Goal: Task Accomplishment & Management: Manage account settings

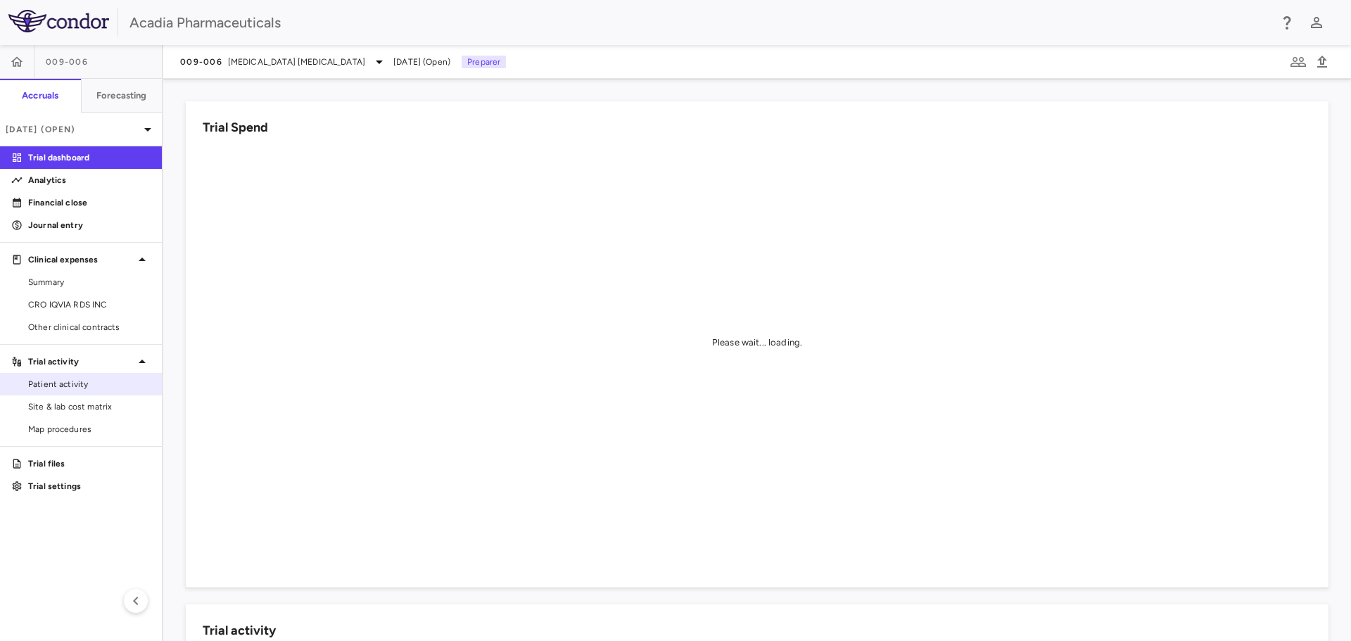
click at [89, 386] on span "Patient activity" at bounding box center [89, 384] width 122 height 13
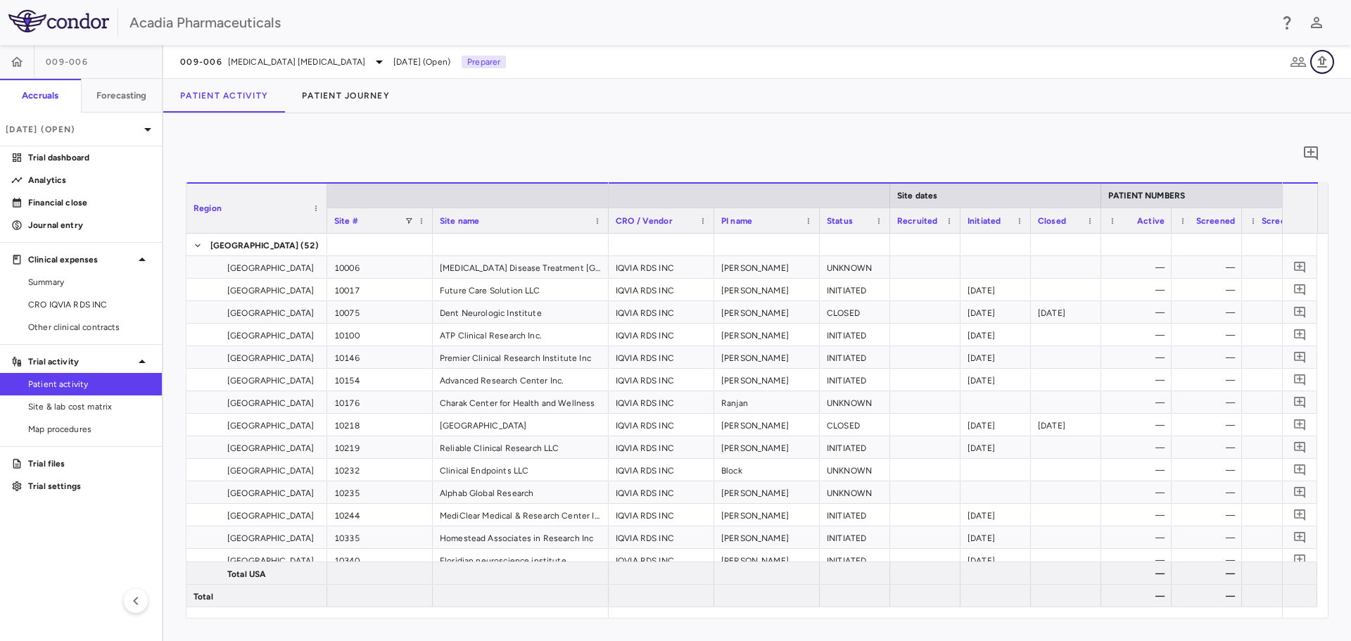
click at [1323, 62] on icon "button" at bounding box center [1322, 62] width 10 height 12
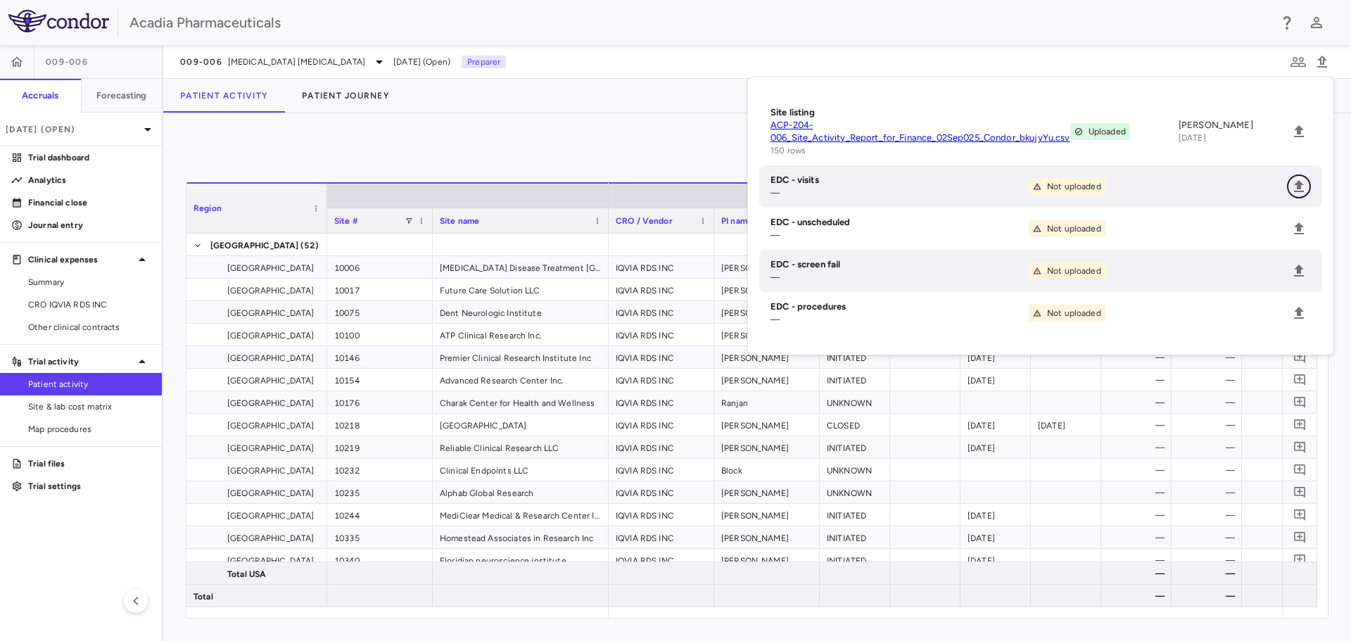
click at [1295, 180] on icon "Upload" at bounding box center [1298, 186] width 17 height 17
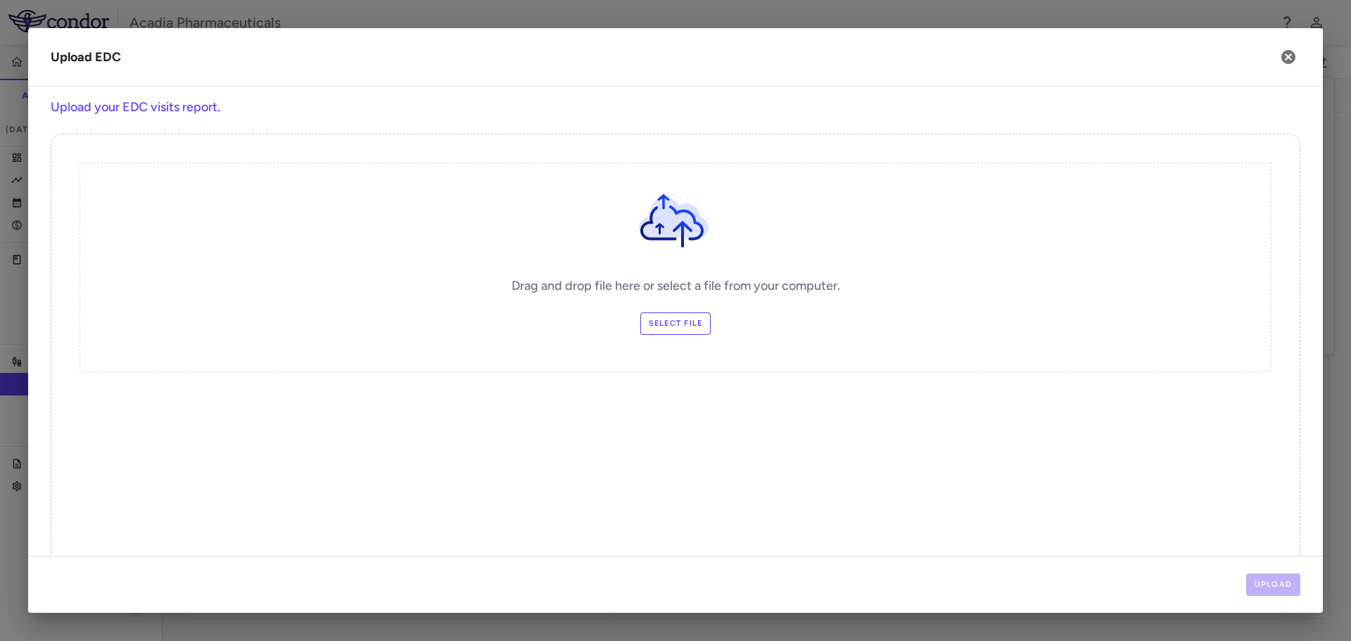
click at [648, 326] on label "Select file" at bounding box center [675, 323] width 71 height 23
click at [0, 0] on input "Select file" at bounding box center [0, 0] width 0 height 0
click at [1293, 587] on button "Upload" at bounding box center [1273, 584] width 55 height 23
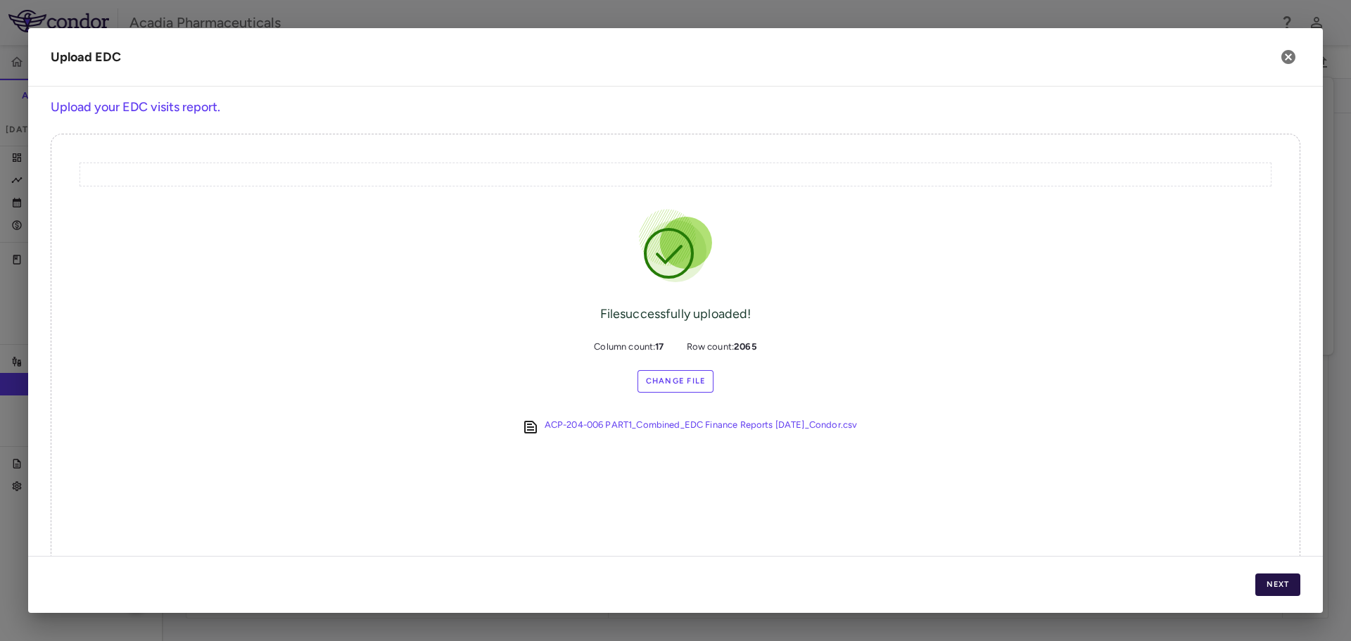
click at [1269, 576] on button "Next" at bounding box center [1277, 584] width 45 height 23
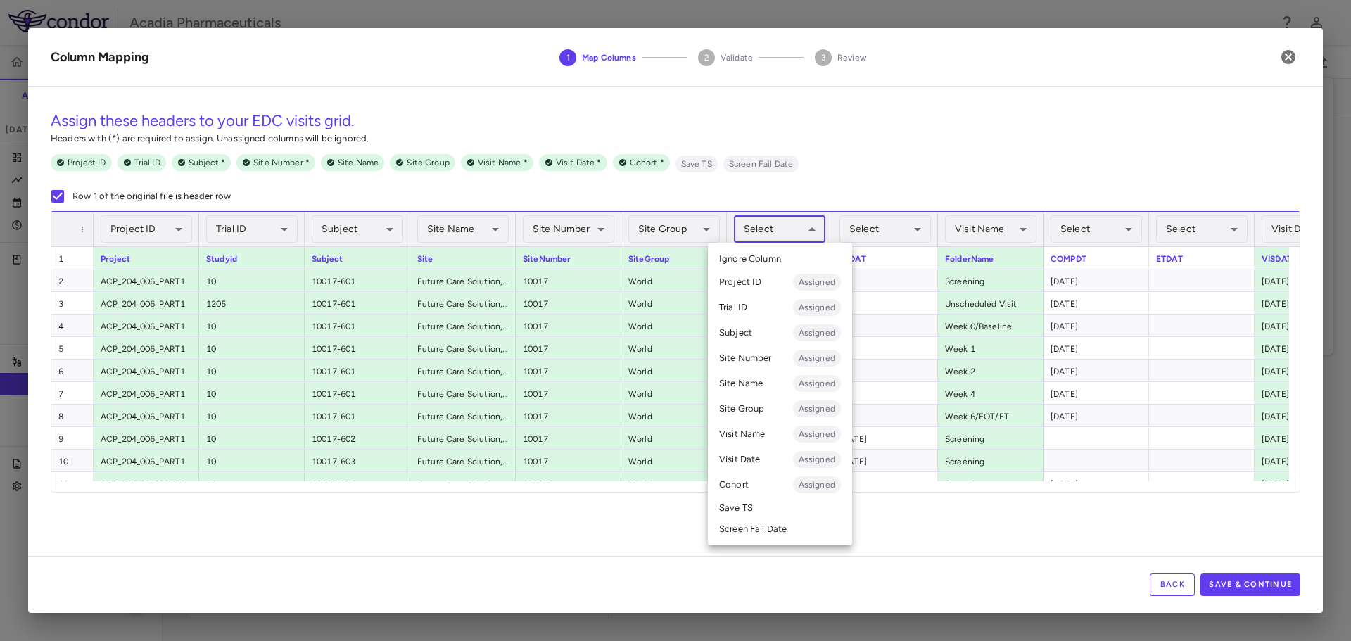
click at [818, 235] on body "Skip to sidebar Skip to main content Acadia Pharmaceuticals 009-006 Accruals Fo…" at bounding box center [675, 320] width 1351 height 641
click at [829, 181] on div at bounding box center [675, 320] width 1351 height 641
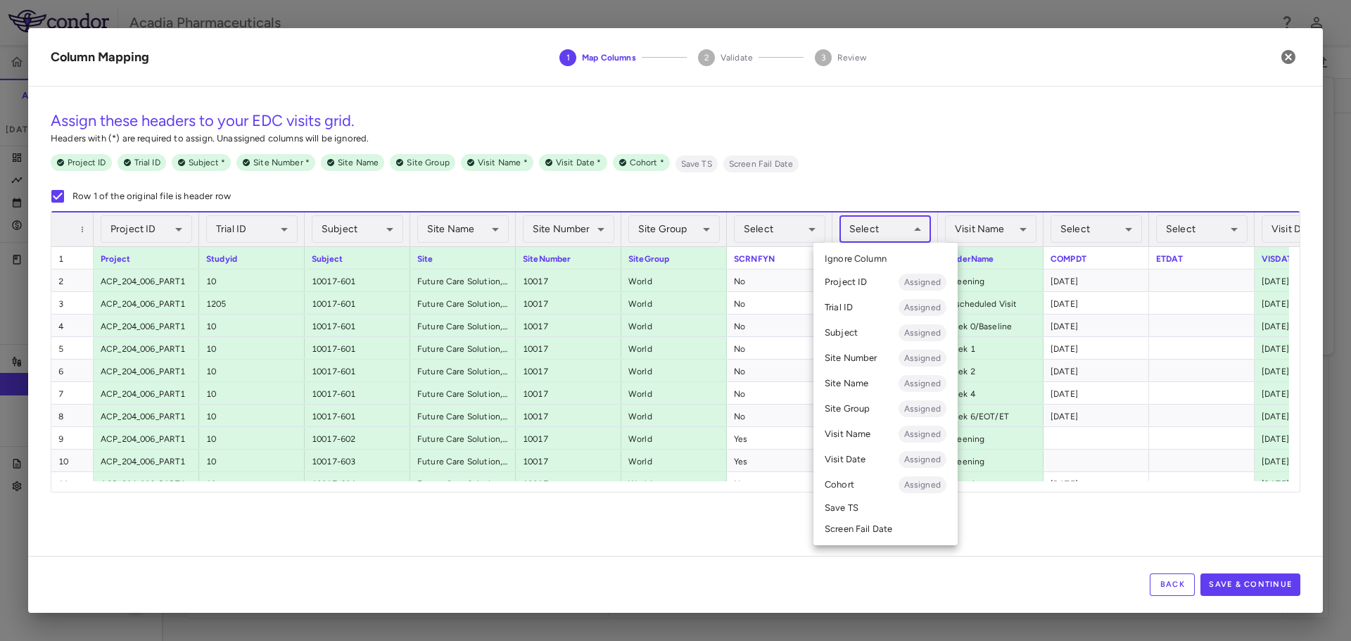
click at [908, 234] on body "Skip to sidebar Skip to main content Acadia Pharmaceuticals 009-006 Accruals Fo…" at bounding box center [675, 320] width 1351 height 641
click at [877, 526] on li "Screen Fail Date" at bounding box center [885, 529] width 144 height 21
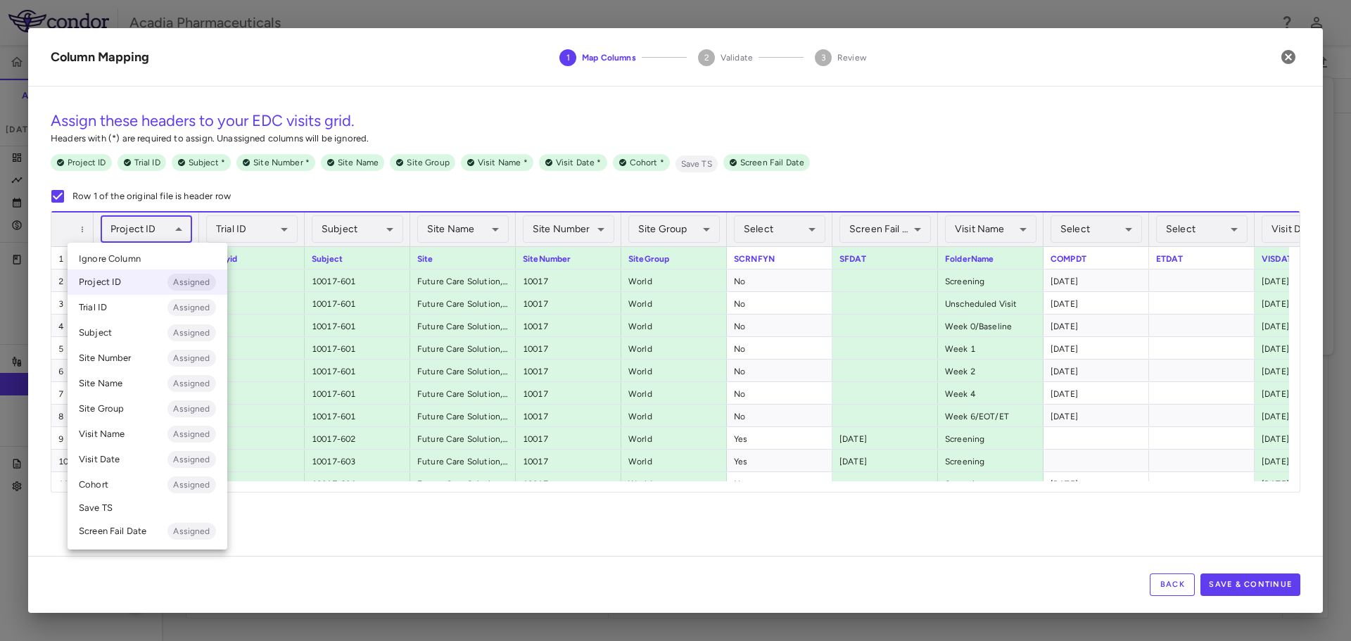
click at [177, 232] on body "Skip to sidebar Skip to main content Acadia Pharmaceuticals 009-006 Accruals Fo…" at bounding box center [675, 320] width 1351 height 641
click at [139, 310] on li "Trial ID Assigned" at bounding box center [148, 307] width 160 height 25
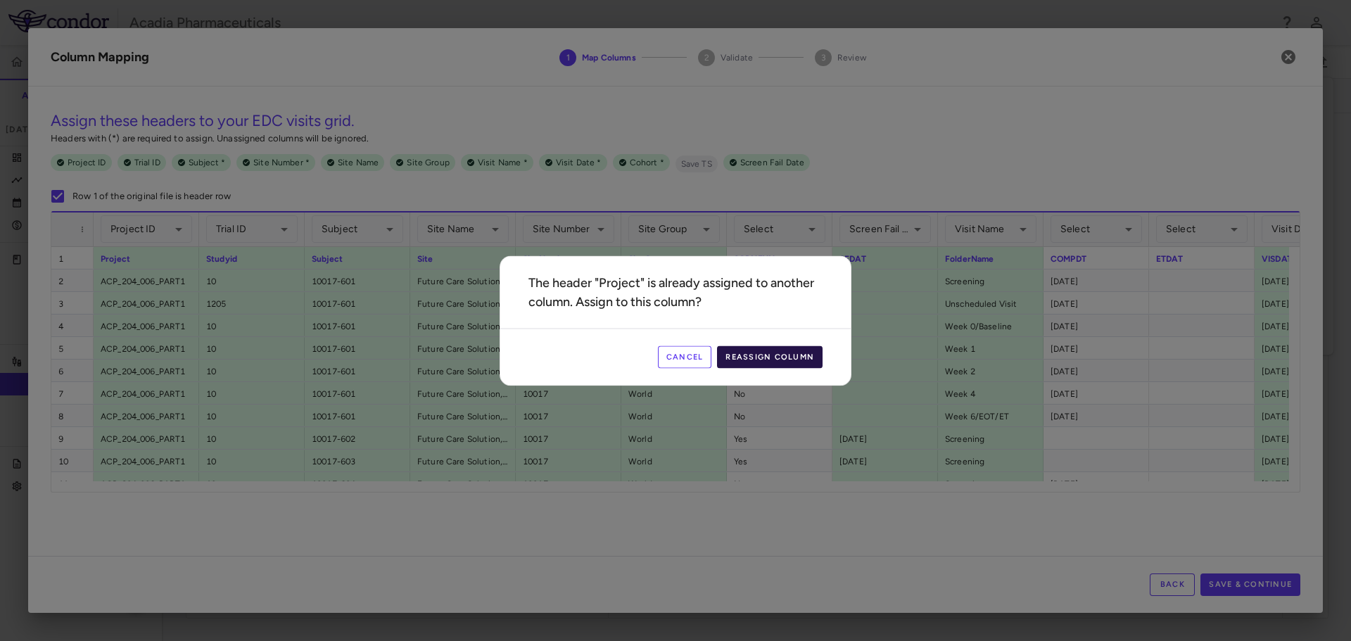
click at [777, 360] on button "Reassign Column" at bounding box center [770, 356] width 106 height 23
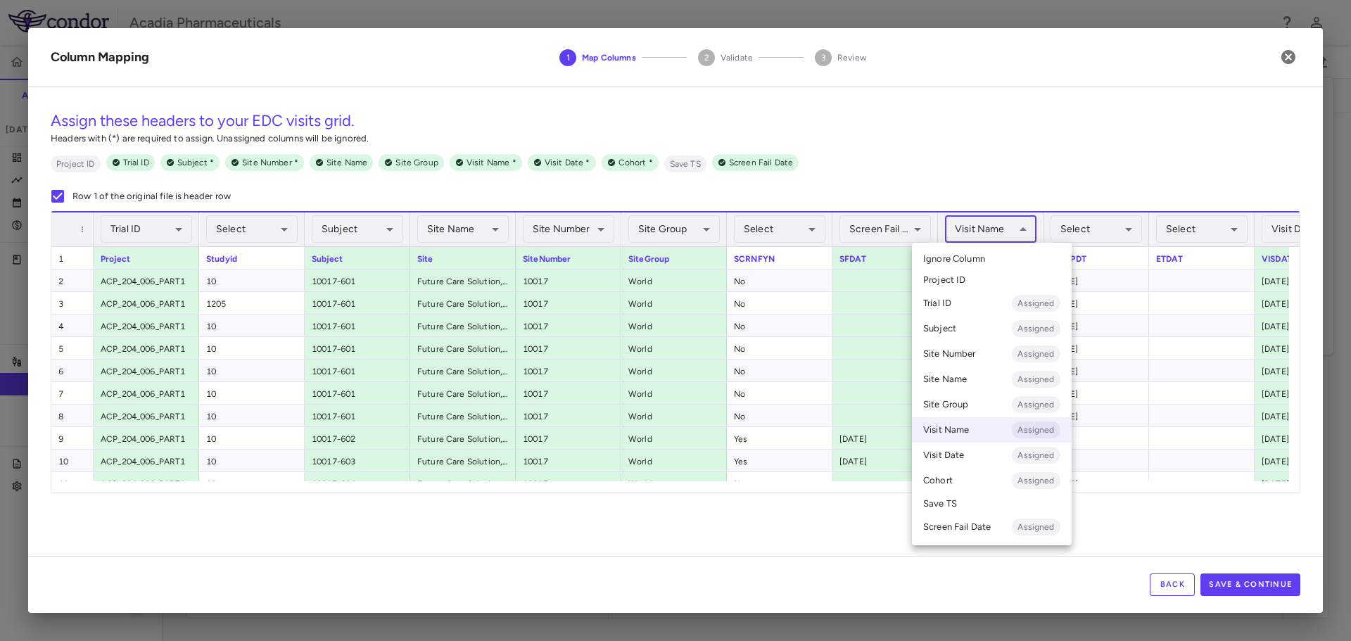
click at [1020, 234] on body "Skip to sidebar Skip to main content Acadia Pharmaceuticals 009-006 Accruals Fo…" at bounding box center [675, 320] width 1351 height 641
click at [1123, 279] on div at bounding box center [675, 320] width 1351 height 641
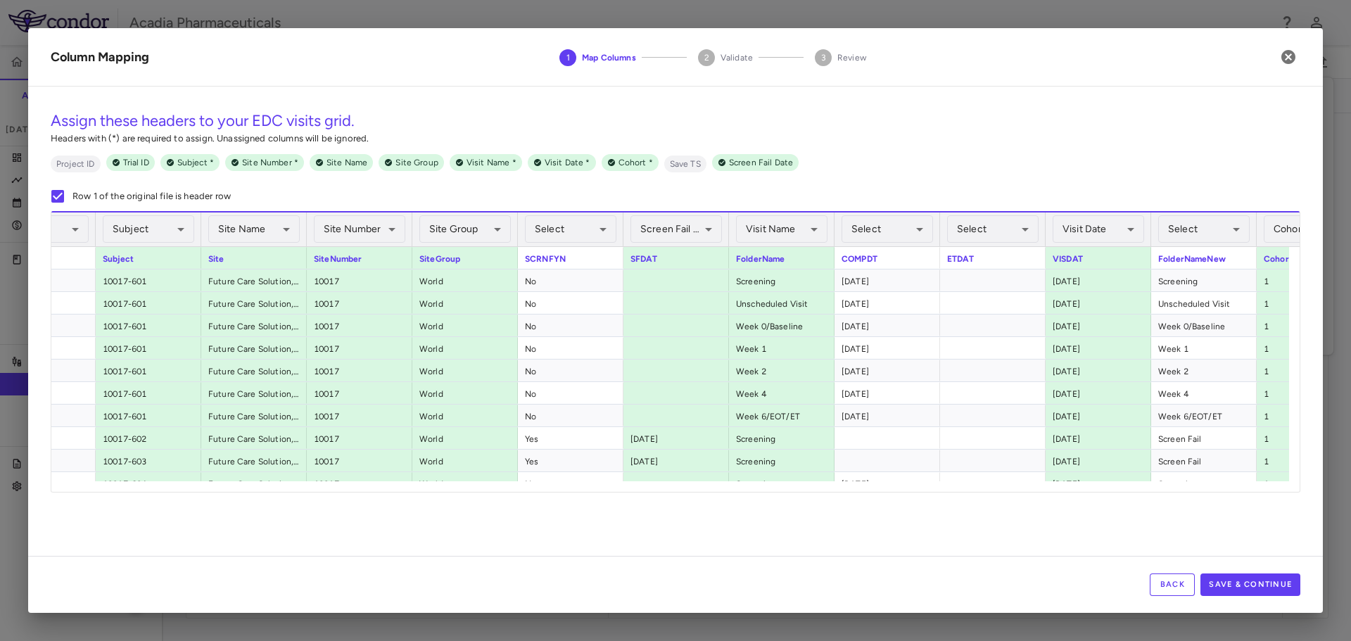
scroll to position [0, 265]
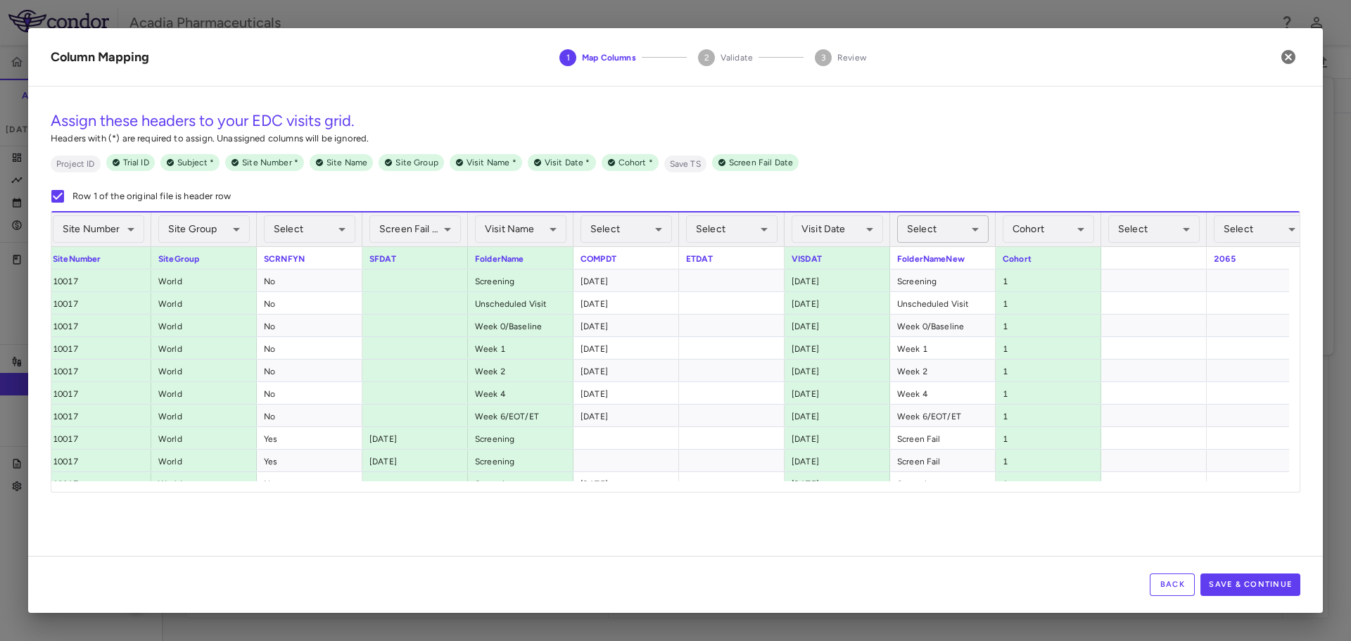
click at [986, 229] on body "Skip to sidebar Skip to main content Acadia Pharmaceuticals 009-006 Accruals Fo…" at bounding box center [675, 320] width 1351 height 641
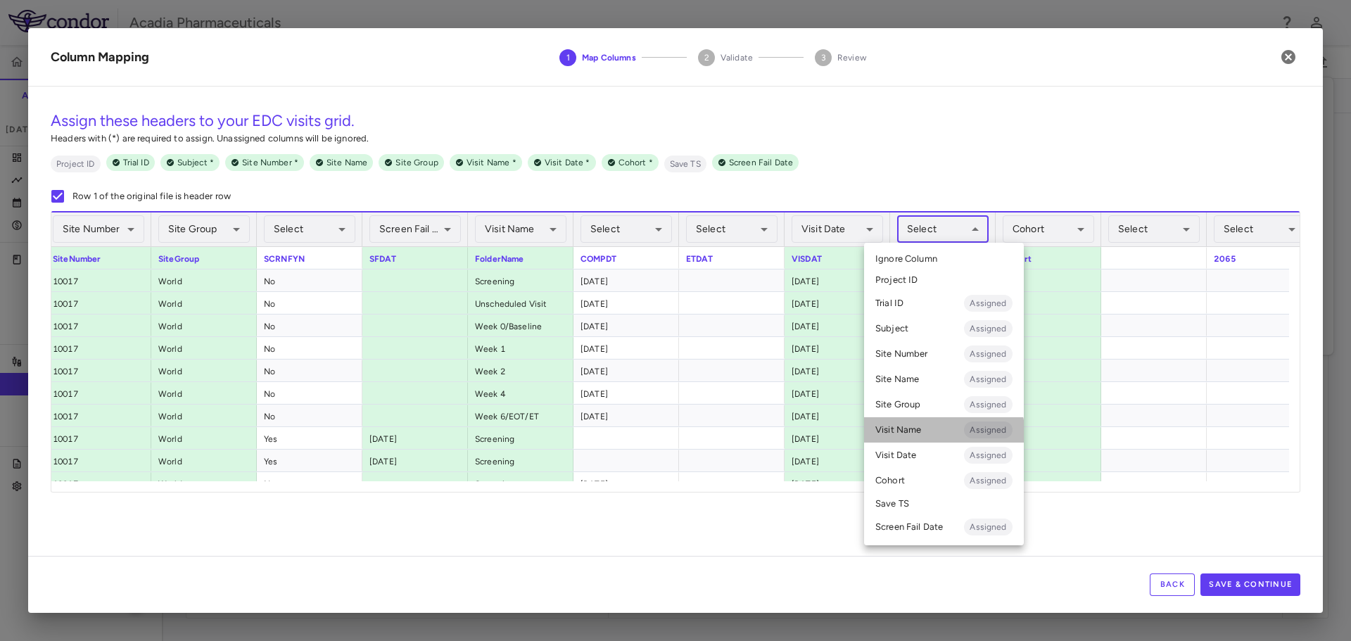
click at [931, 436] on li "Visit Name Assigned" at bounding box center [944, 429] width 160 height 25
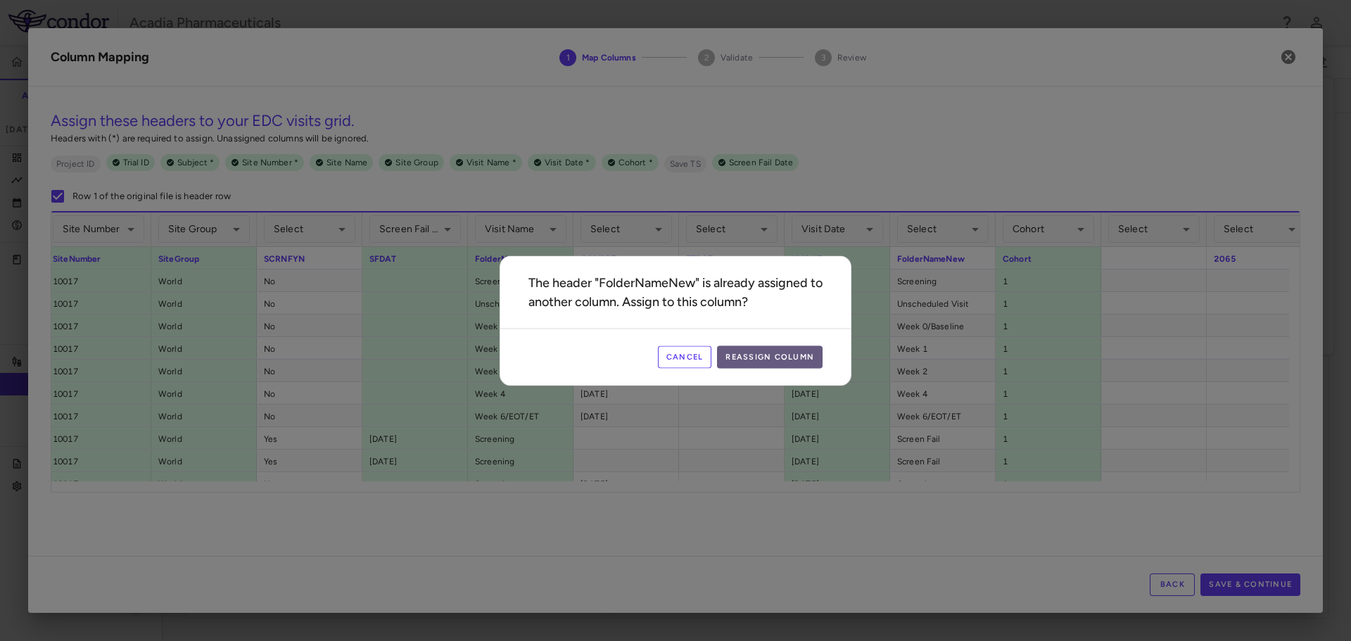
click at [773, 361] on button "Reassign Column" at bounding box center [770, 356] width 106 height 23
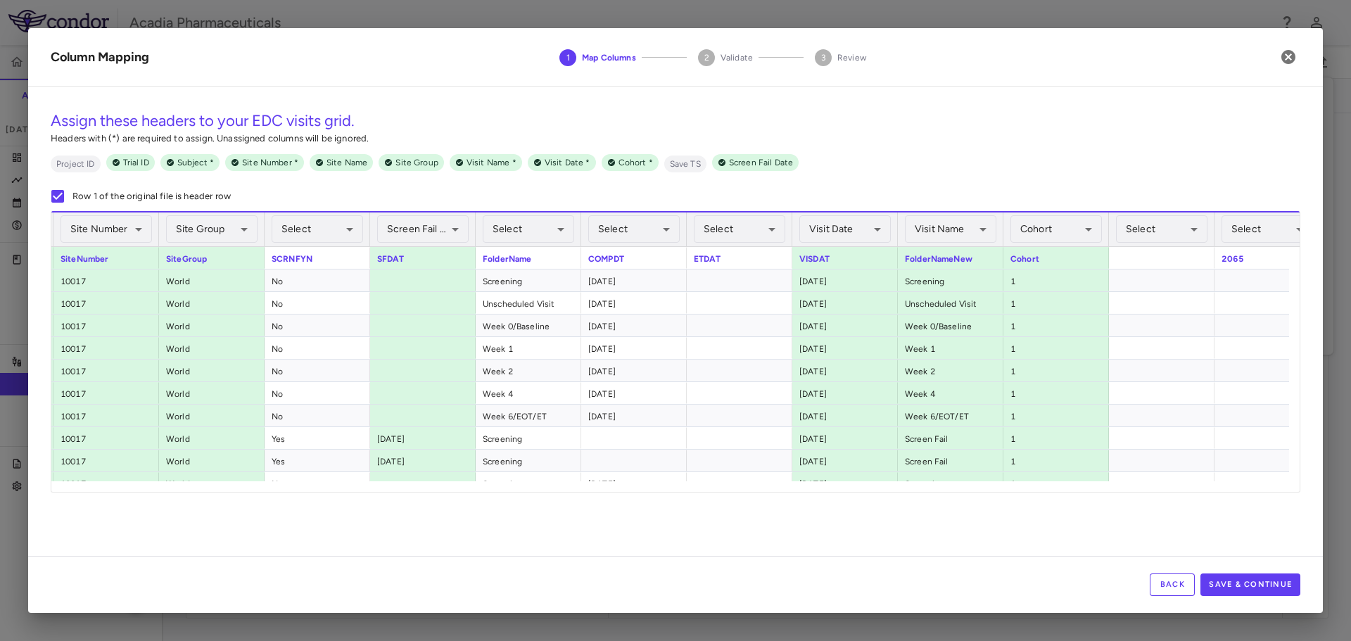
scroll to position [0, 458]
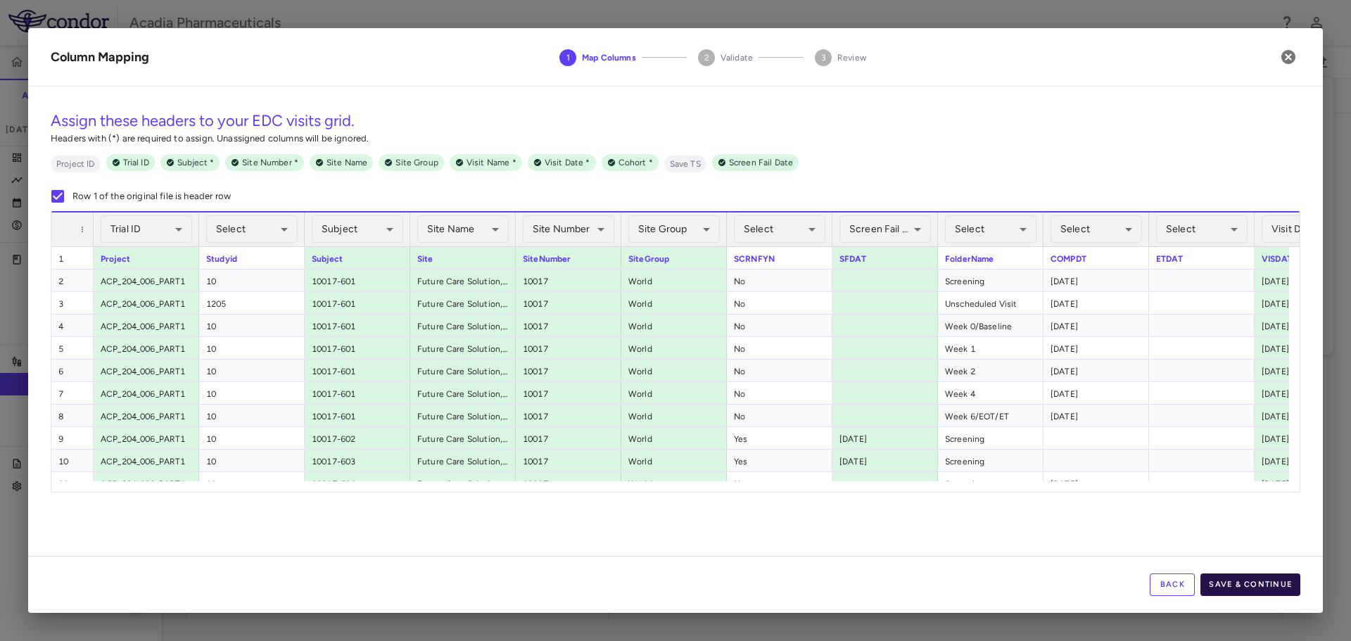
click at [1286, 592] on button "Save & Continue" at bounding box center [1250, 584] width 100 height 23
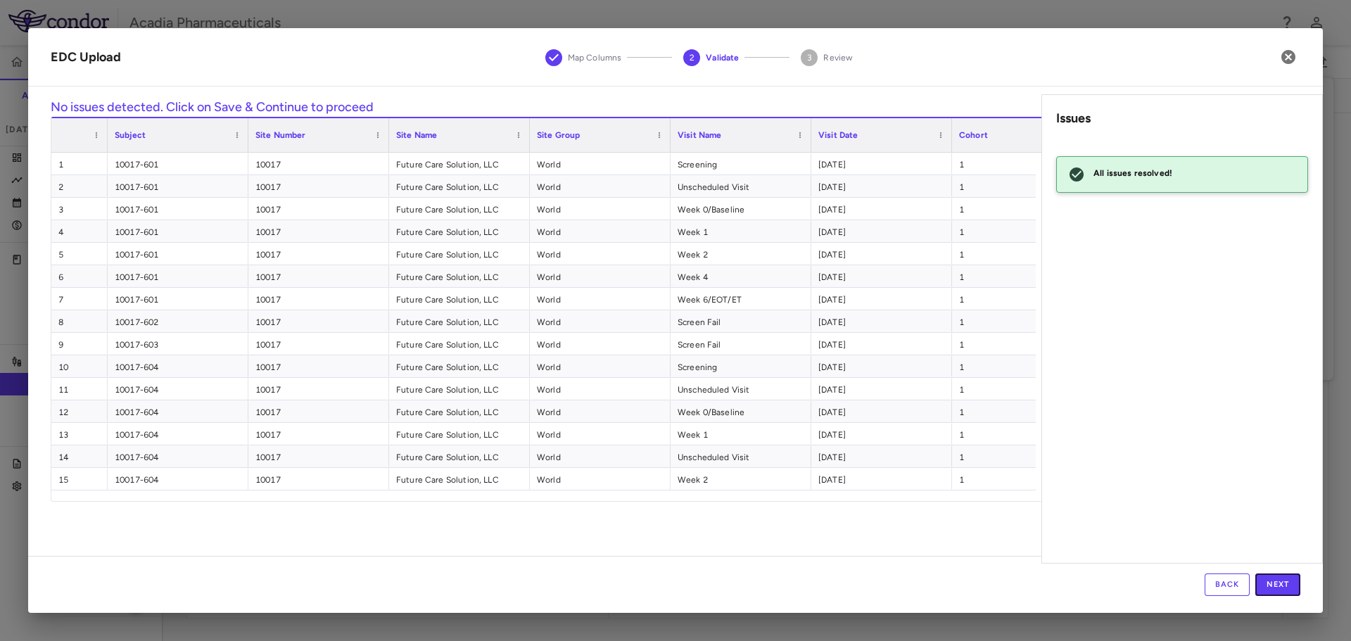
click at [1269, 588] on button "Next" at bounding box center [1277, 584] width 45 height 23
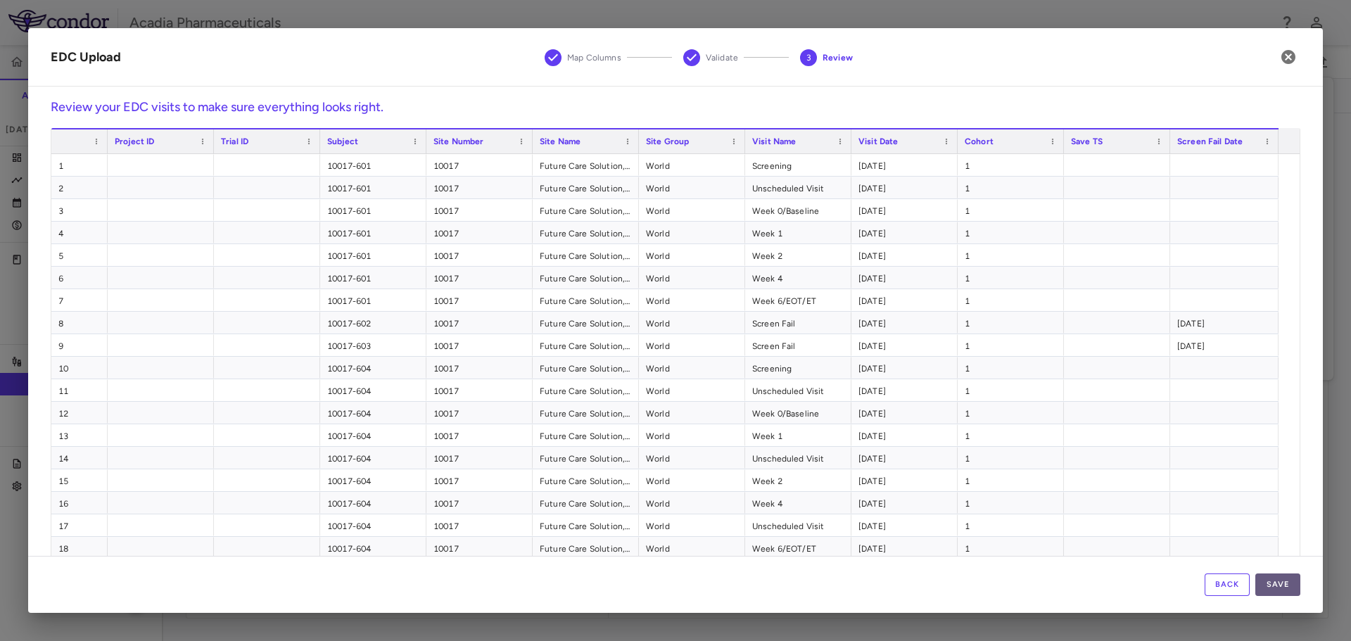
click at [1281, 580] on button "Save" at bounding box center [1277, 584] width 45 height 23
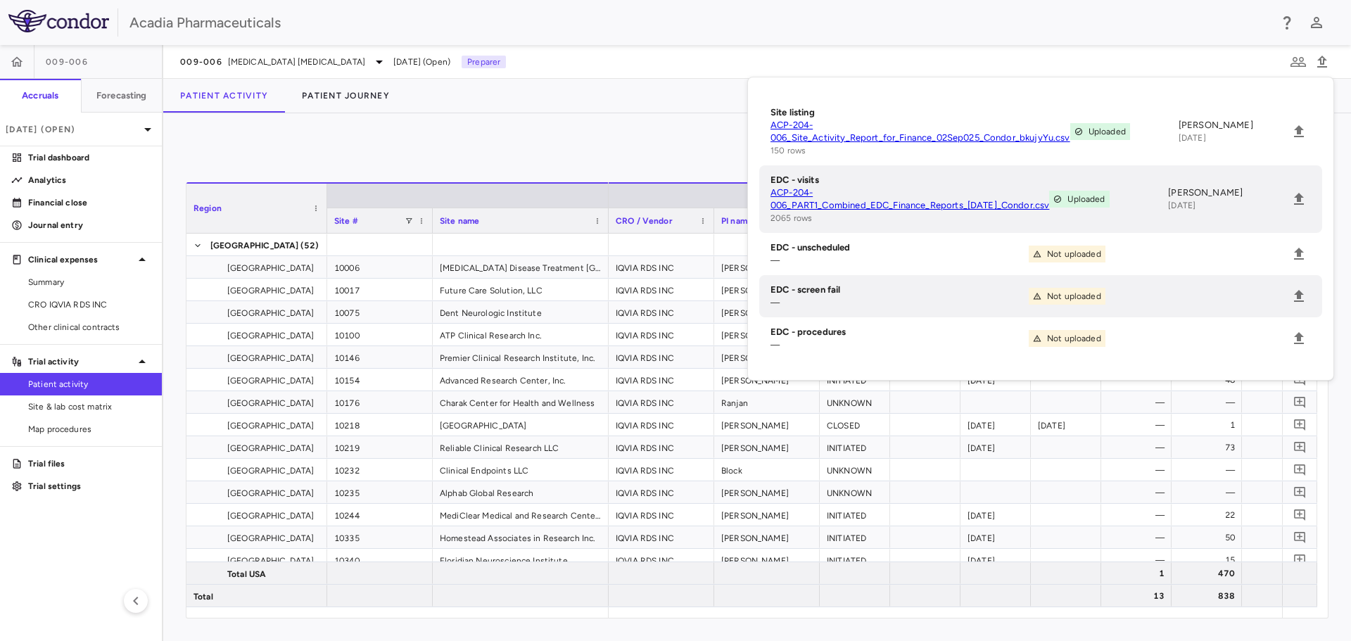
click at [561, 138] on div "0" at bounding box center [757, 153] width 1143 height 35
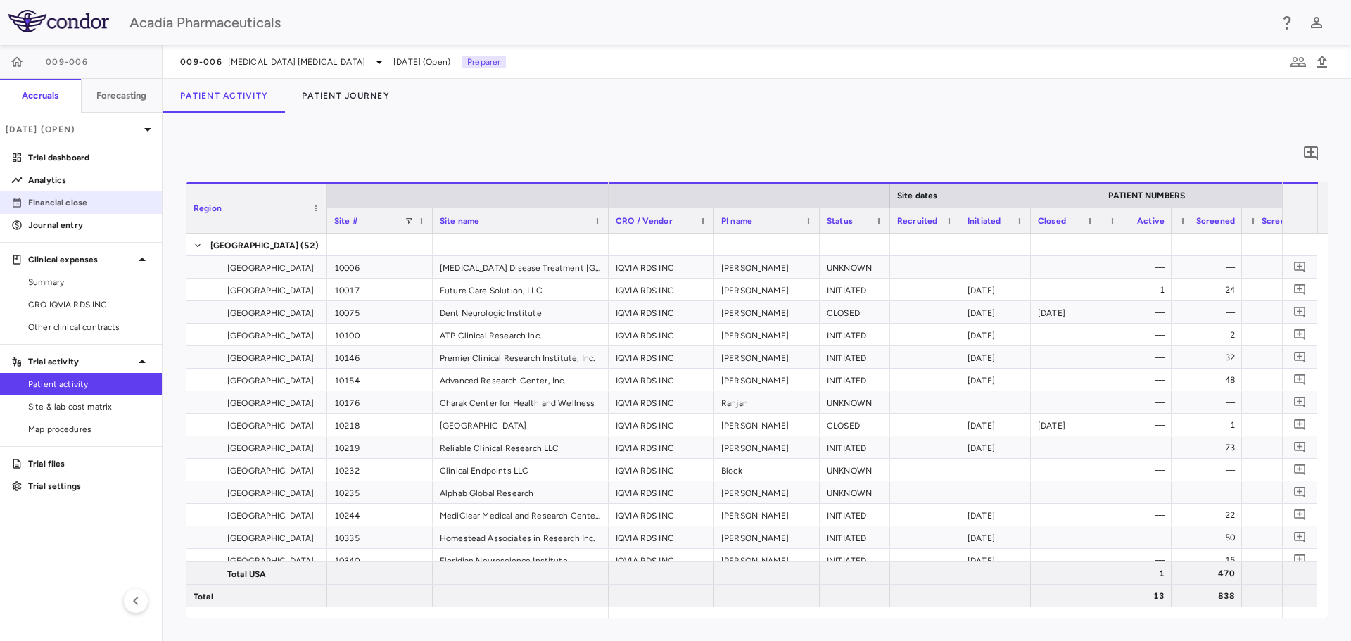
click at [83, 194] on link "Financial close" at bounding box center [81, 202] width 162 height 21
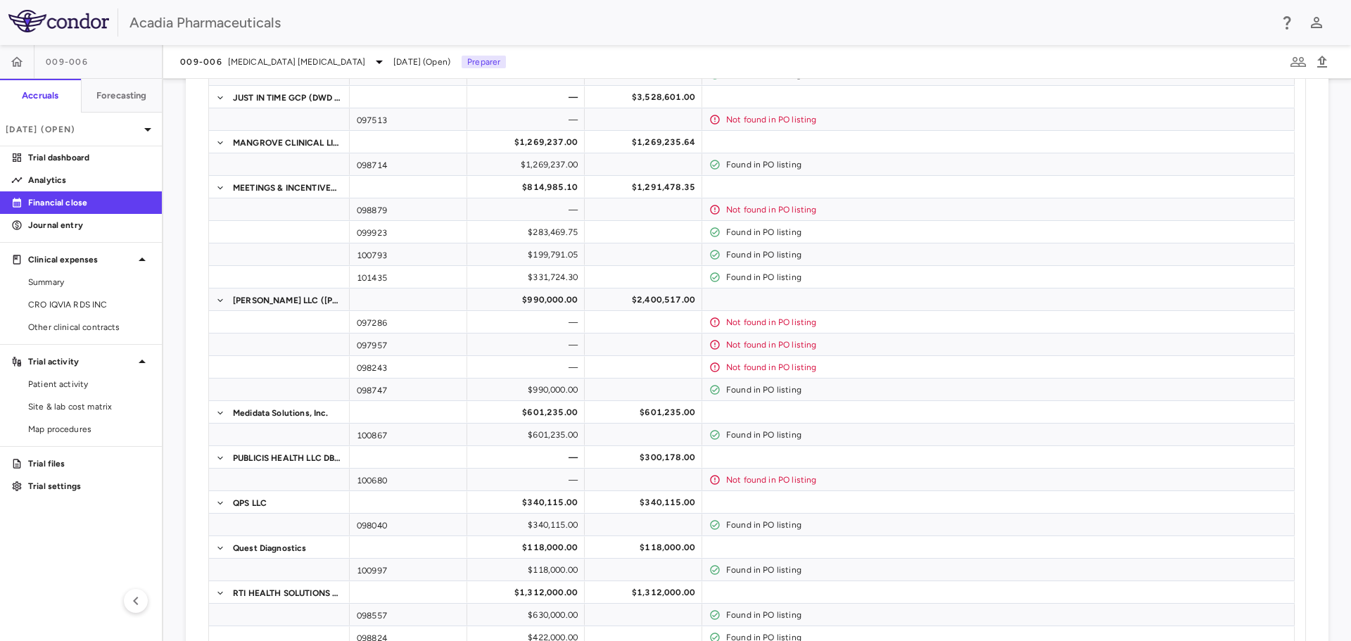
scroll to position [1805, 0]
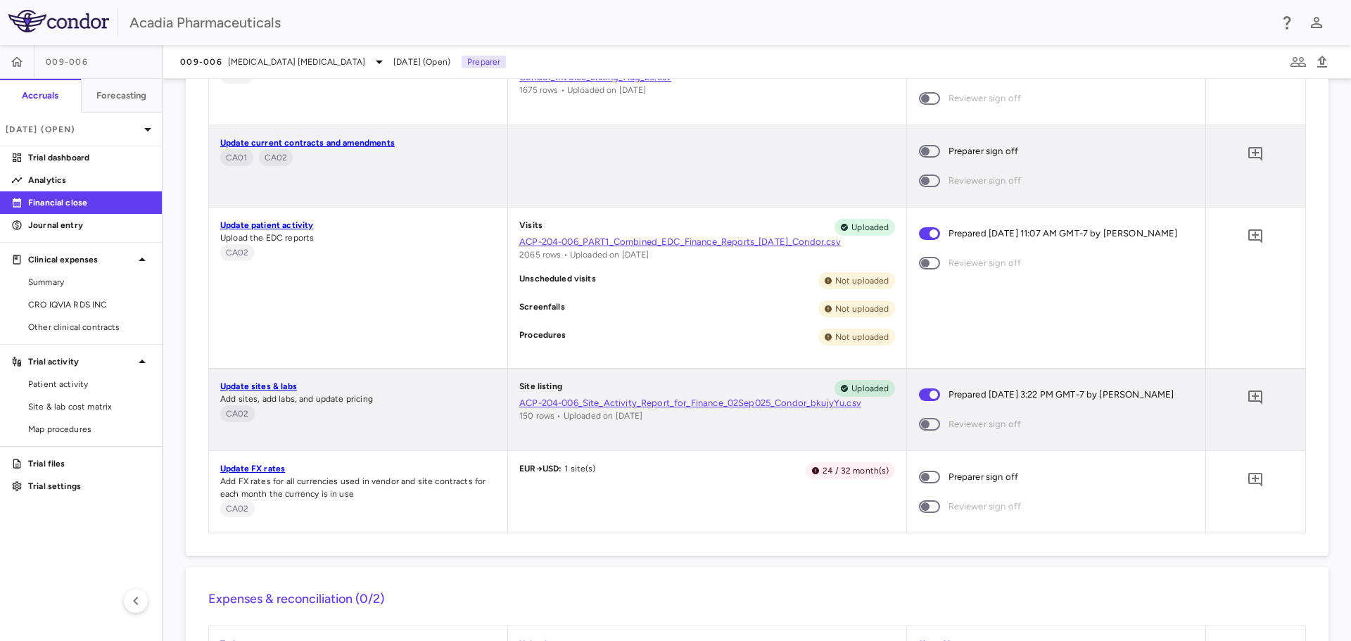
click at [277, 474] on link "Update FX rates" at bounding box center [252, 469] width 65 height 10
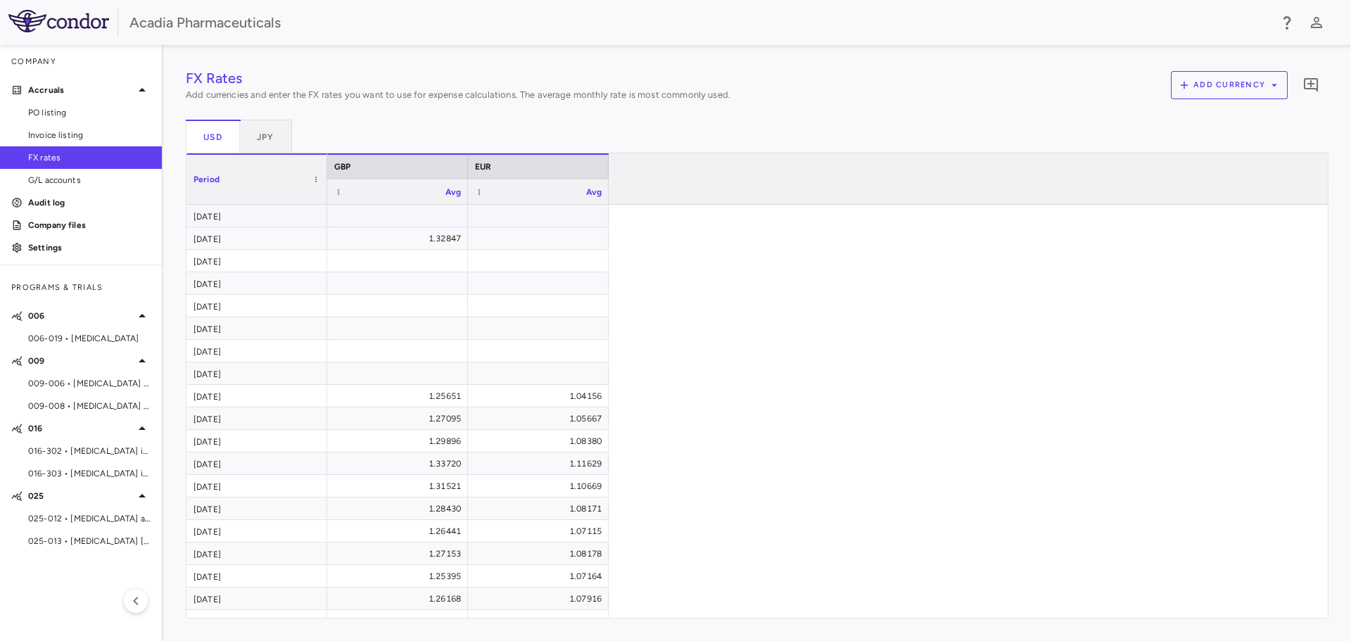
click at [556, 221] on div at bounding box center [538, 215] width 127 height 20
type input "******"
click at [547, 240] on div "FX Rates Add currencies and enter the FX rates you want to use for expense calc…" at bounding box center [757, 343] width 1143 height 551
click at [578, 247] on div at bounding box center [538, 238] width 127 height 20
type input "******"
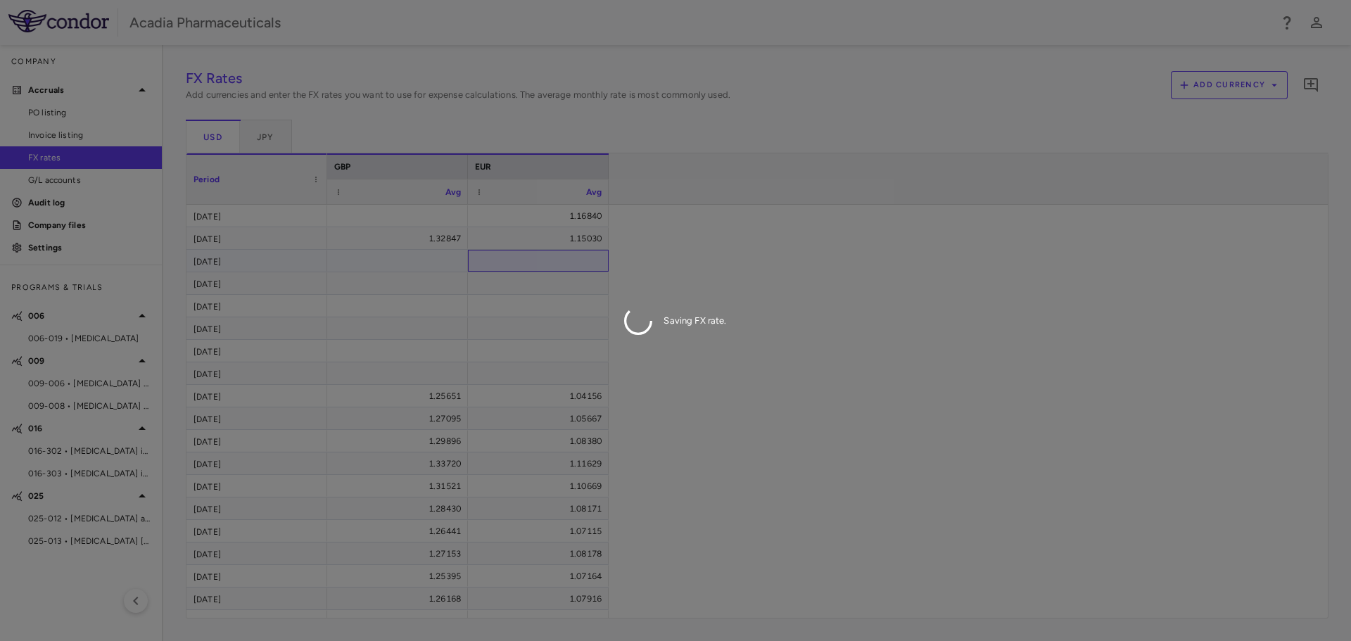
click at [564, 261] on div "FX Rates Add currencies and enter the FX rates you want to use for expense calc…" at bounding box center [757, 343] width 1143 height 551
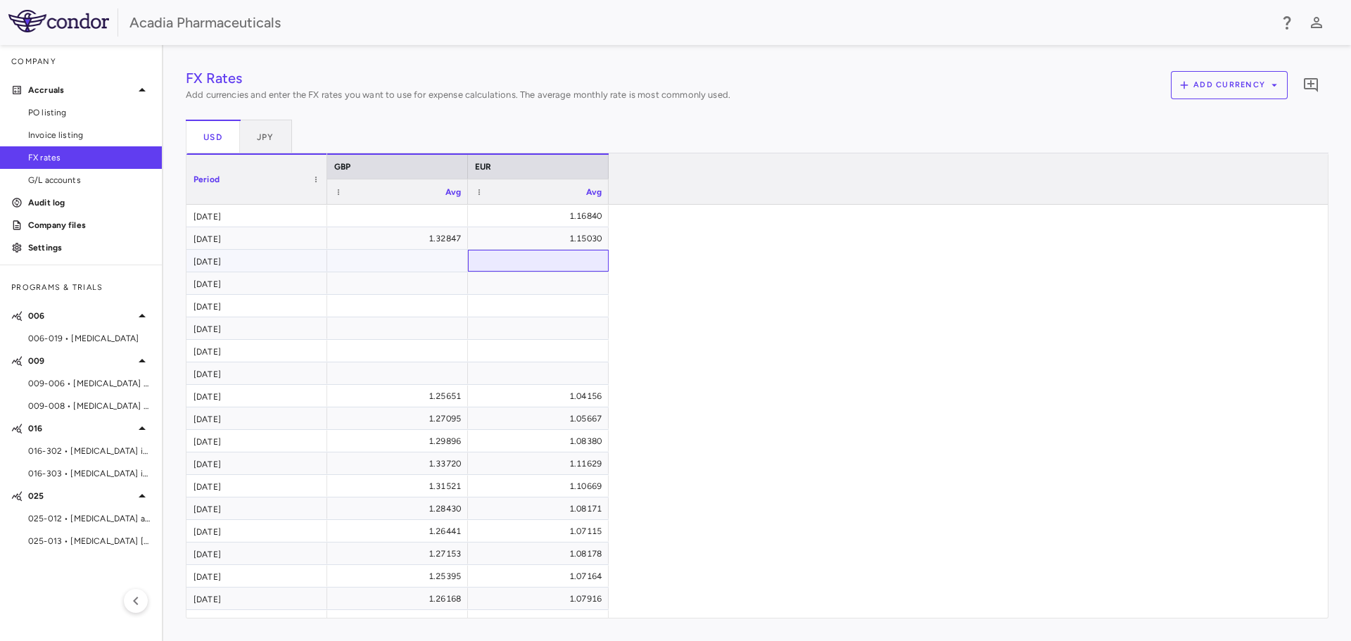
click at [523, 264] on div at bounding box center [538, 260] width 127 height 20
type input "*******"
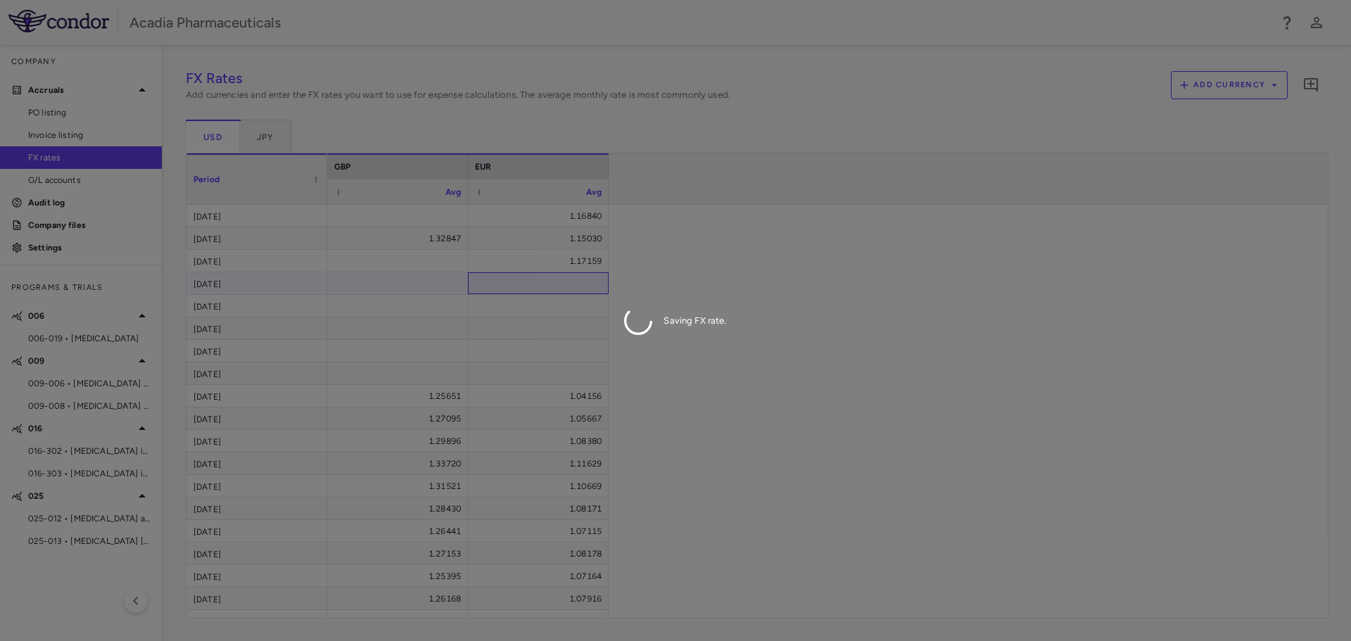
click at [551, 280] on div "FX Rates Add currencies and enter the FX rates you want to use for expense calc…" at bounding box center [757, 343] width 1143 height 551
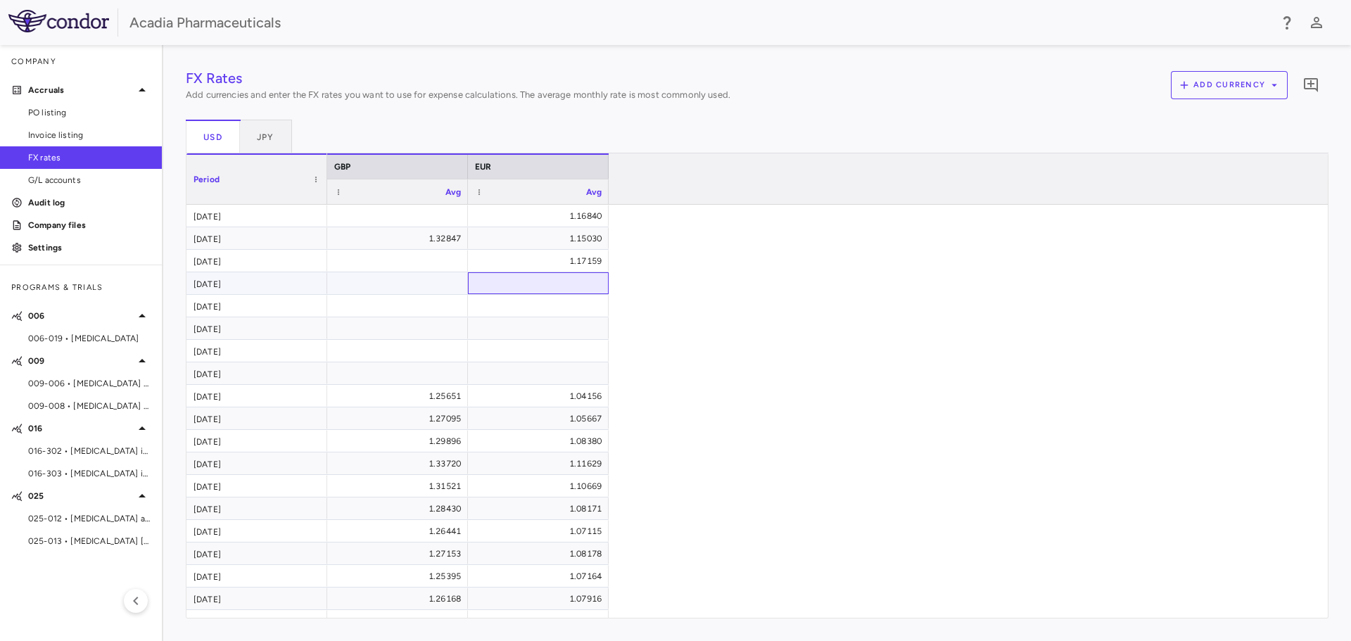
click at [547, 289] on div at bounding box center [538, 283] width 127 height 20
type input "*******"
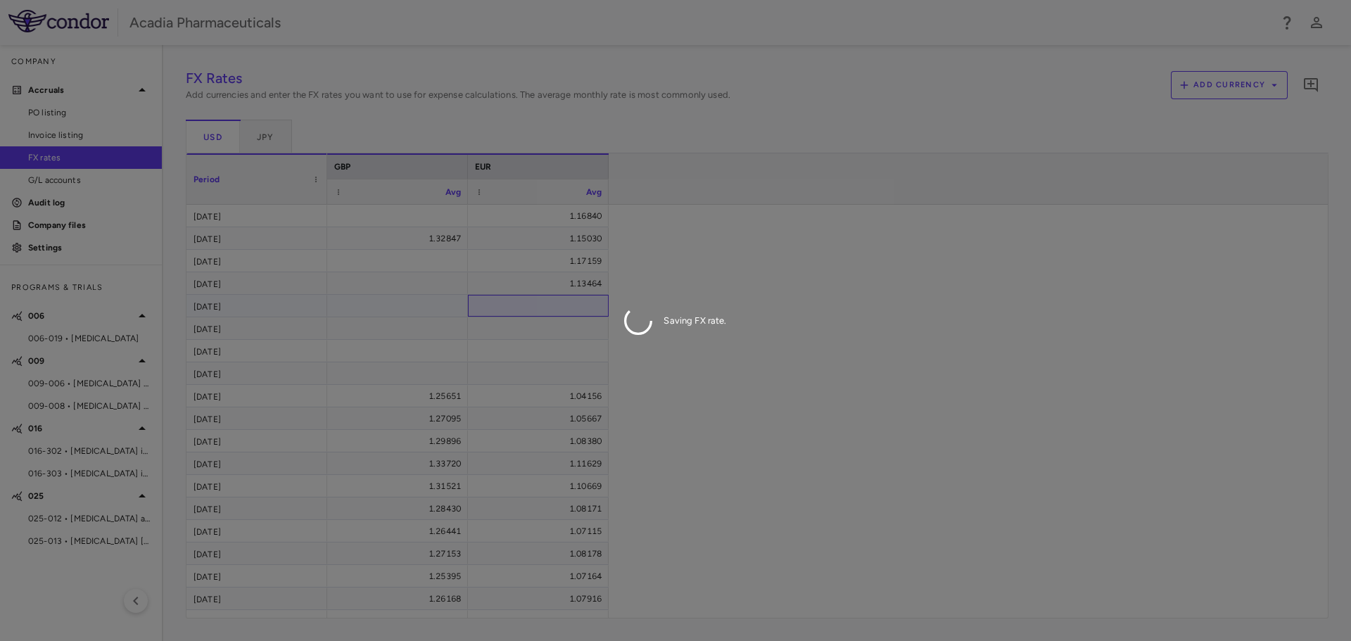
click at [565, 305] on div "FX Rates Add currencies and enter the FX rates you want to use for expense calc…" at bounding box center [757, 343] width 1143 height 551
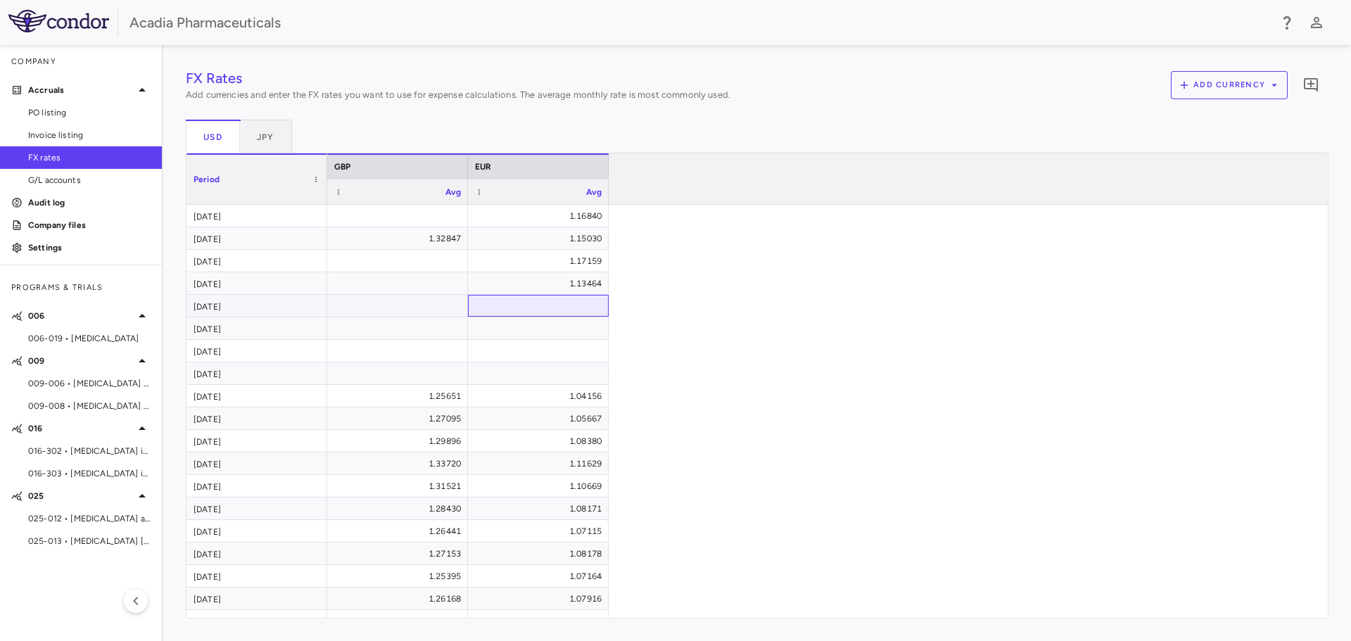
click at [581, 308] on div at bounding box center [538, 306] width 127 height 20
type input "*******"
click at [571, 335] on div "FX Rates Add currencies and enter the FX rates you want to use for expense calc…" at bounding box center [757, 343] width 1143 height 551
click at [585, 321] on div at bounding box center [538, 328] width 127 height 20
type input "*******"
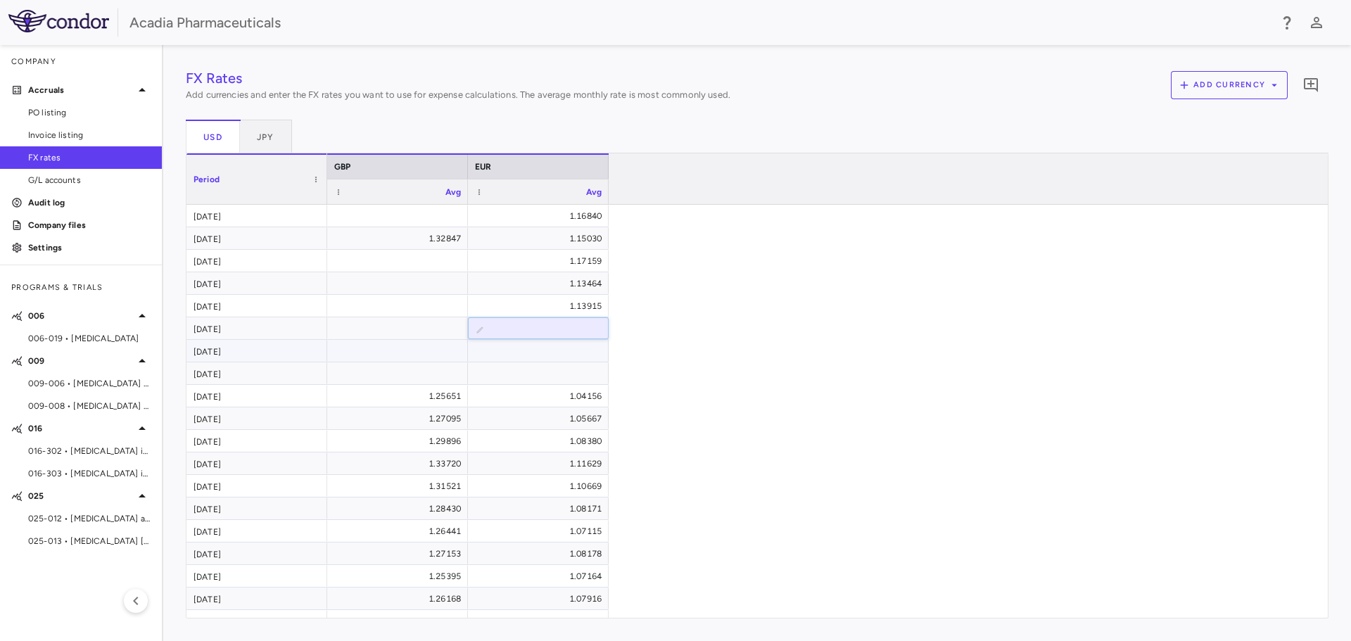
click at [578, 355] on div "FX Rates Add currencies and enter the FX rates you want to use for expense calc…" at bounding box center [757, 343] width 1143 height 551
click at [590, 341] on div at bounding box center [538, 351] width 127 height 20
type input "*******"
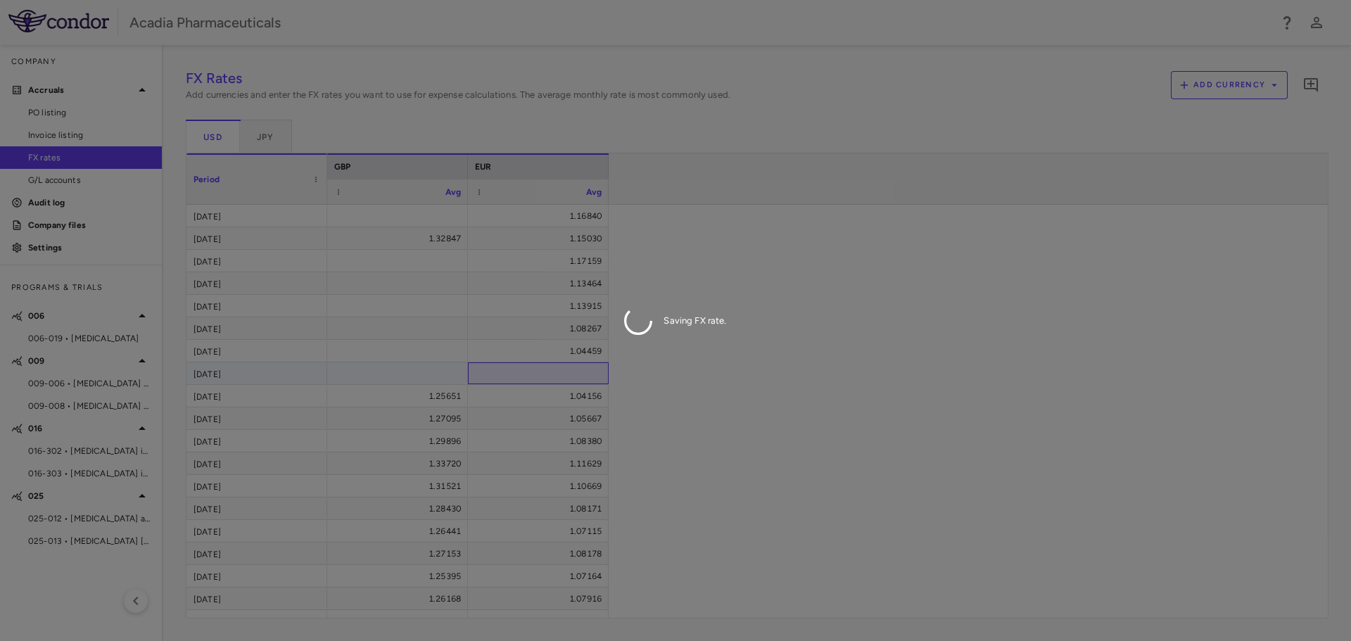
click at [588, 375] on div "FX Rates Add currencies and enter the FX rates you want to use for expense calc…" at bounding box center [757, 343] width 1143 height 551
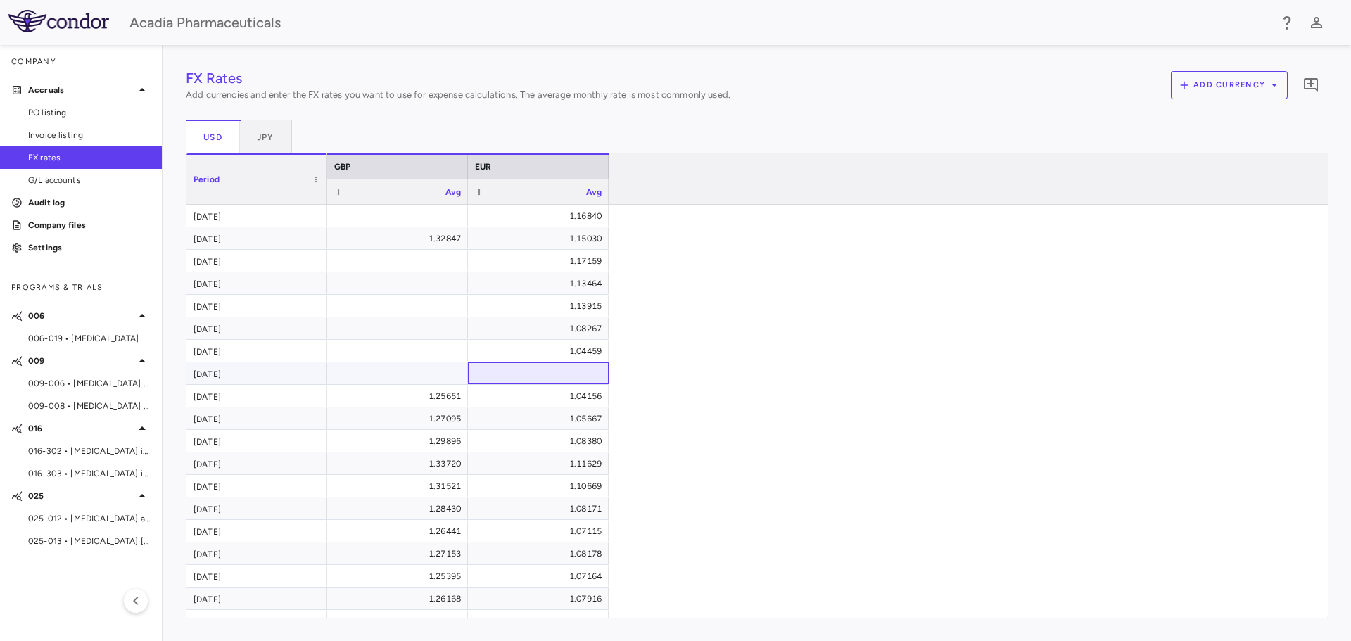
click at [582, 367] on div at bounding box center [538, 373] width 127 height 20
type input "*******"
click at [669, 415] on div "1.16840 1.32847 1.15030 1.17159 1.13464 1.13915 1.08267 1.04459 ​ ******* 1.256…" at bounding box center [822, 565] width 990 height 721
click at [445, 372] on div "FX Rates Add currencies and enter the FX rates you want to use for expense calc…" at bounding box center [757, 343] width 1143 height 551
click at [433, 376] on div at bounding box center [397, 373] width 127 height 20
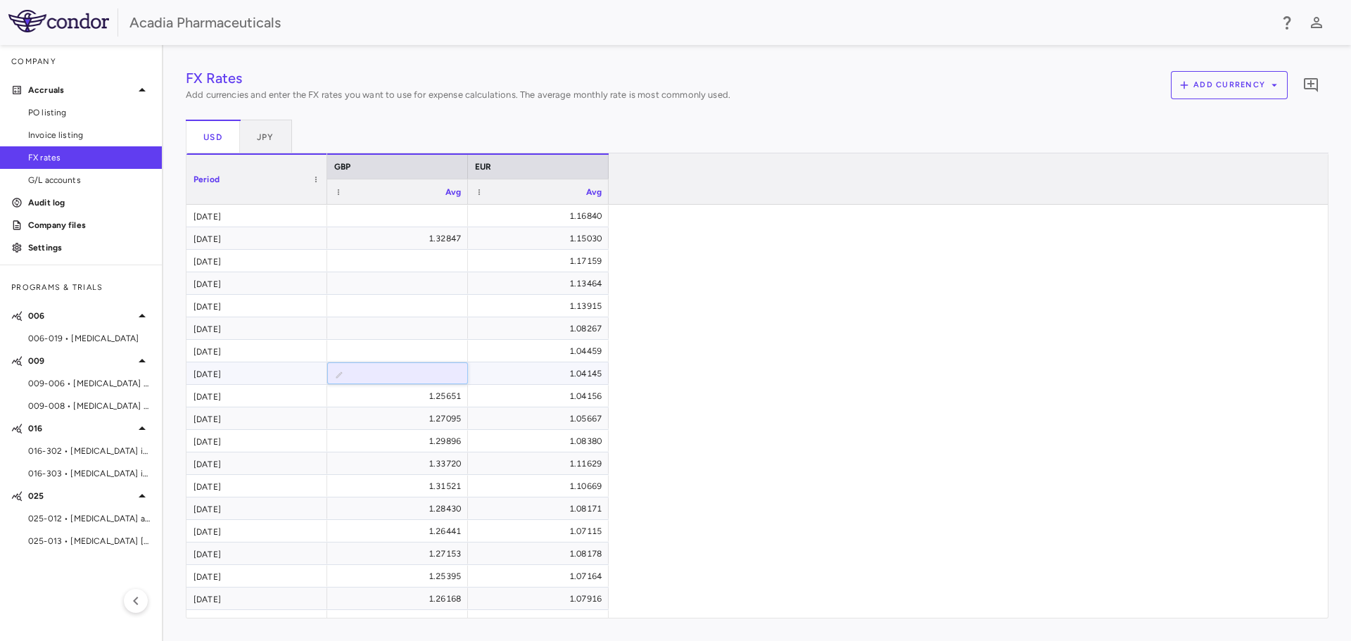
type input "*******"
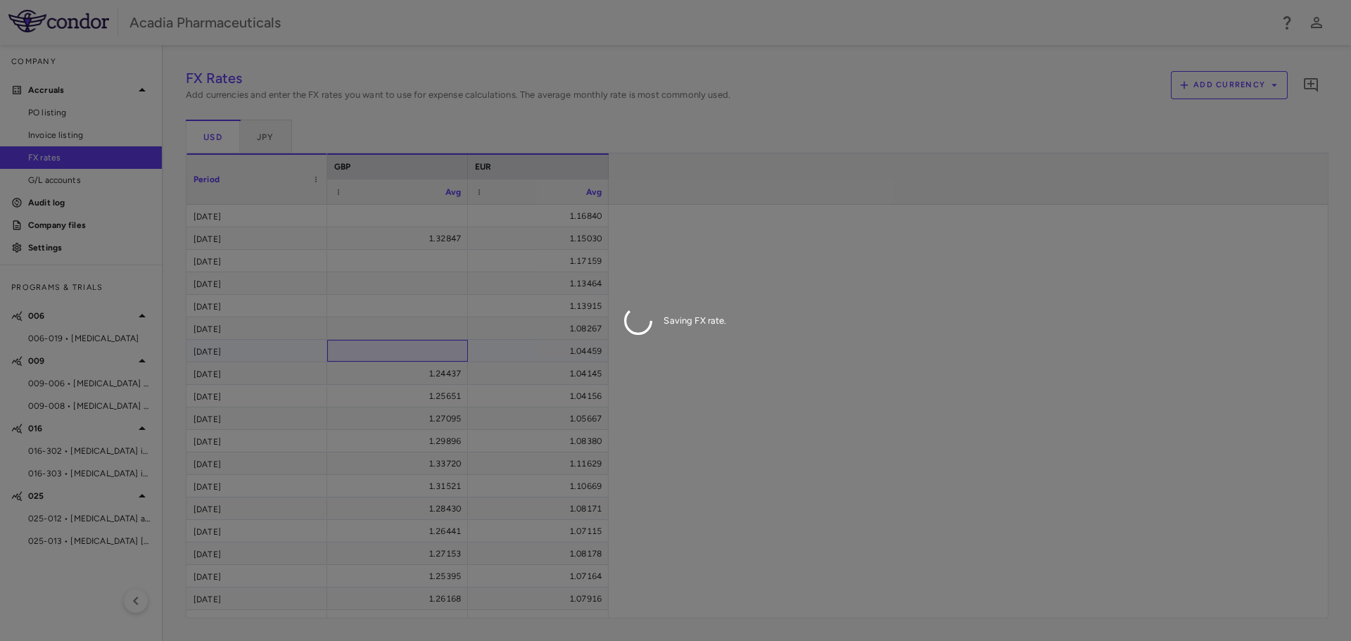
click at [445, 345] on div "FX Rates Add currencies and enter the FX rates you want to use for expense calc…" at bounding box center [757, 343] width 1143 height 551
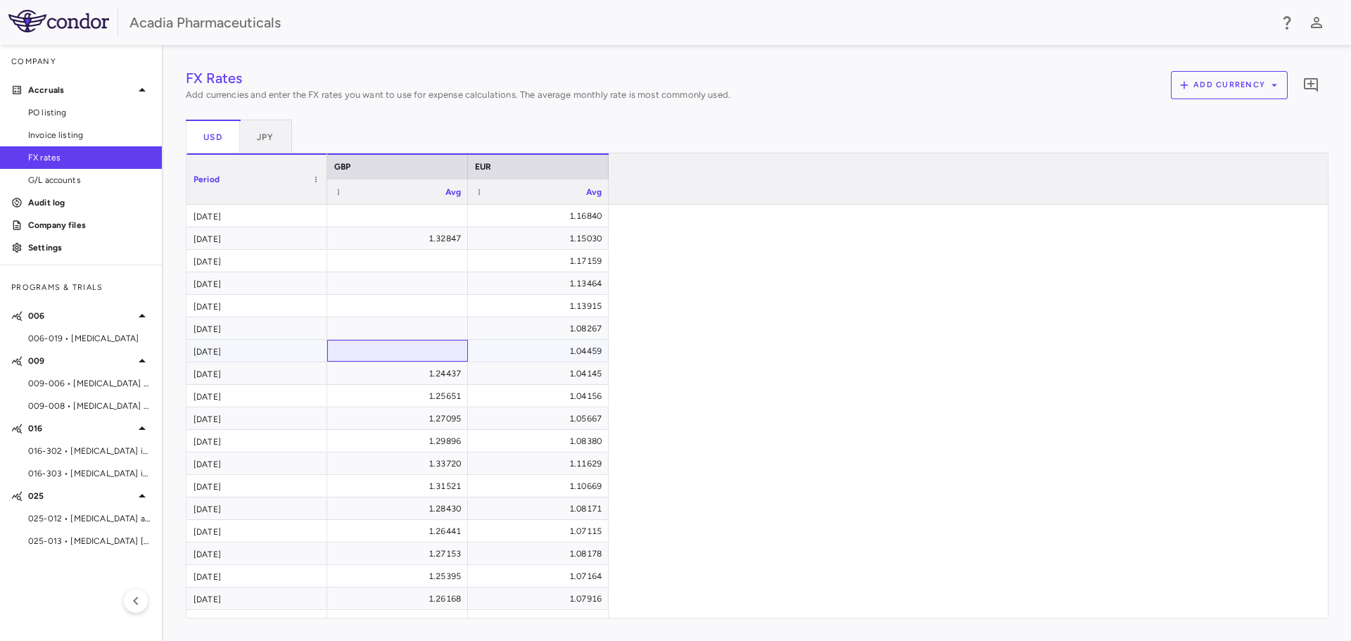
click at [418, 352] on div at bounding box center [397, 351] width 127 height 20
type input "*******"
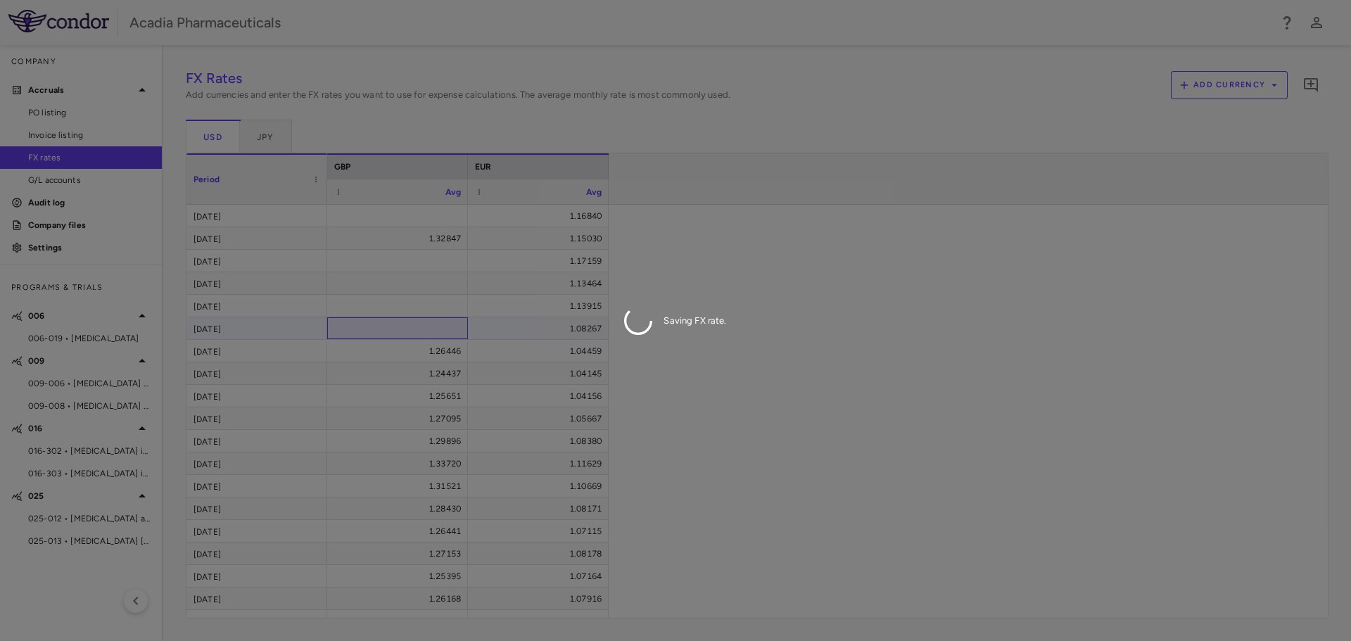
click at [446, 335] on div "FX Rates Add currencies and enter the FX rates you want to use for expense calc…" at bounding box center [757, 343] width 1143 height 551
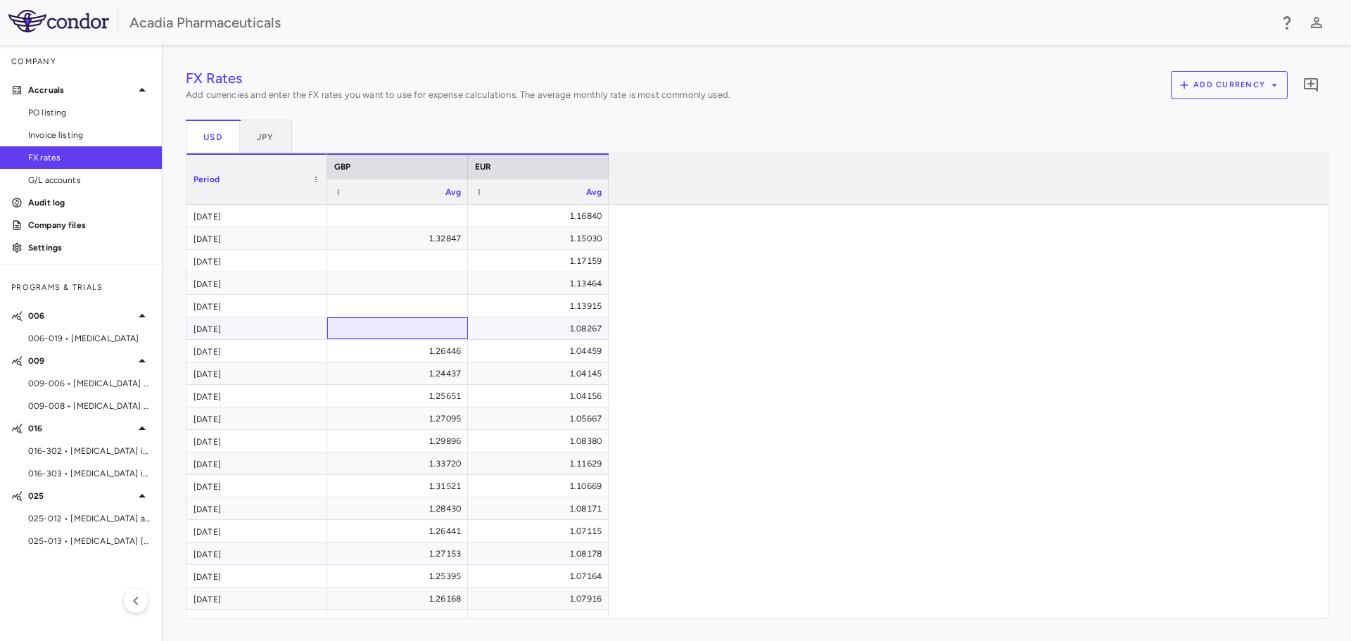
click at [438, 328] on div at bounding box center [397, 328] width 127 height 20
type input "*******"
click at [429, 314] on div "FX Rates Add currencies and enter the FX rates you want to use for expense calc…" at bounding box center [757, 343] width 1143 height 551
click at [440, 306] on div at bounding box center [397, 306] width 127 height 20
type input "*******"
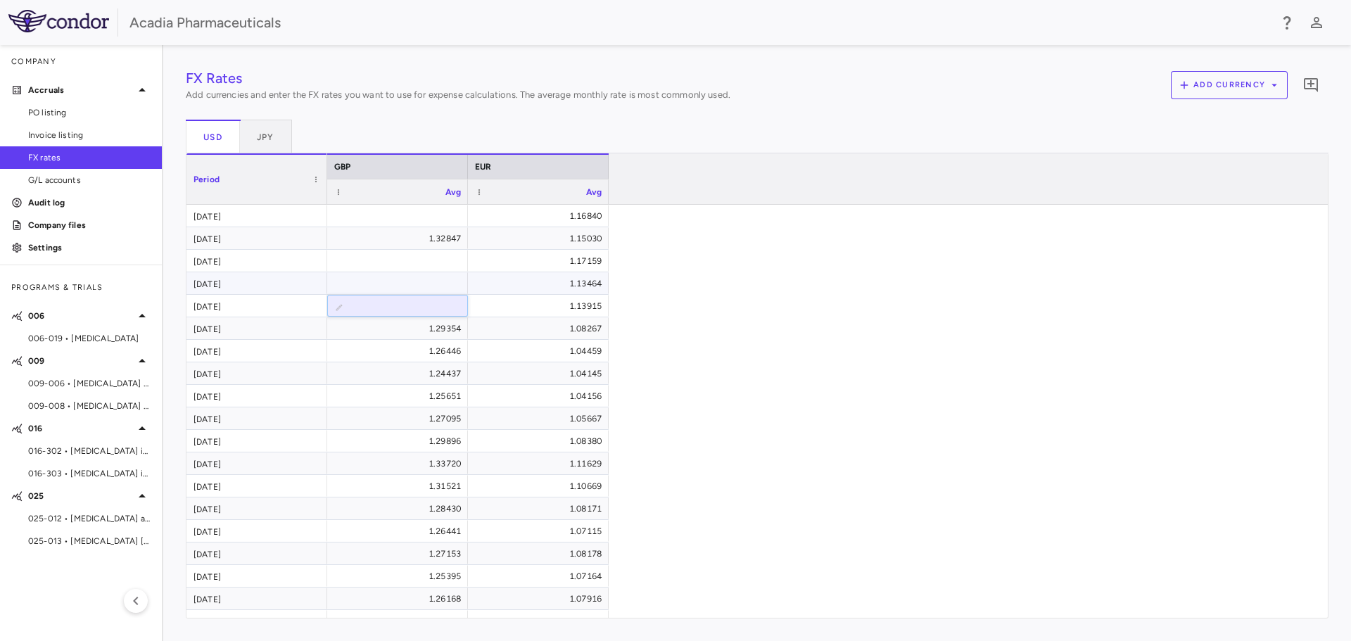
click at [417, 291] on div "FX Rates Add currencies and enter the FX rates you want to use for expense calc…" at bounding box center [757, 343] width 1143 height 551
click at [420, 288] on div at bounding box center [397, 283] width 127 height 20
type input "*******"
click at [406, 257] on div "FX Rates Add currencies and enter the FX rates you want to use for expense calc…" at bounding box center [757, 343] width 1143 height 551
click at [429, 216] on div at bounding box center [397, 215] width 127 height 20
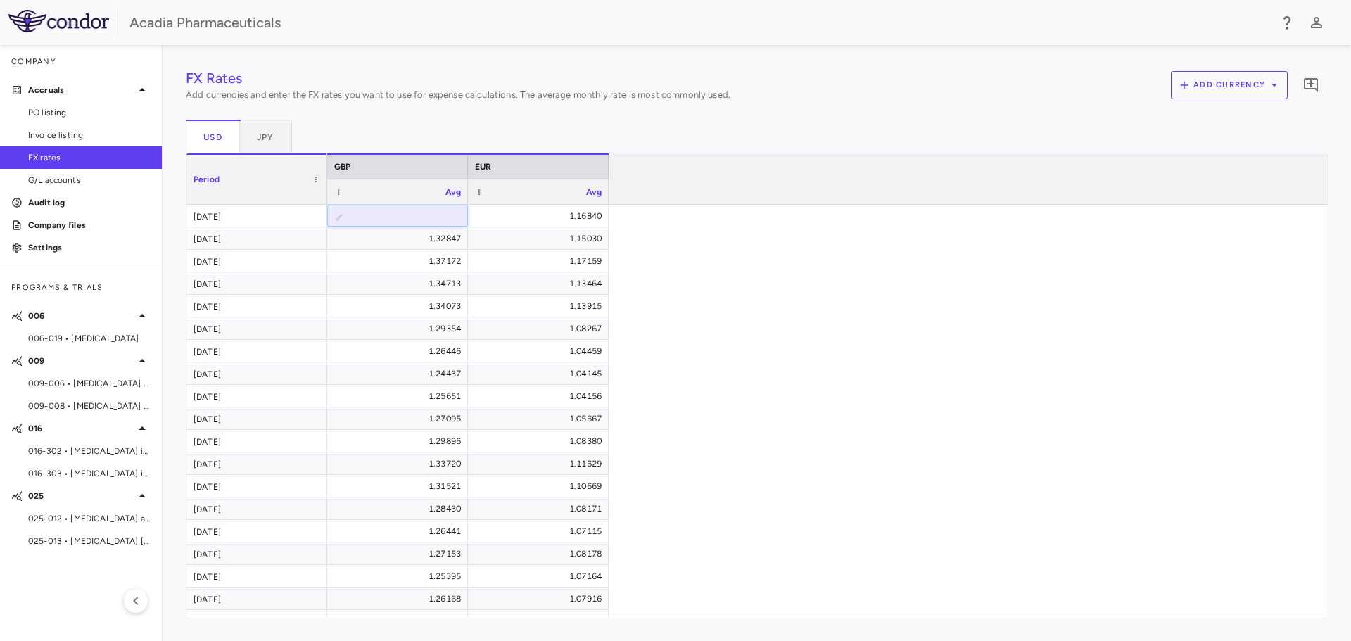
type input "*******"
click at [739, 313] on div "​ ******* 1.16840 1.32847 1.15030 1.37172 1.17159 1.34713 1.13464 1.34073 1.139…" at bounding box center [822, 565] width 990 height 721
click at [281, 142] on button "JPY" at bounding box center [266, 137] width 52 height 34
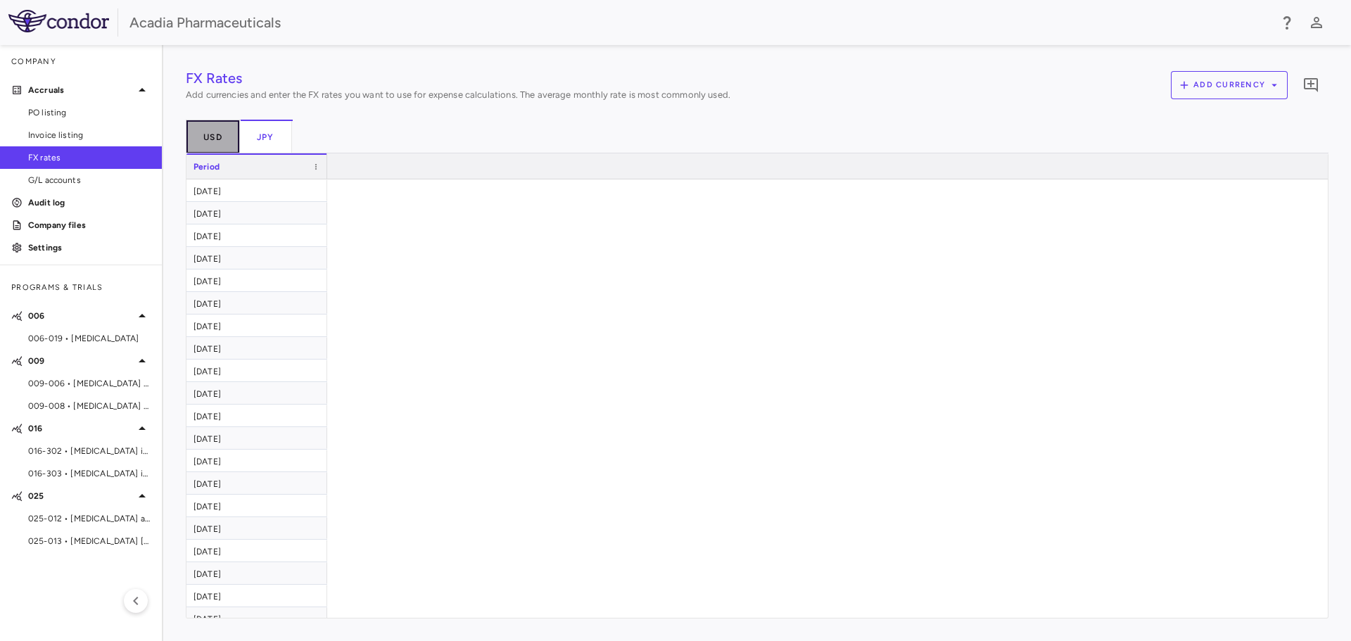
click at [231, 132] on button "USD" at bounding box center [213, 137] width 54 height 34
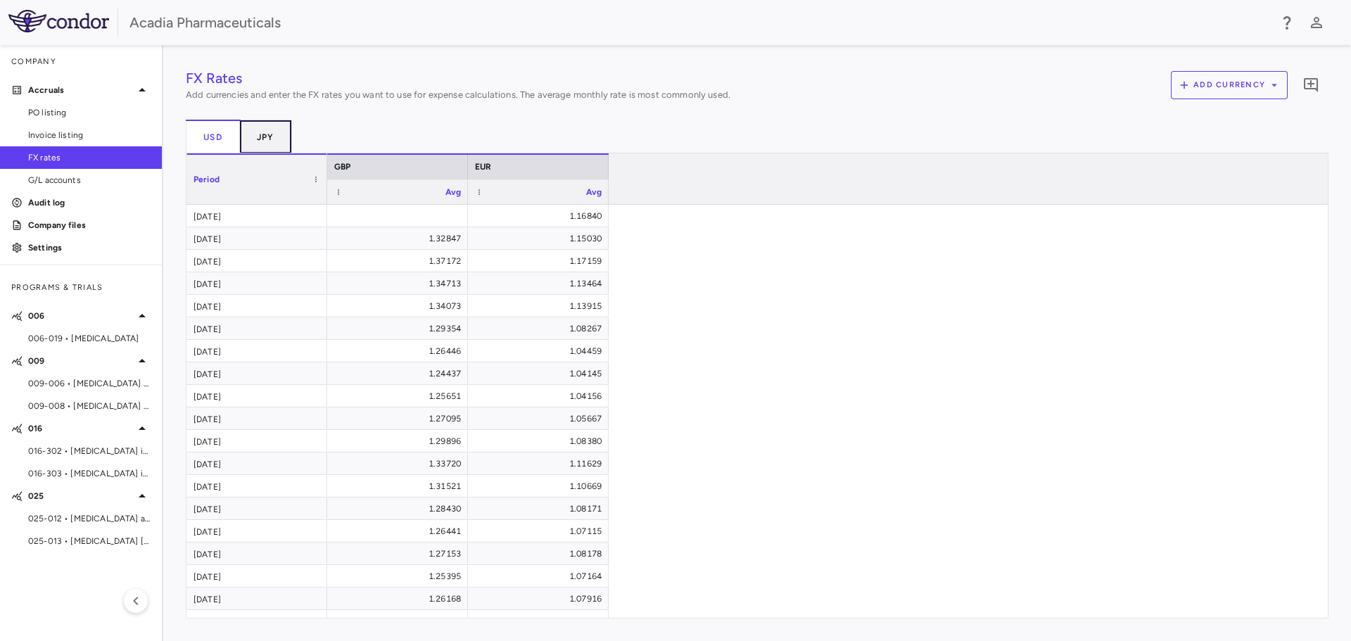
click at [274, 139] on button "JPY" at bounding box center [266, 137] width 52 height 34
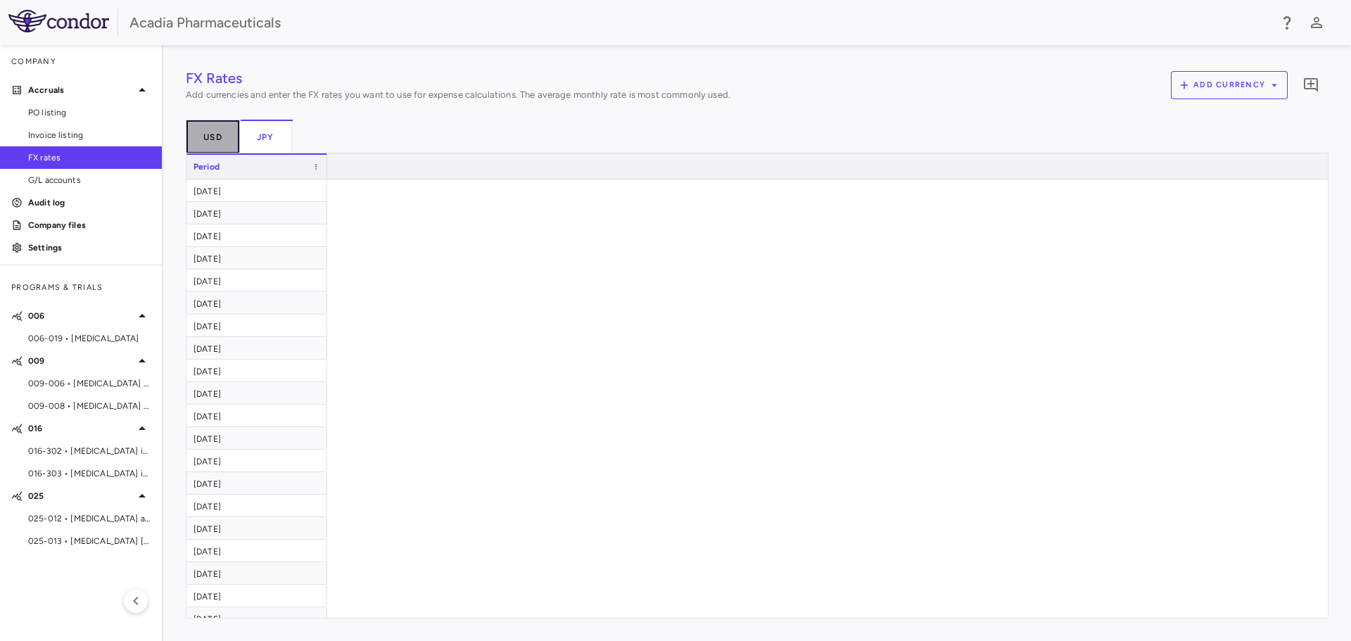
click at [208, 142] on button "USD" at bounding box center [213, 137] width 54 height 34
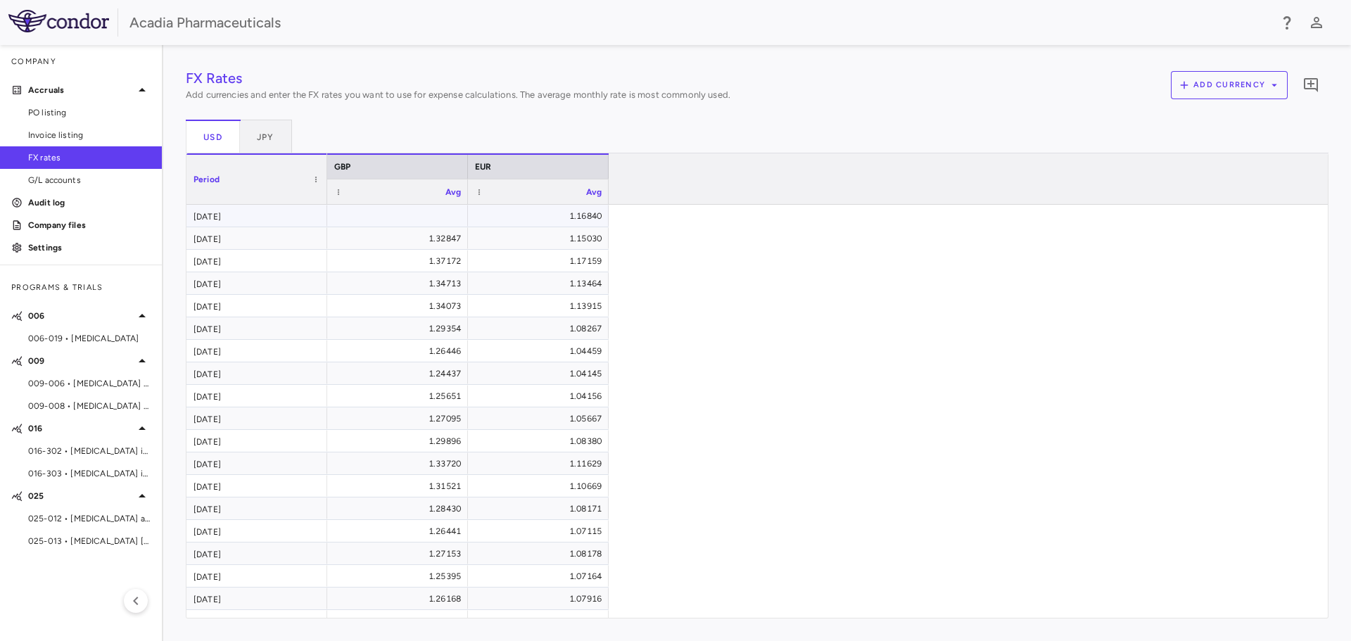
click at [436, 208] on div at bounding box center [397, 215] width 127 height 20
type input "*******"
click at [741, 300] on div "​ ******* 1.16840 1.32847 1.15030 1.37172 1.17159 1.34713 1.13464 1.34073 1.139…" at bounding box center [822, 565] width 990 height 721
click at [392, 241] on div "FX Rates Add currencies and enter the FX rates you want to use for expense calc…" at bounding box center [757, 343] width 1143 height 551
click at [89, 393] on div "009-006 • Alzheimer's Disease Psychosis" at bounding box center [81, 383] width 162 height 21
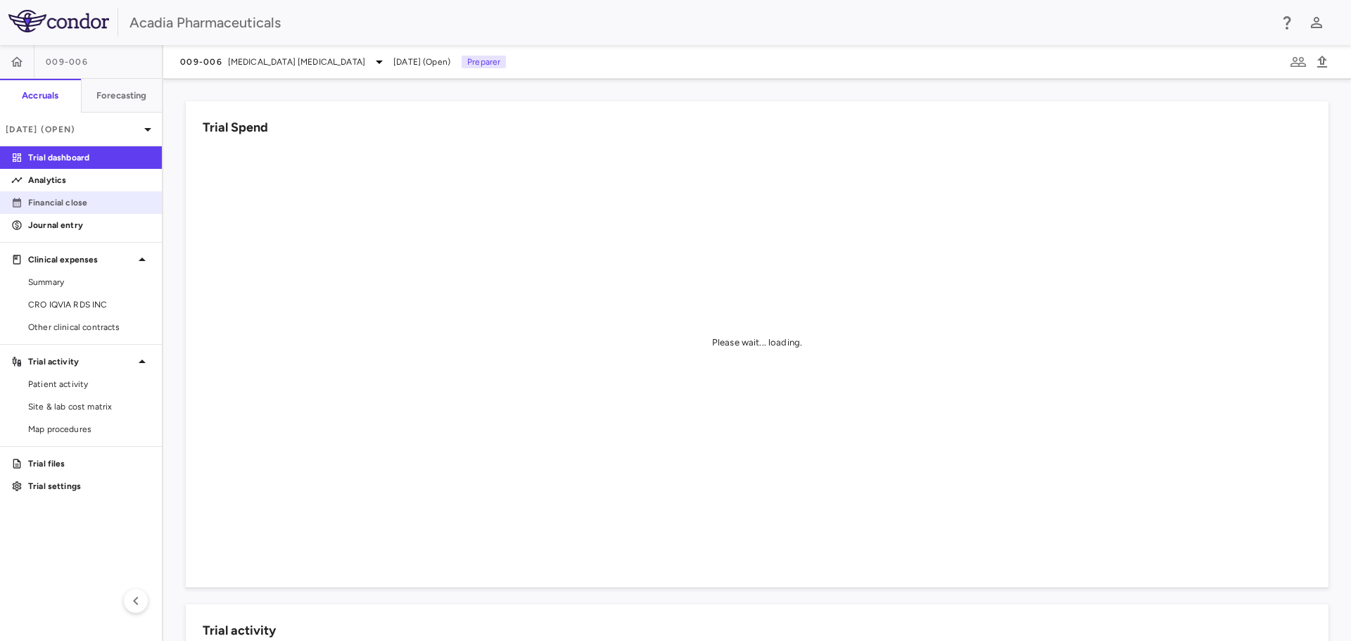
click at [65, 211] on link "Financial close" at bounding box center [81, 202] width 162 height 21
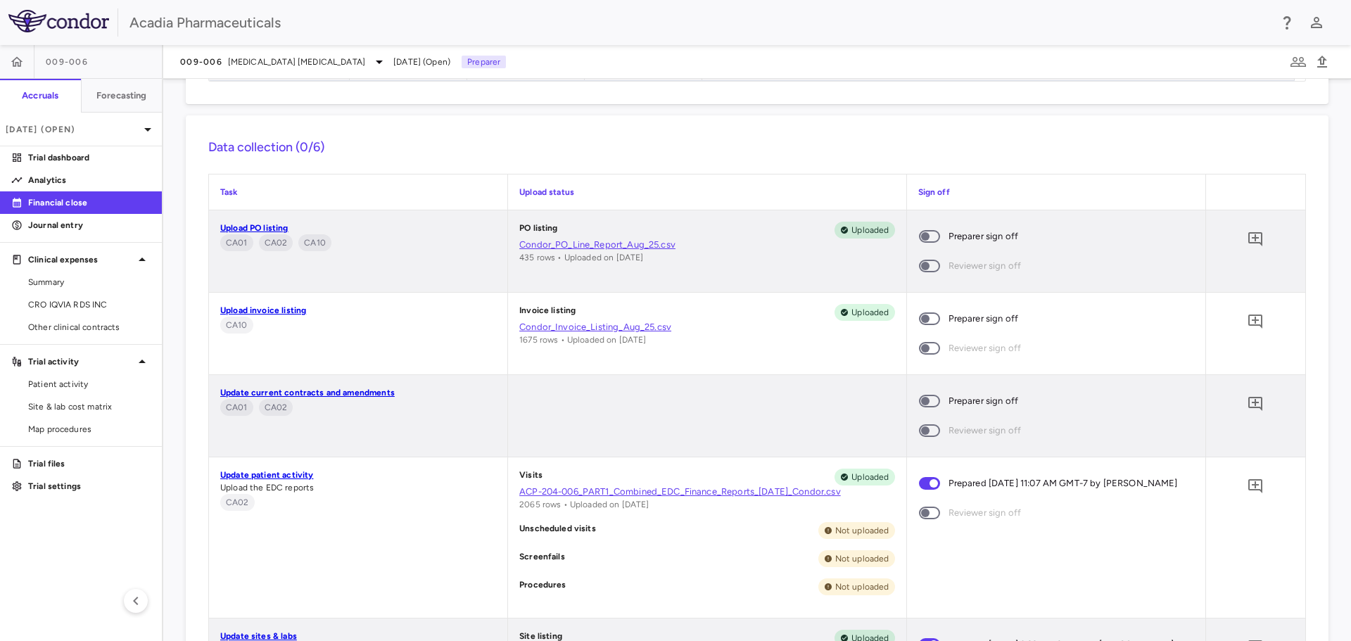
scroll to position [1548, 0]
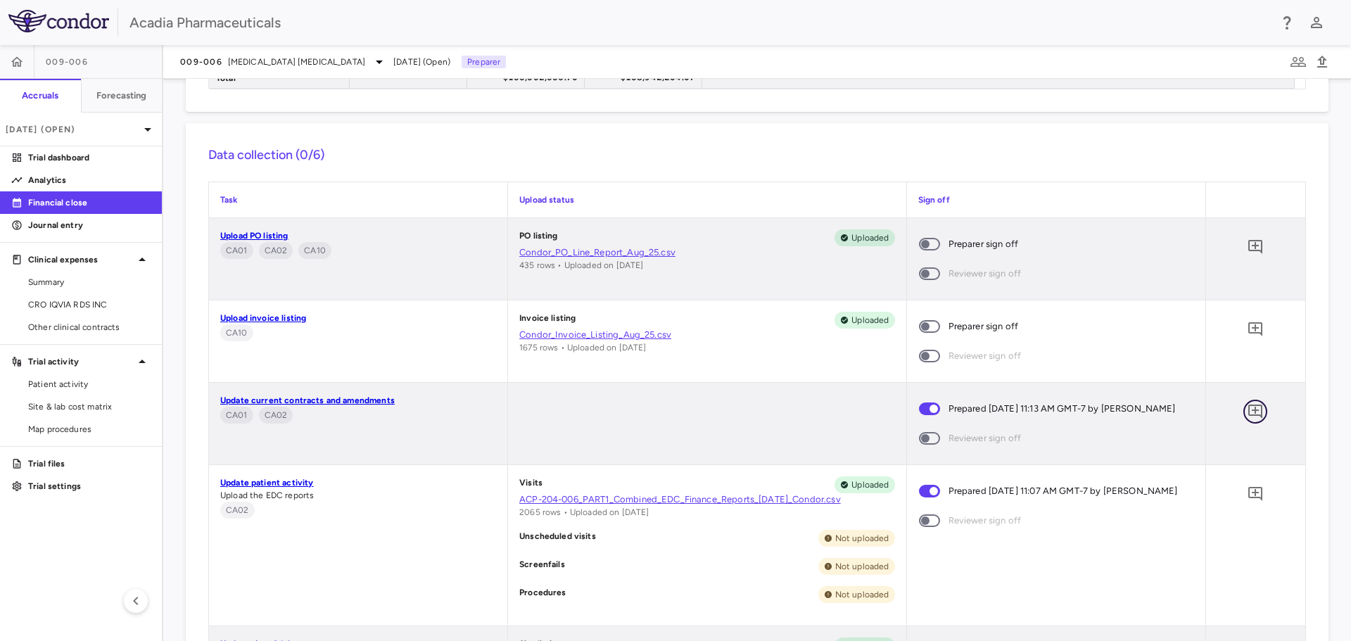
click at [1248, 410] on icon "Add comment" at bounding box center [1255, 412] width 14 height 14
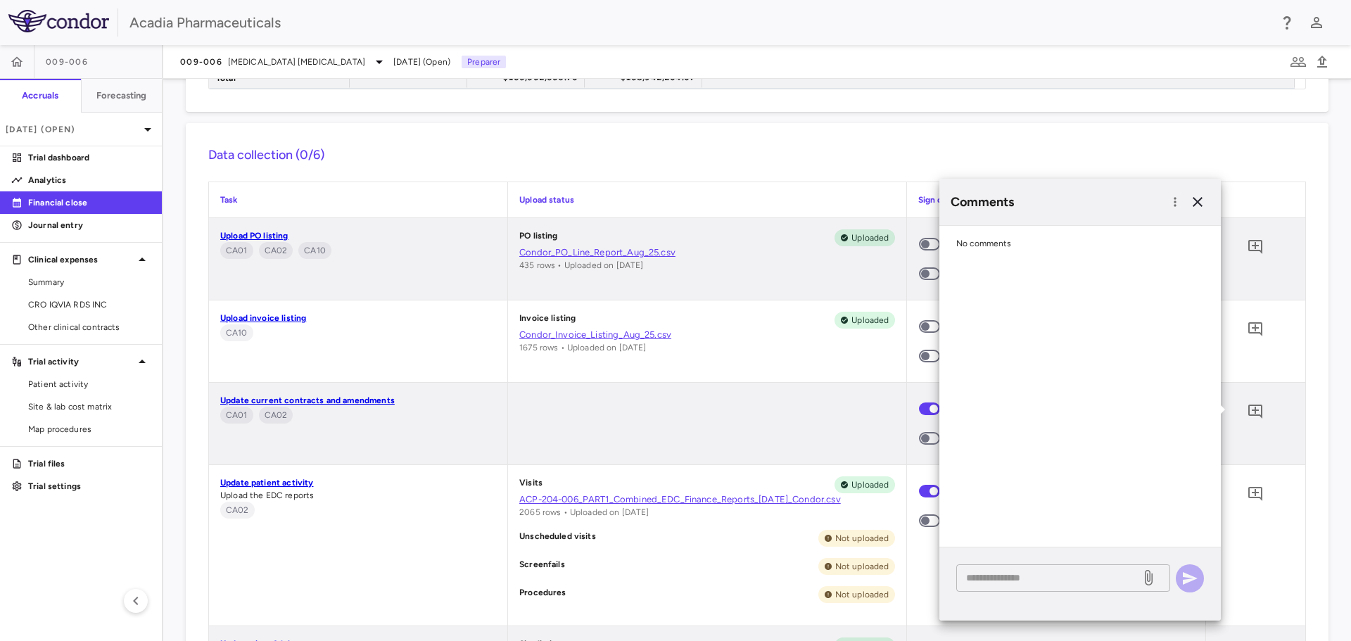
click at [1048, 577] on textarea at bounding box center [1048, 577] width 165 height 15
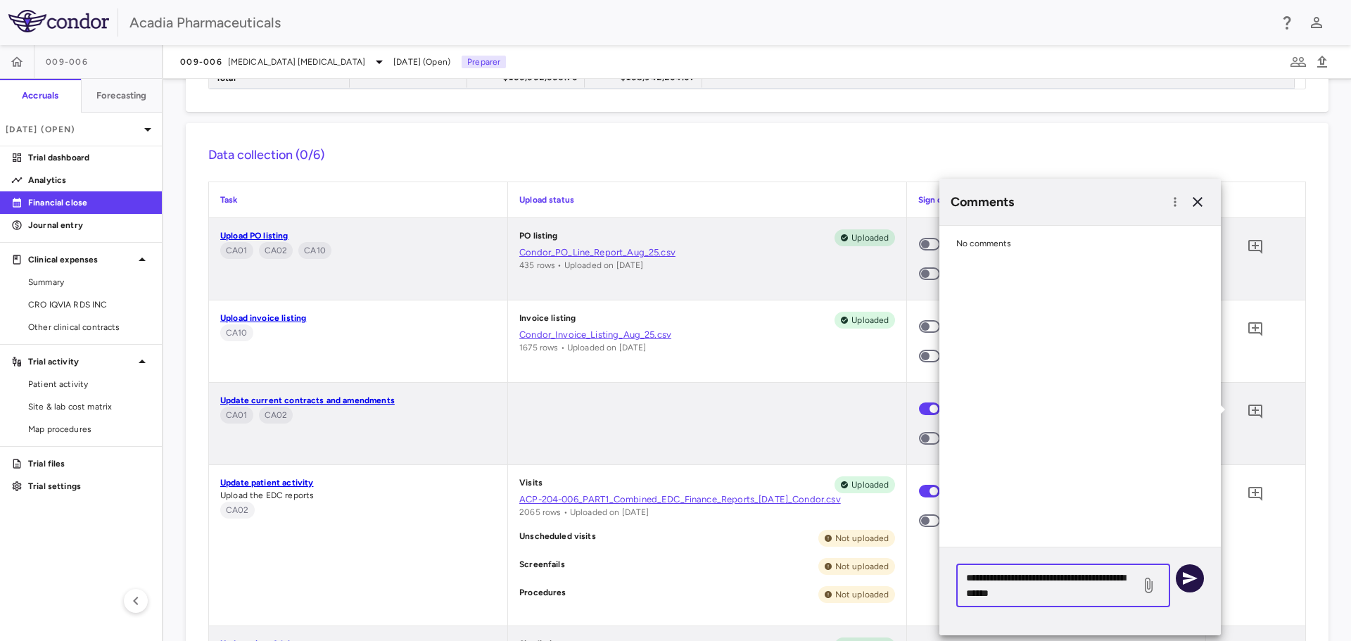
type textarea "**********"
click at [1191, 580] on icon "button" at bounding box center [1190, 578] width 15 height 13
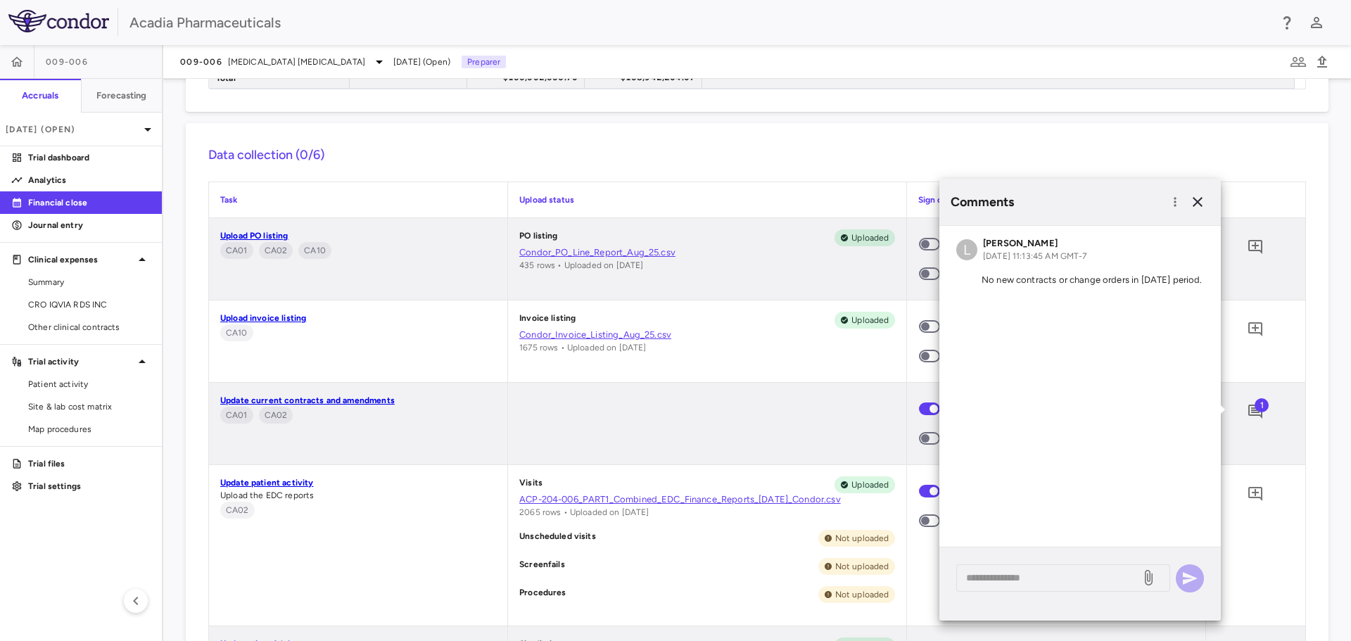
click at [727, 435] on div at bounding box center [707, 424] width 398 height 82
click at [1199, 202] on icon "button" at bounding box center [1197, 201] width 17 height 17
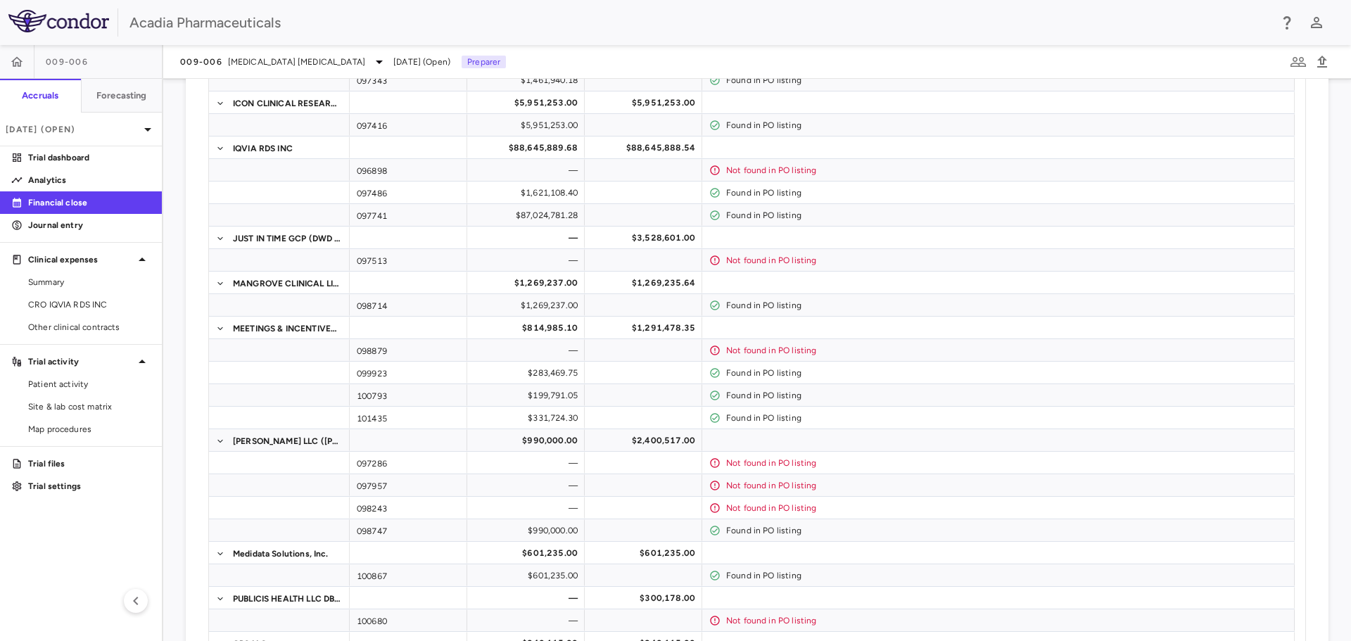
scroll to position [0, 0]
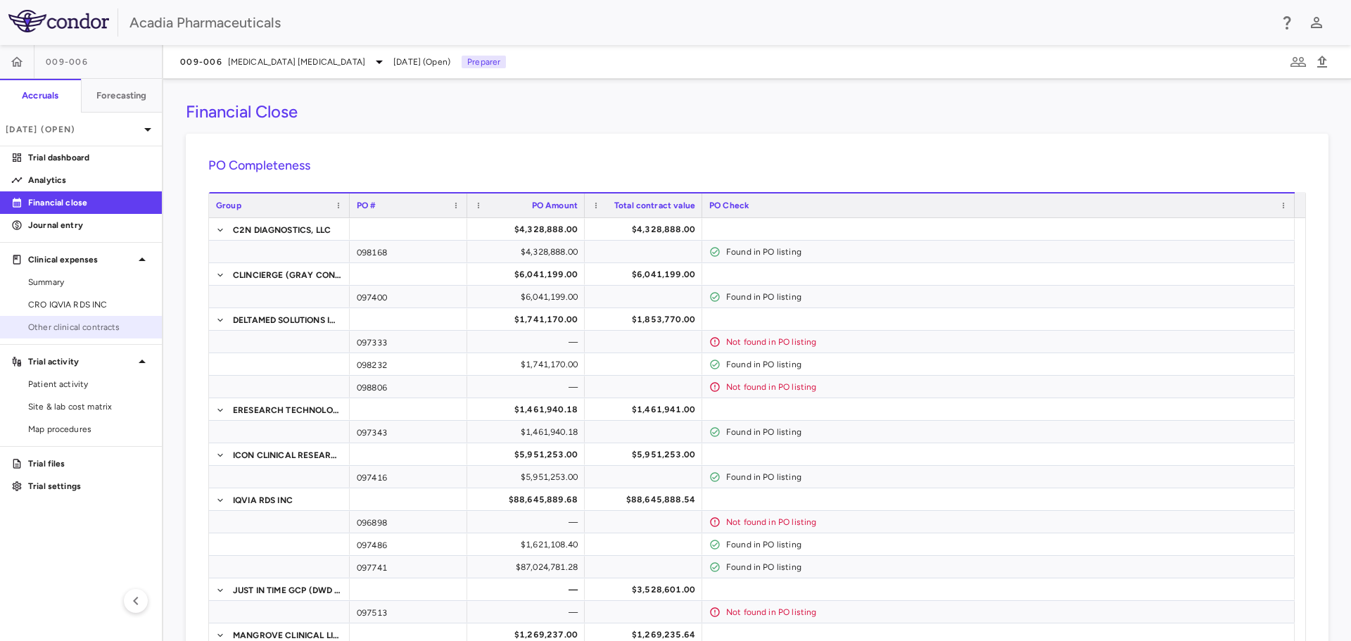
click at [115, 326] on span "Other clinical contracts" at bounding box center [89, 327] width 122 height 13
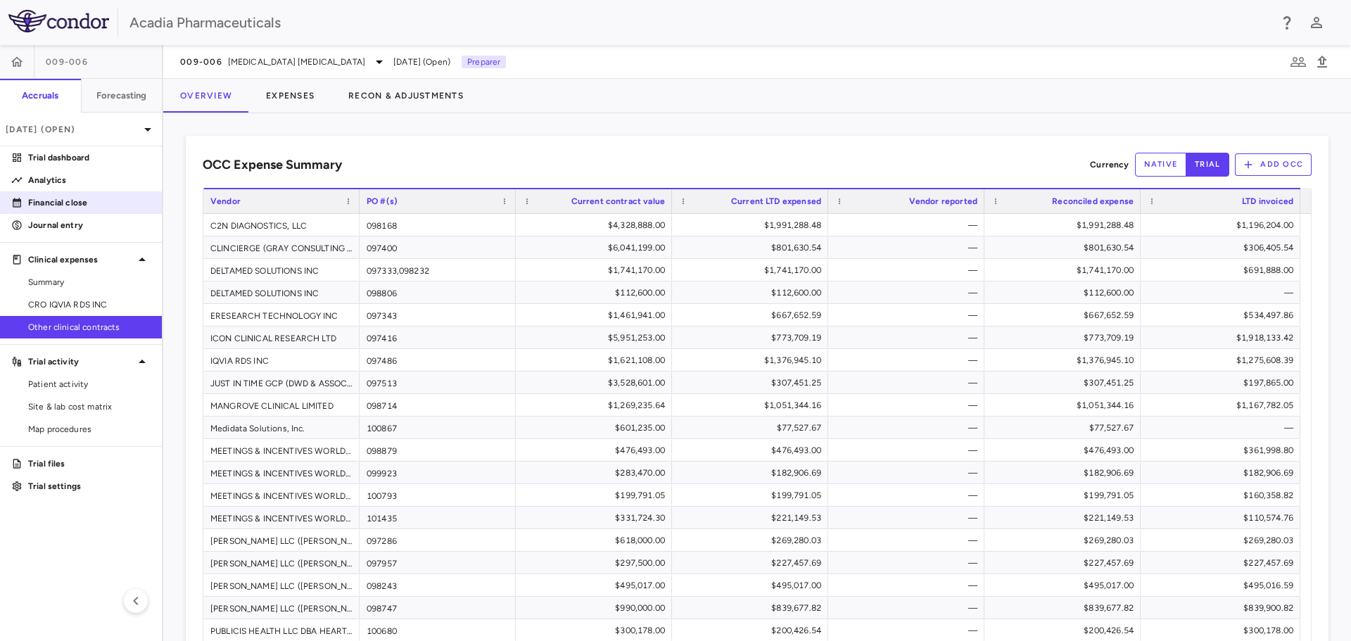
click at [44, 204] on p "Financial close" at bounding box center [89, 202] width 122 height 13
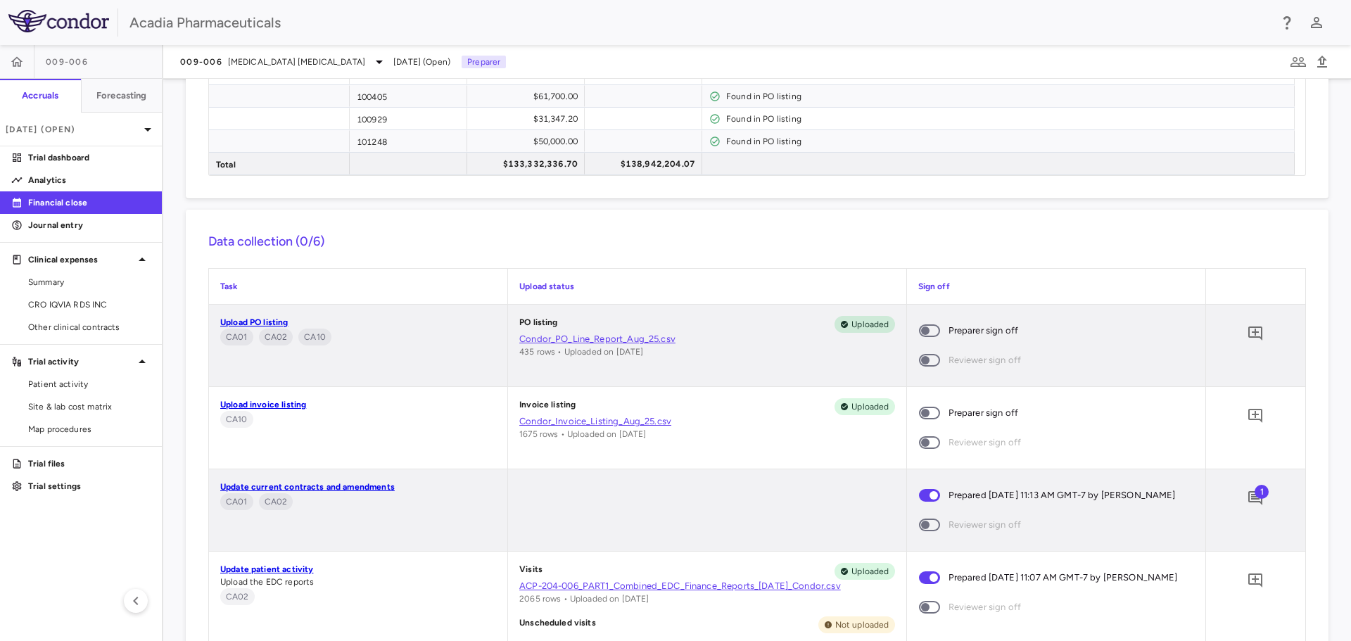
scroll to position [1478, 0]
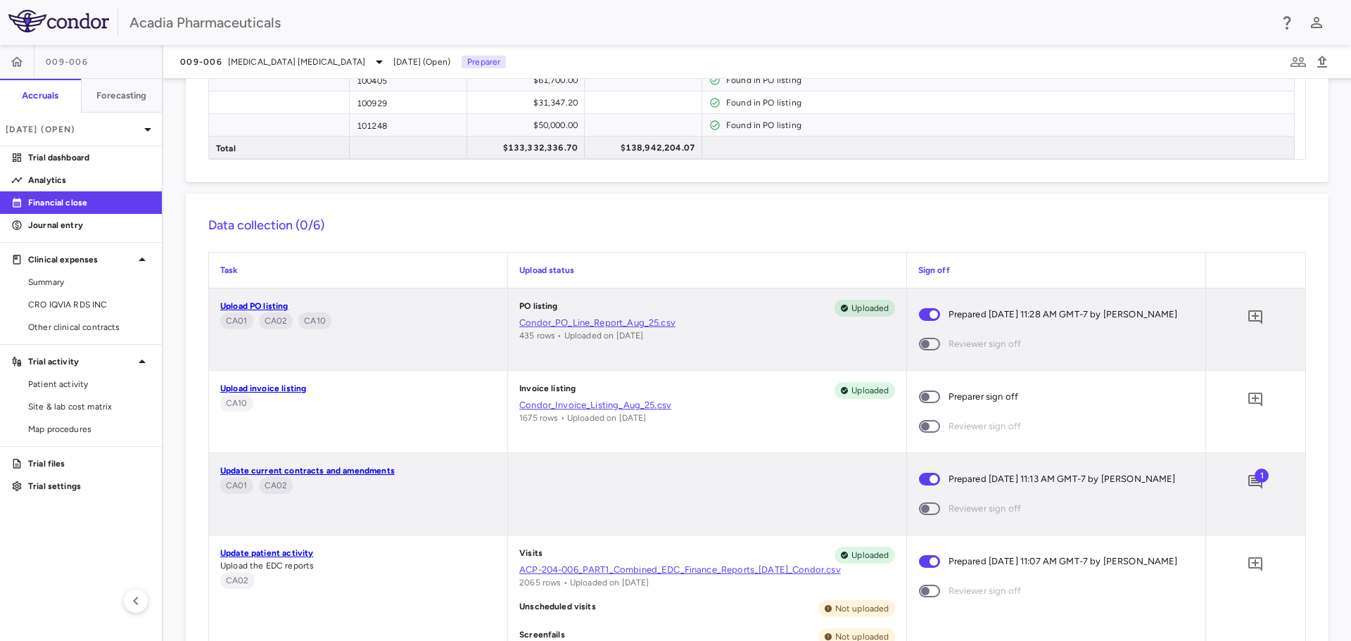
click at [922, 398] on span at bounding box center [929, 397] width 38 height 30
click at [1248, 317] on icon "Add comment" at bounding box center [1255, 317] width 14 height 14
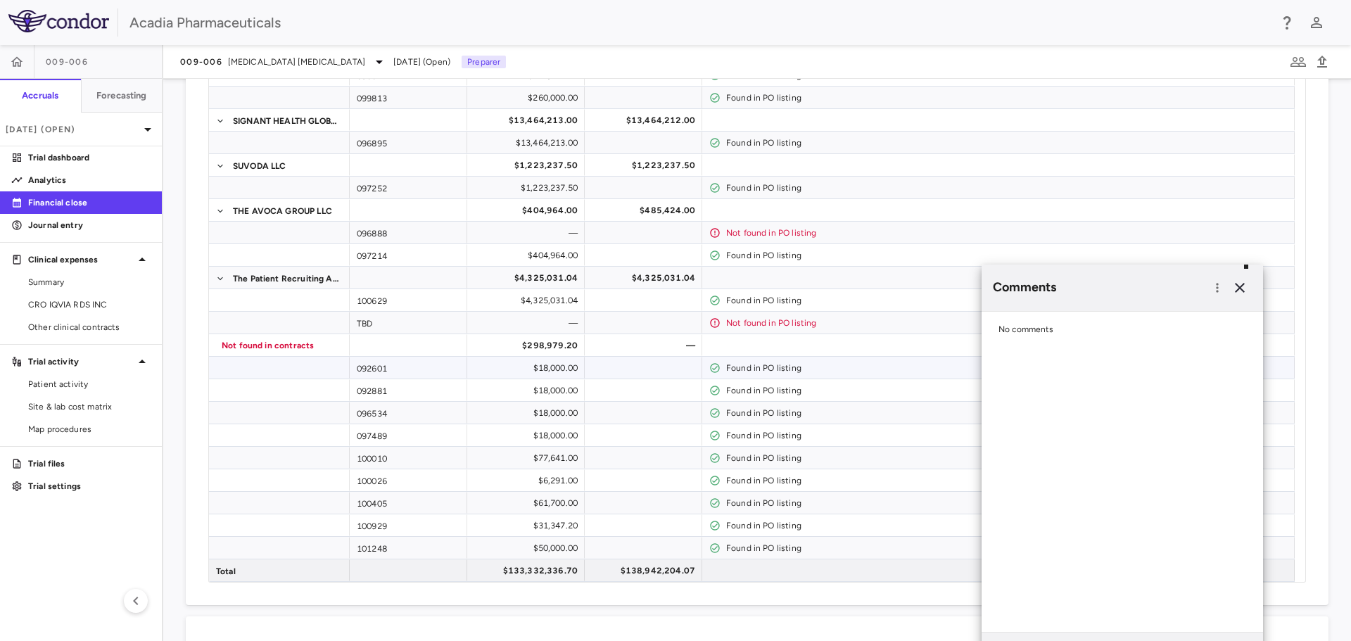
scroll to position [1126, 0]
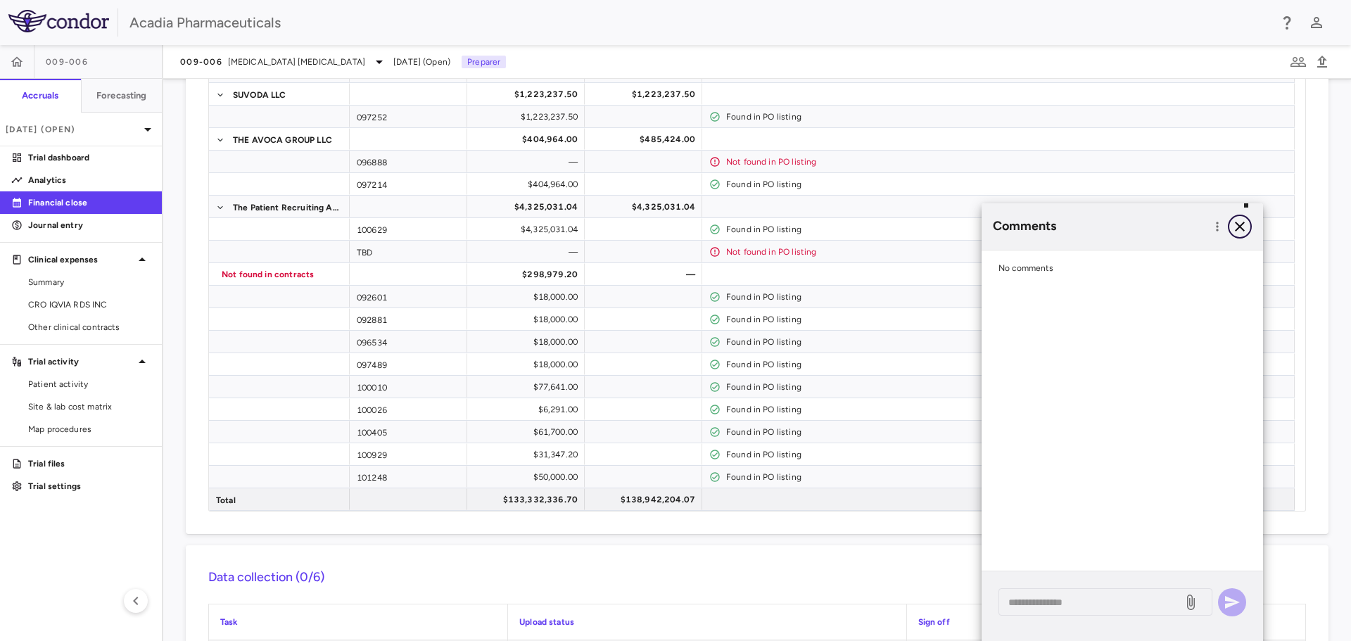
click at [1240, 221] on icon "button" at bounding box center [1239, 226] width 17 height 17
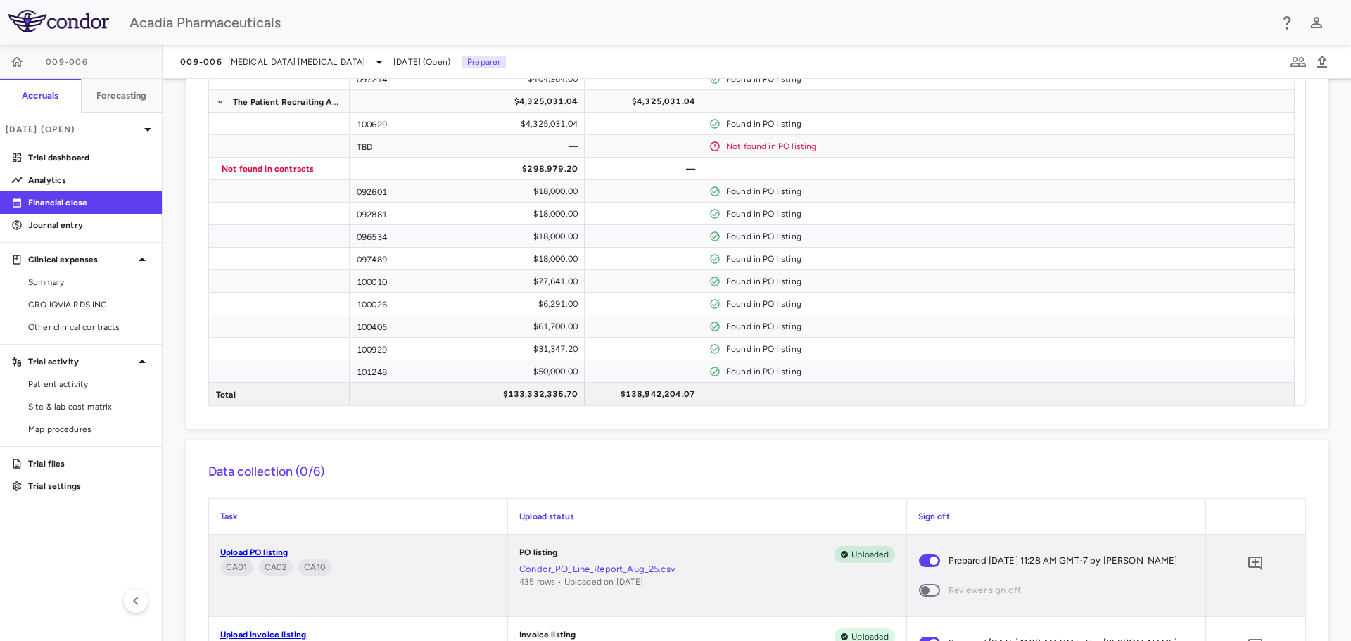
scroll to position [1267, 0]
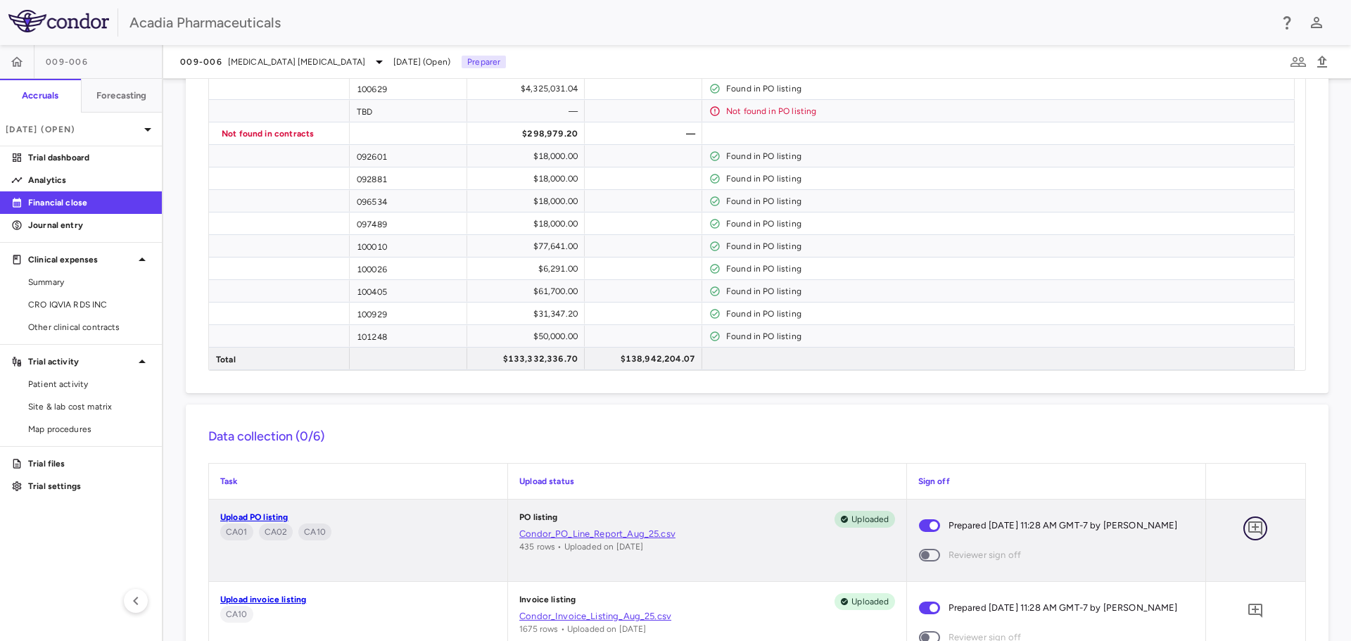
click at [1247, 528] on icon "Add comment" at bounding box center [1255, 528] width 17 height 17
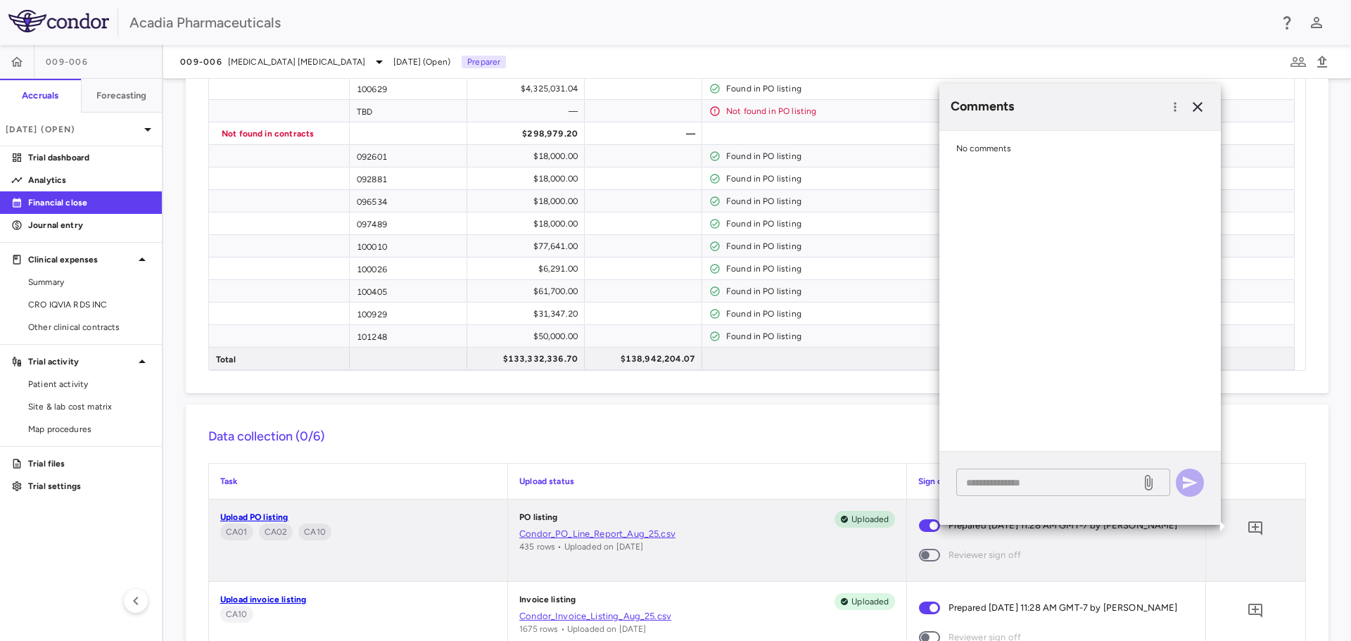
click at [1064, 481] on textarea at bounding box center [1048, 482] width 165 height 15
paste textarea "**********"
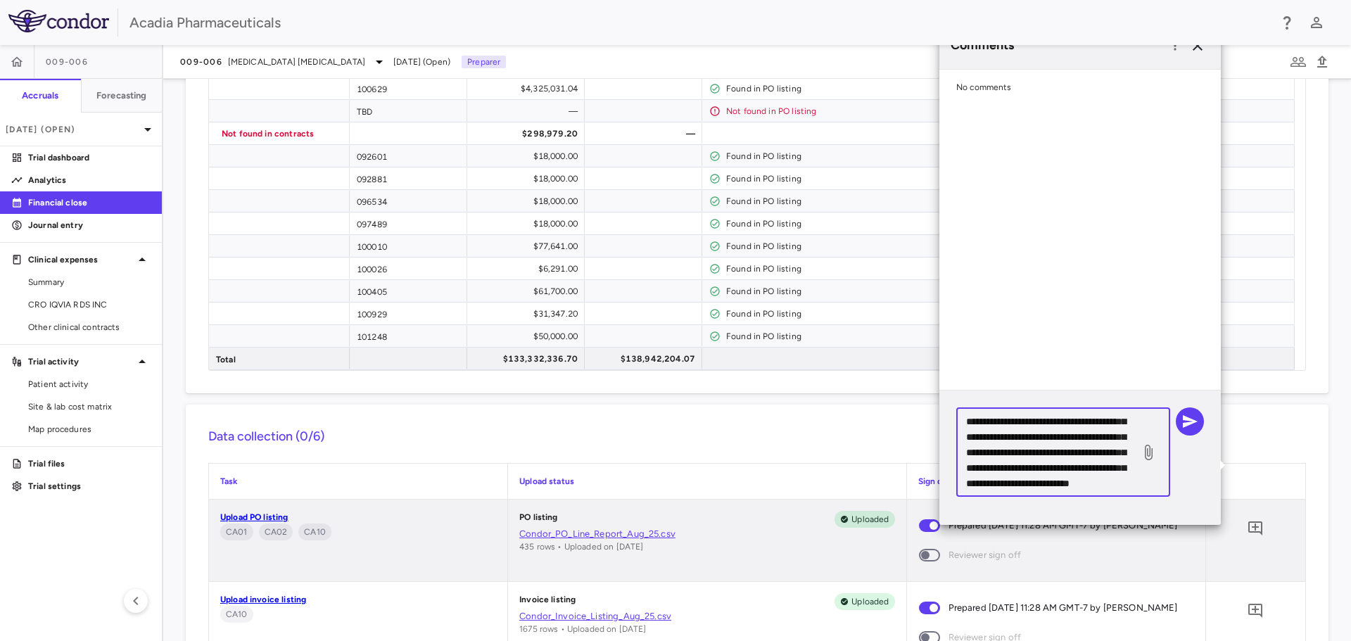
scroll to position [0, 0]
click at [977, 421] on textarea "**********" at bounding box center [1048, 452] width 165 height 77
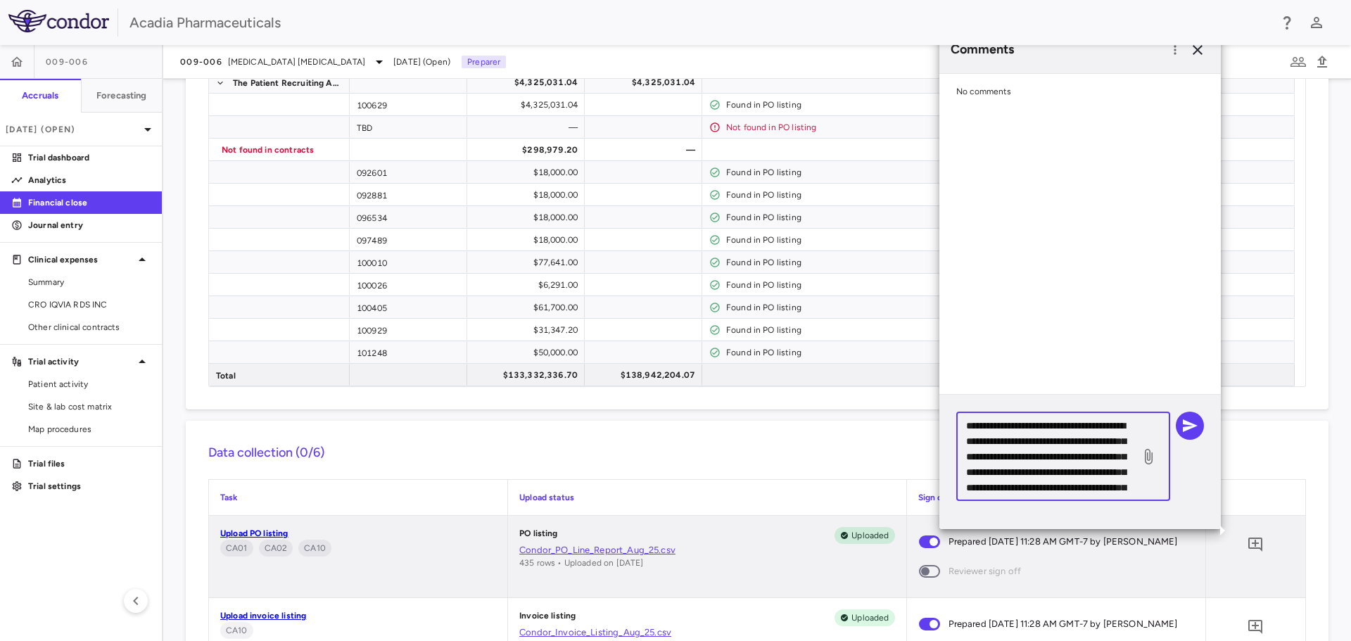
scroll to position [1267, 0]
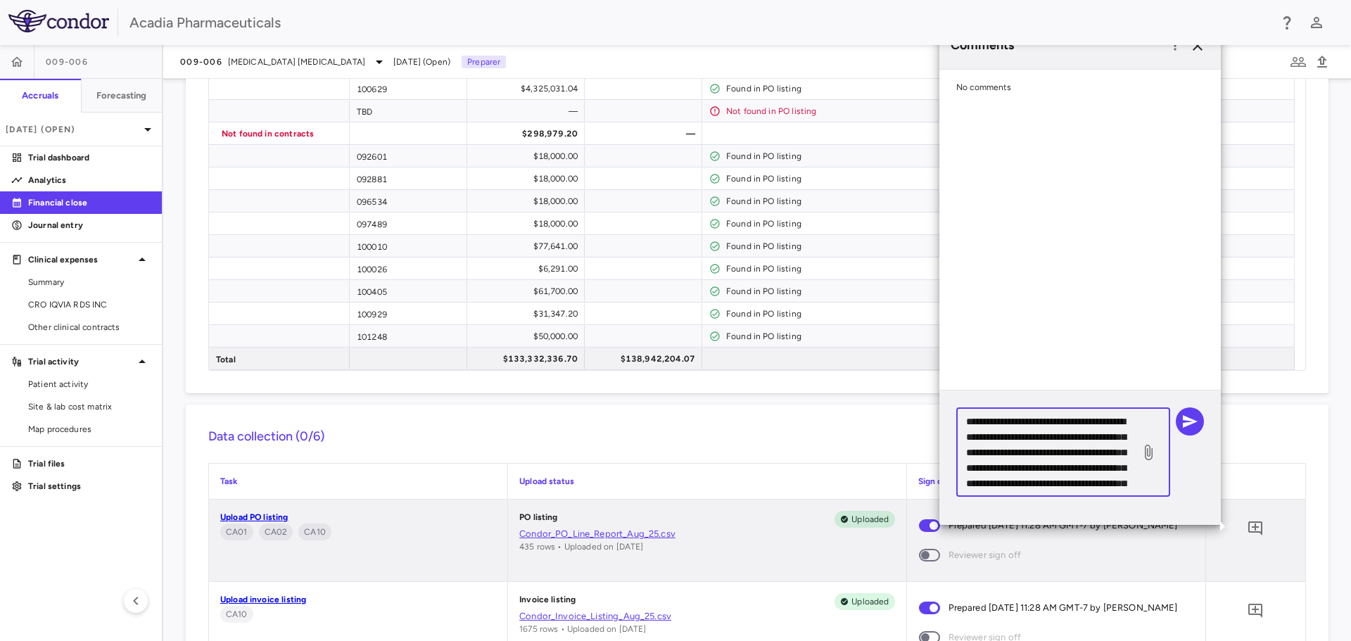
click at [1022, 435] on textarea "**********" at bounding box center [1048, 452] width 165 height 77
drag, startPoint x: 1005, startPoint y: 453, endPoint x: 995, endPoint y: 452, distance: 10.6
click at [995, 452] on textarea "**********" at bounding box center [1048, 452] width 165 height 77
click at [1000, 488] on textarea "**********" at bounding box center [1048, 452] width 165 height 77
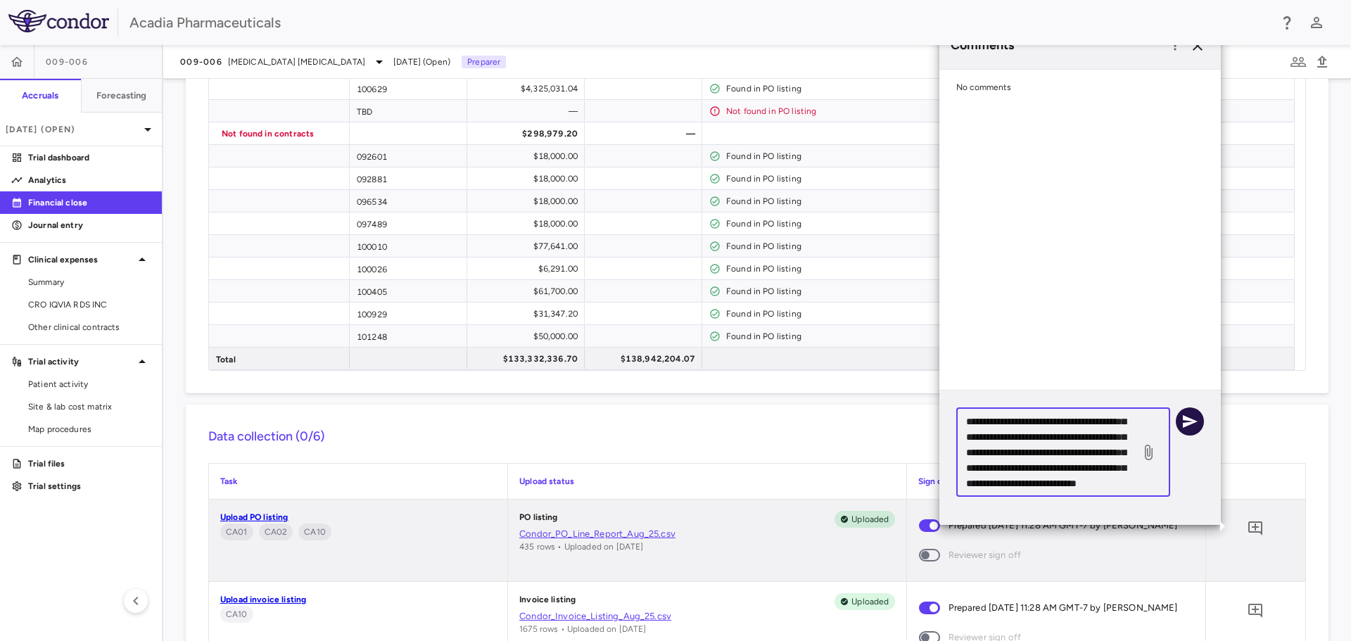
type textarea "**********"
click at [1195, 418] on icon "button" at bounding box center [1189, 421] width 17 height 17
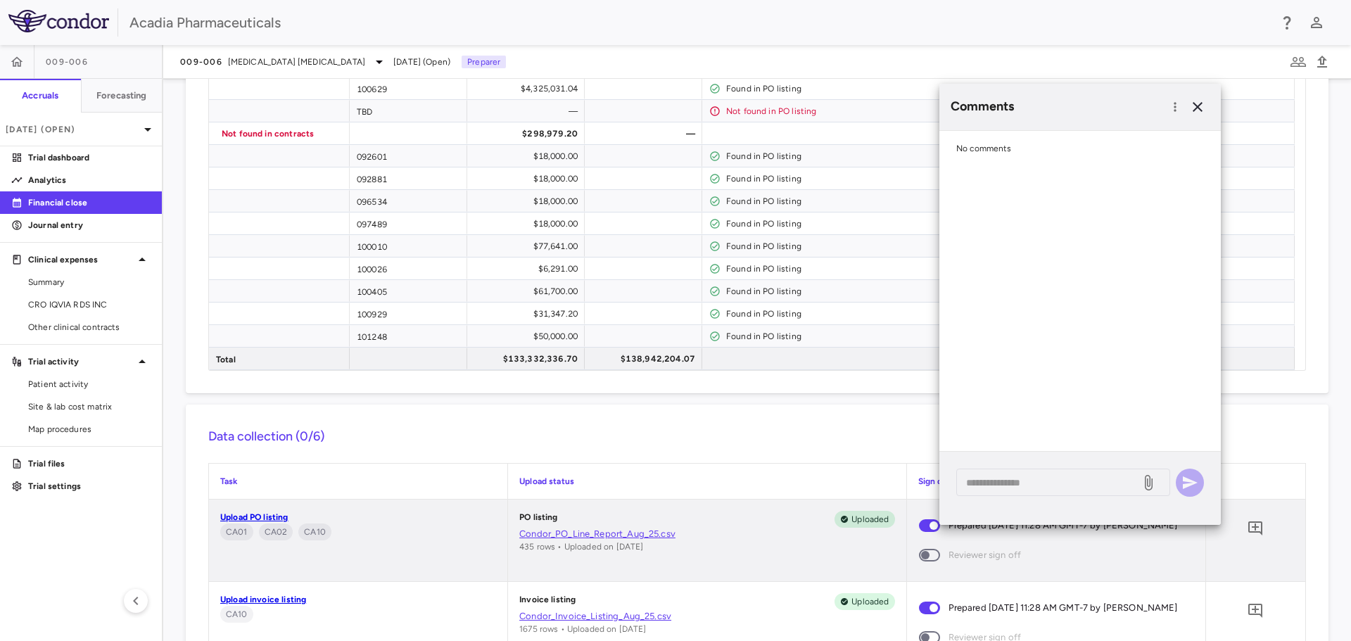
scroll to position [0, 0]
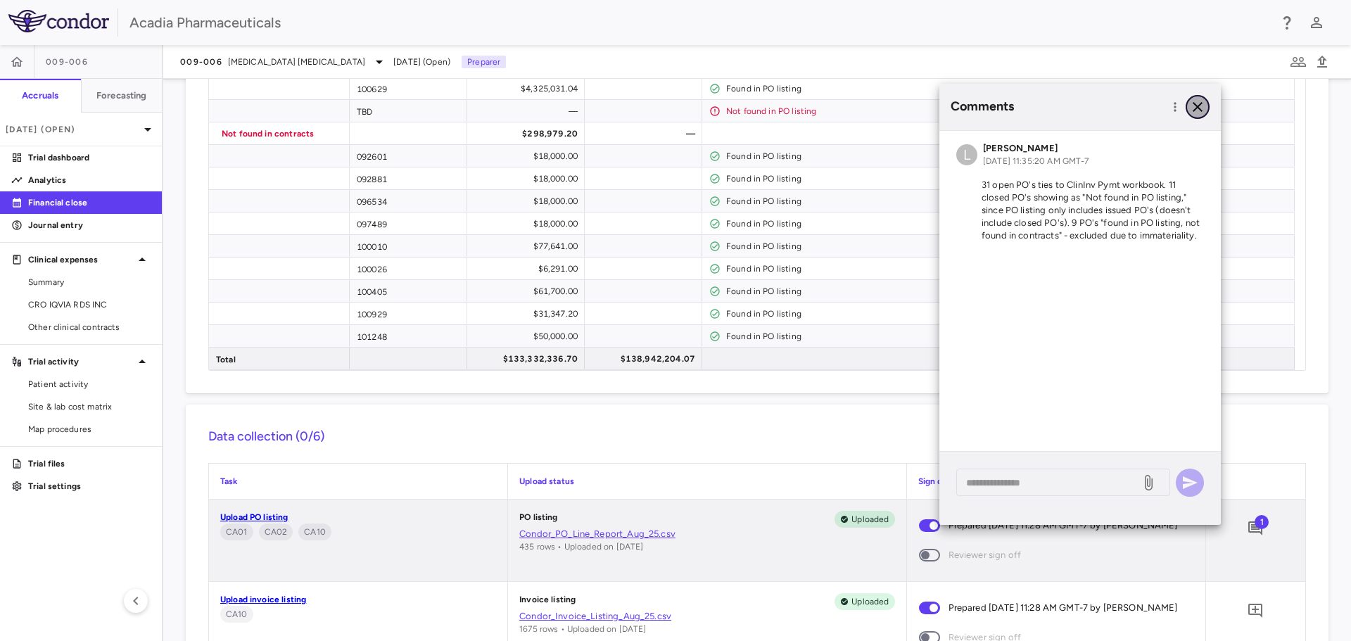
click at [1200, 110] on icon "button" at bounding box center [1198, 107] width 10 height 10
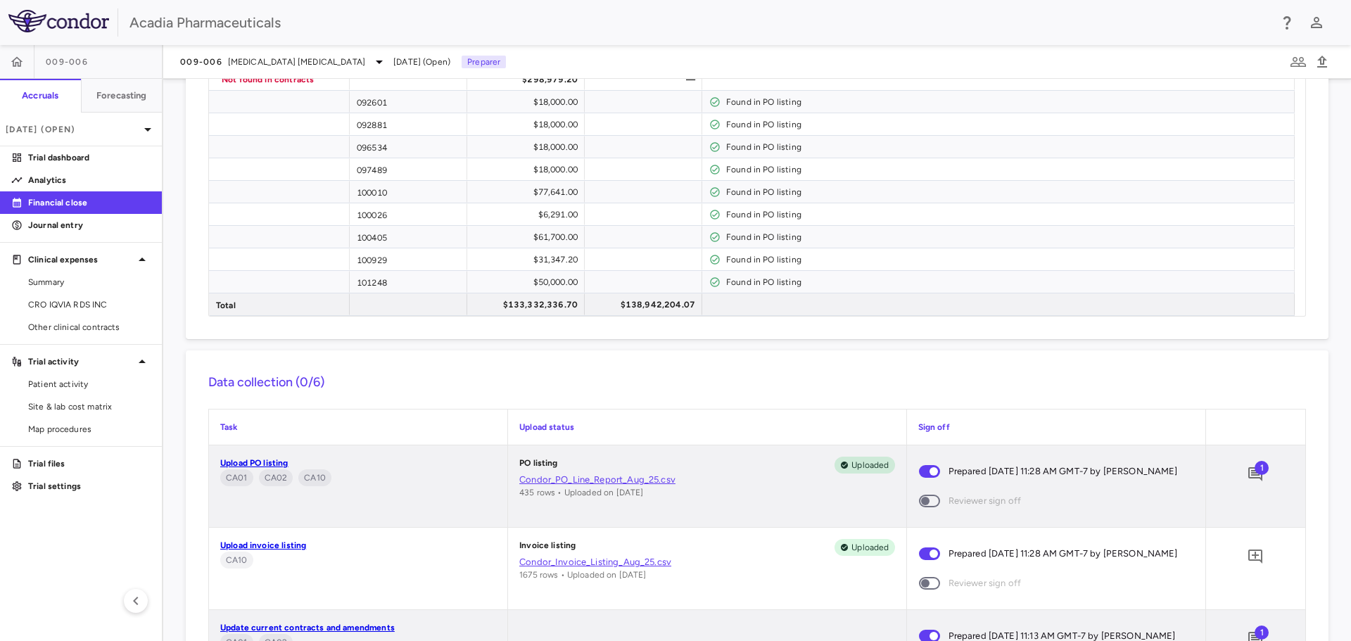
scroll to position [1337, 0]
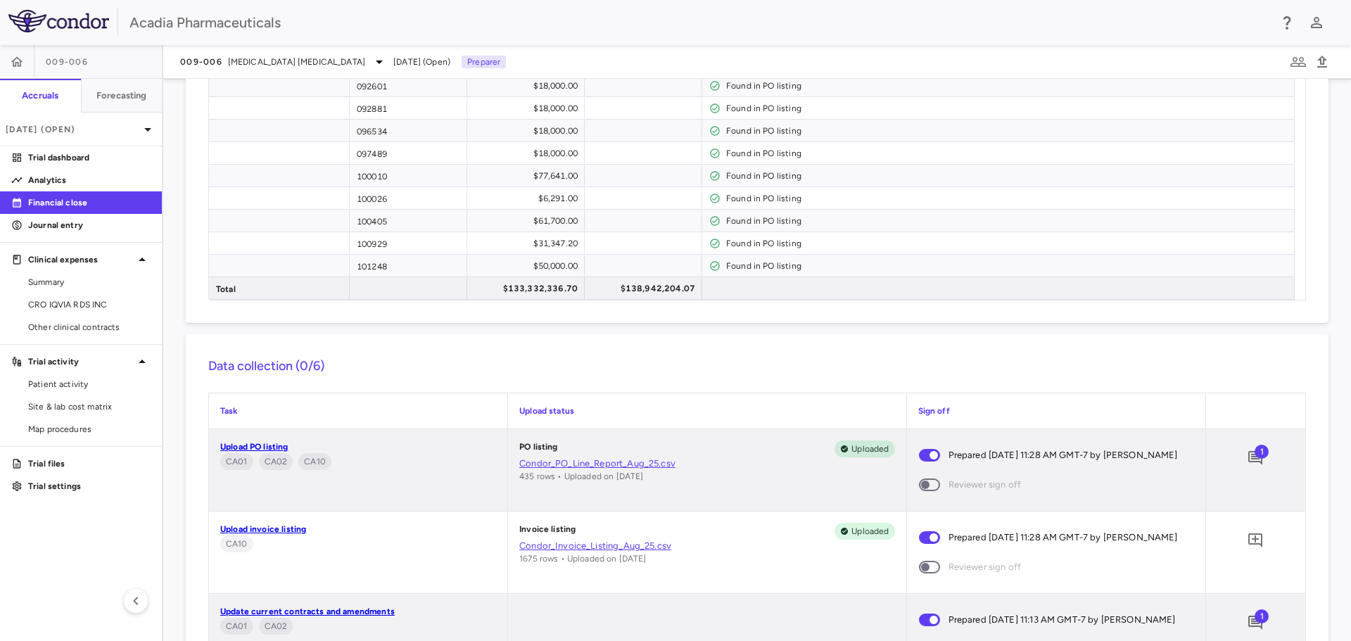
click at [1255, 450] on span "1" at bounding box center [1262, 452] width 14 height 14
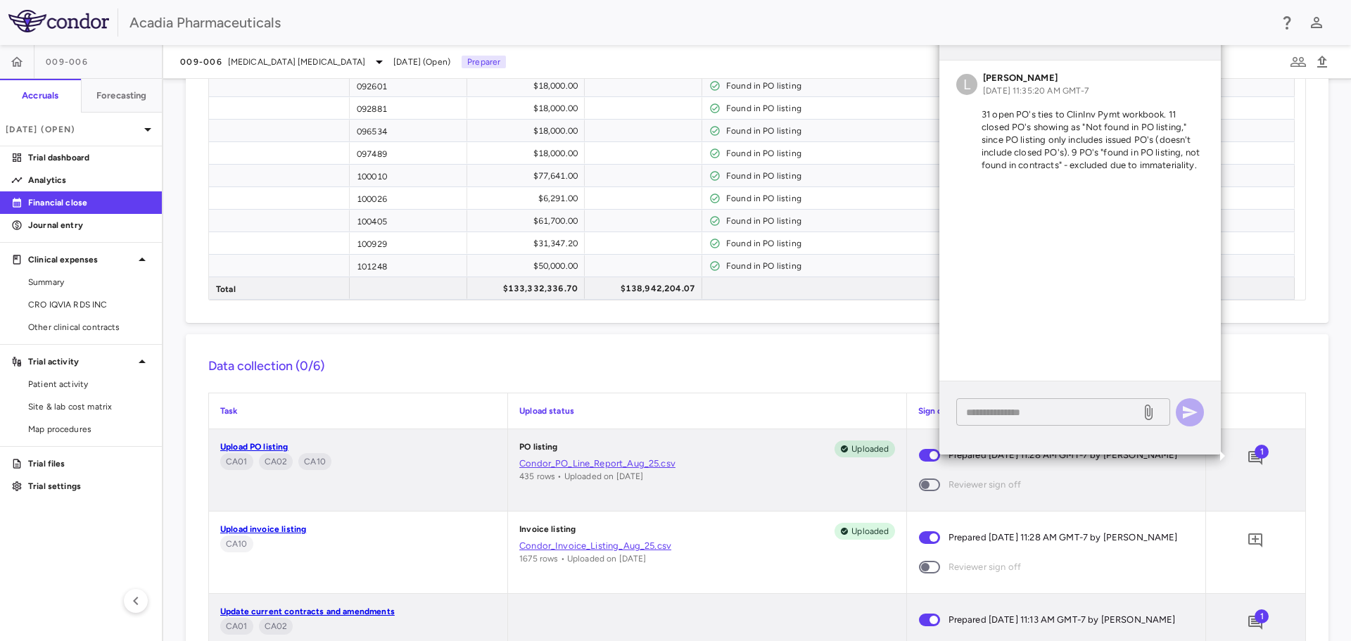
click at [1046, 419] on textarea at bounding box center [1048, 412] width 165 height 15
type textarea "**********"
click at [1193, 405] on icon "button" at bounding box center [1189, 412] width 17 height 17
click at [1207, 53] on div "Comments" at bounding box center [1079, 36] width 281 height 46
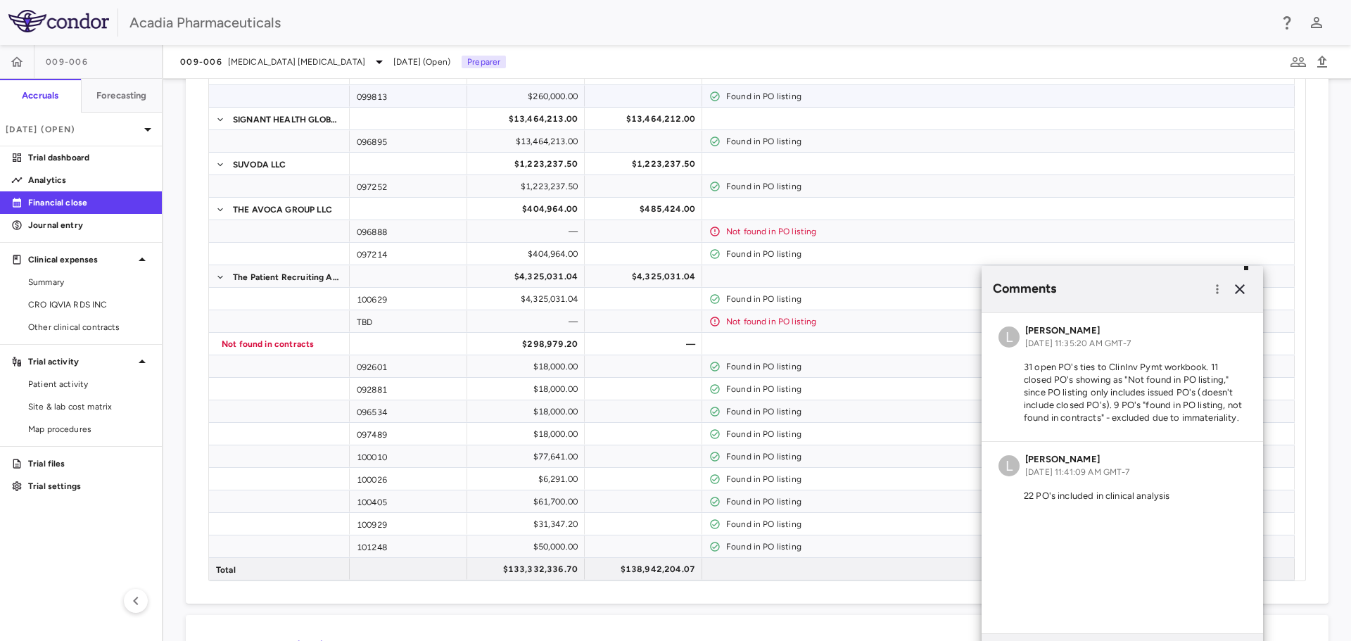
scroll to position [1055, 0]
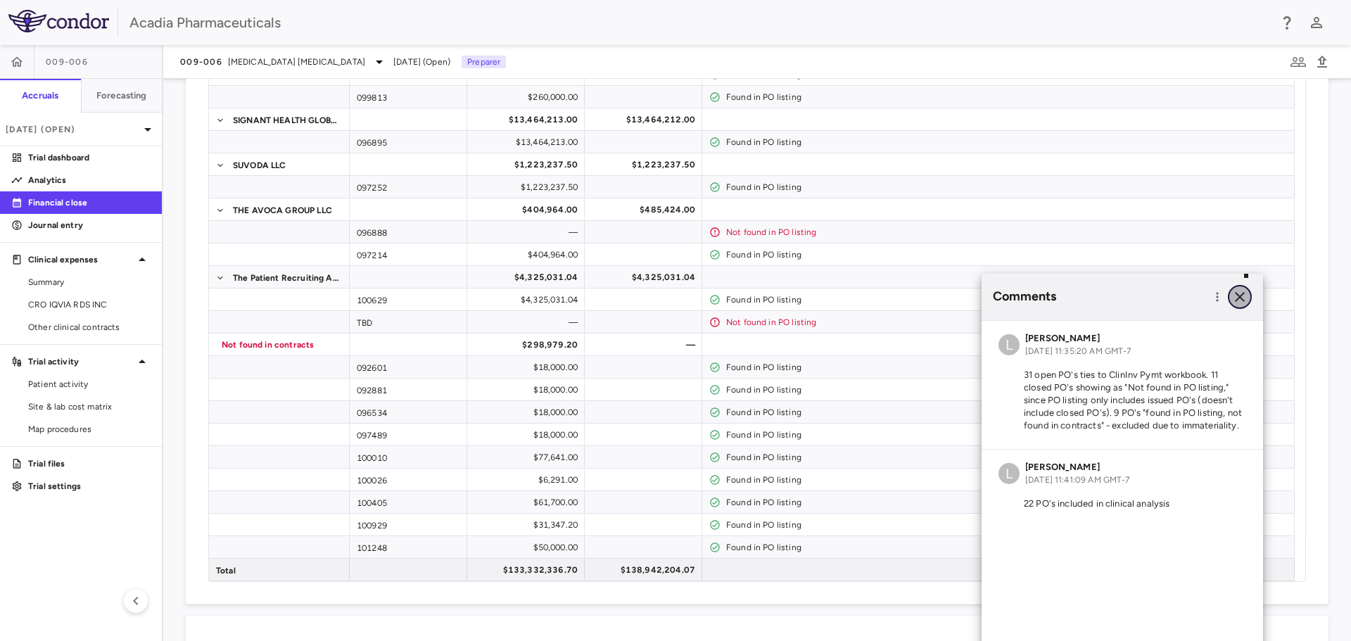
click at [1238, 289] on icon "button" at bounding box center [1239, 296] width 17 height 17
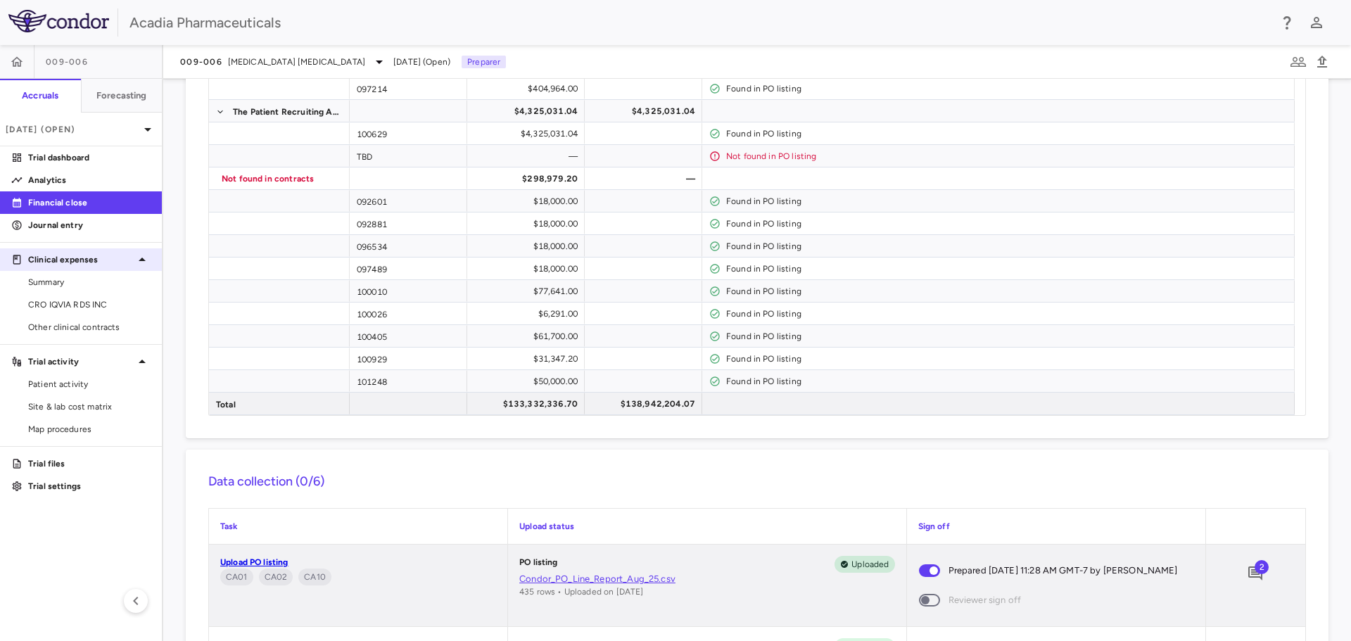
scroll to position [1193, 0]
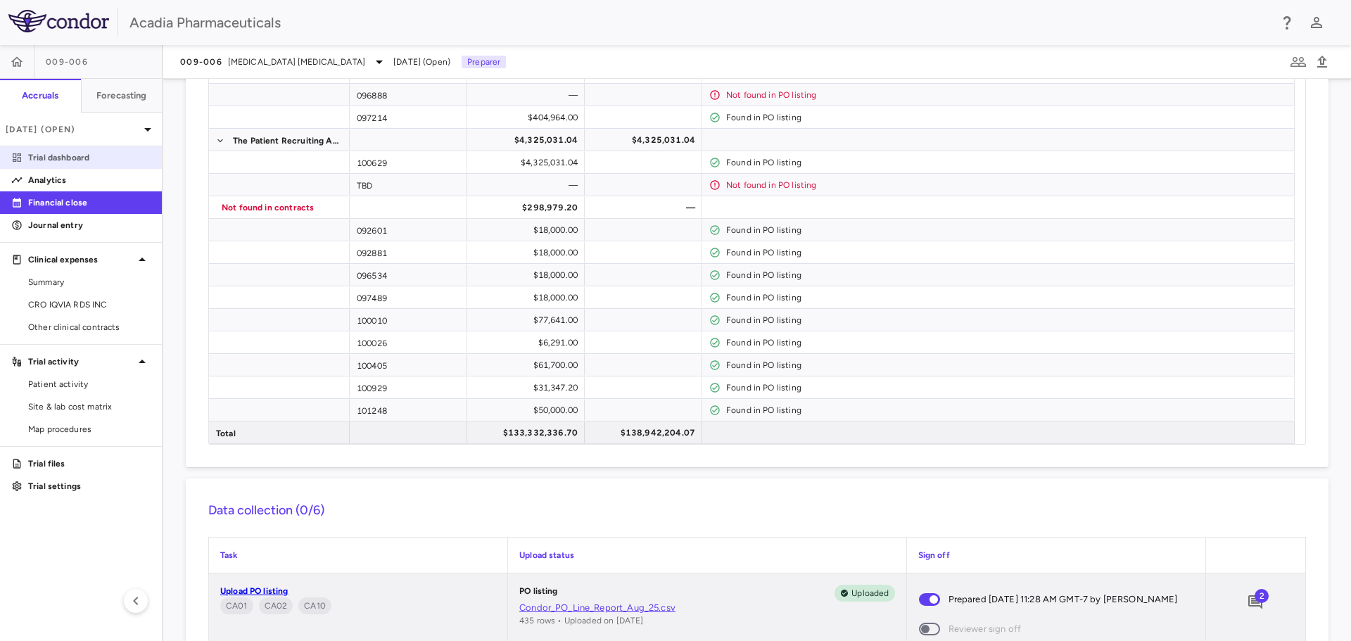
click at [68, 159] on p "Trial dashboard" at bounding box center [89, 157] width 122 height 13
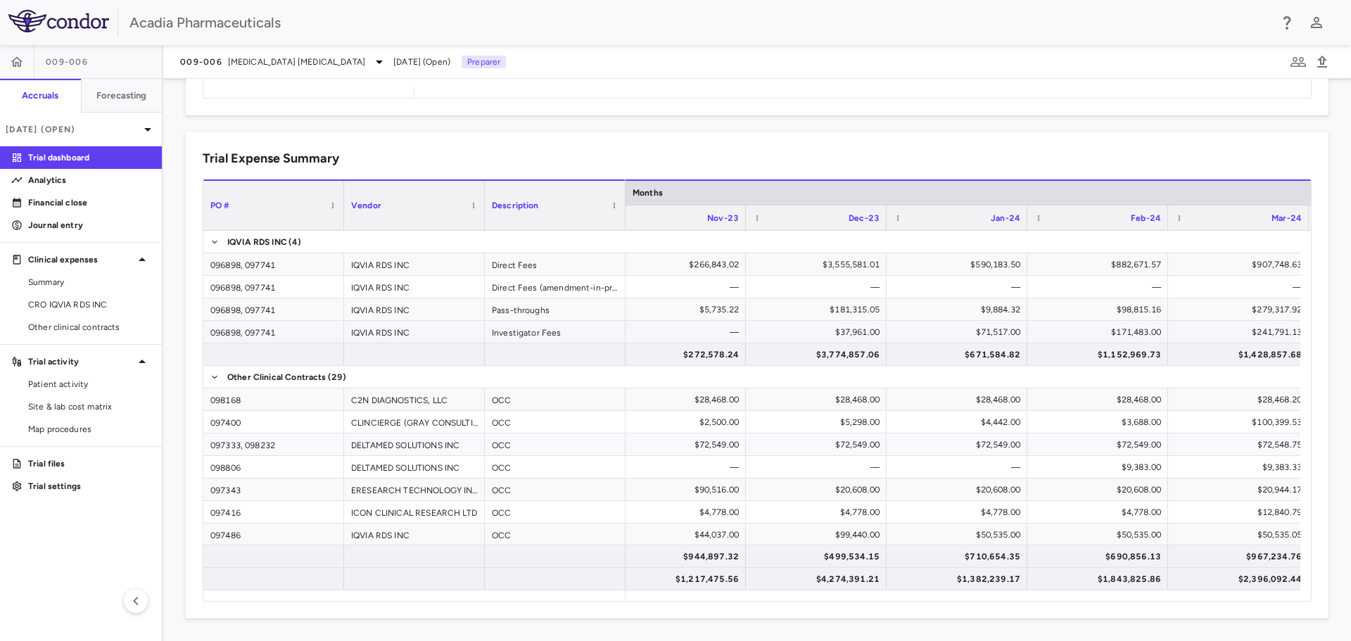
scroll to position [0, 2273]
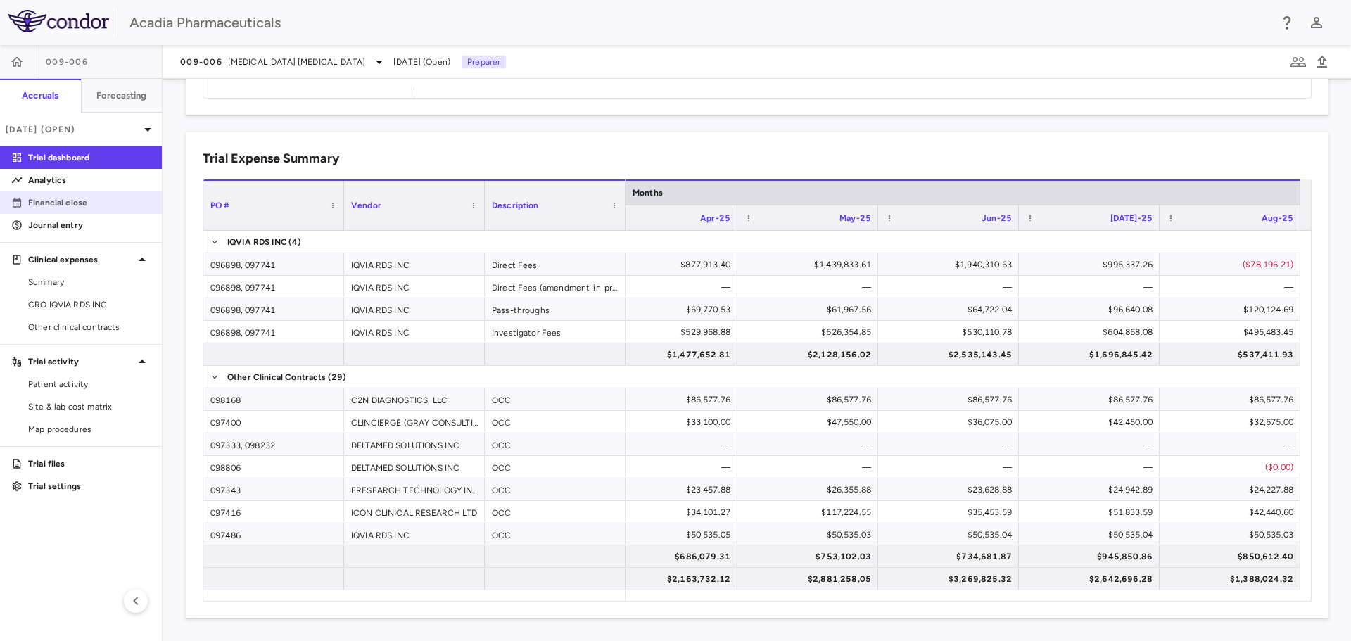
click at [97, 205] on p "Financial close" at bounding box center [89, 202] width 122 height 13
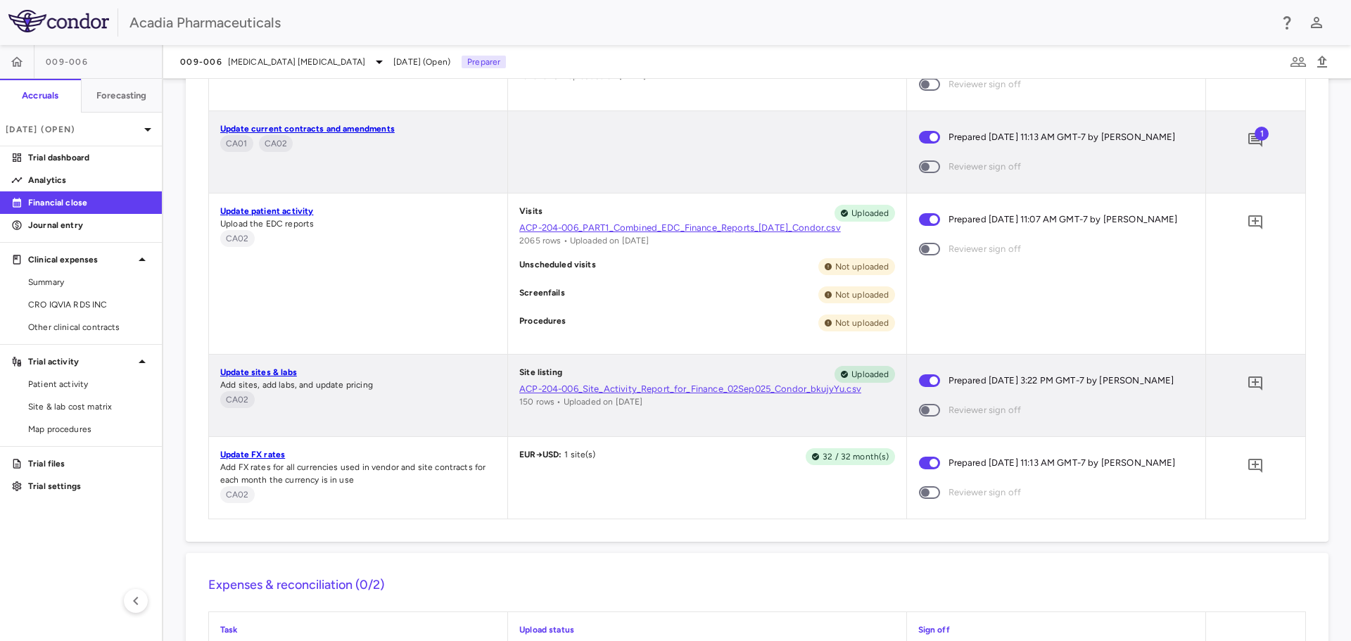
scroll to position [1820, 0]
click at [65, 149] on link "Trial dashboard" at bounding box center [81, 157] width 162 height 21
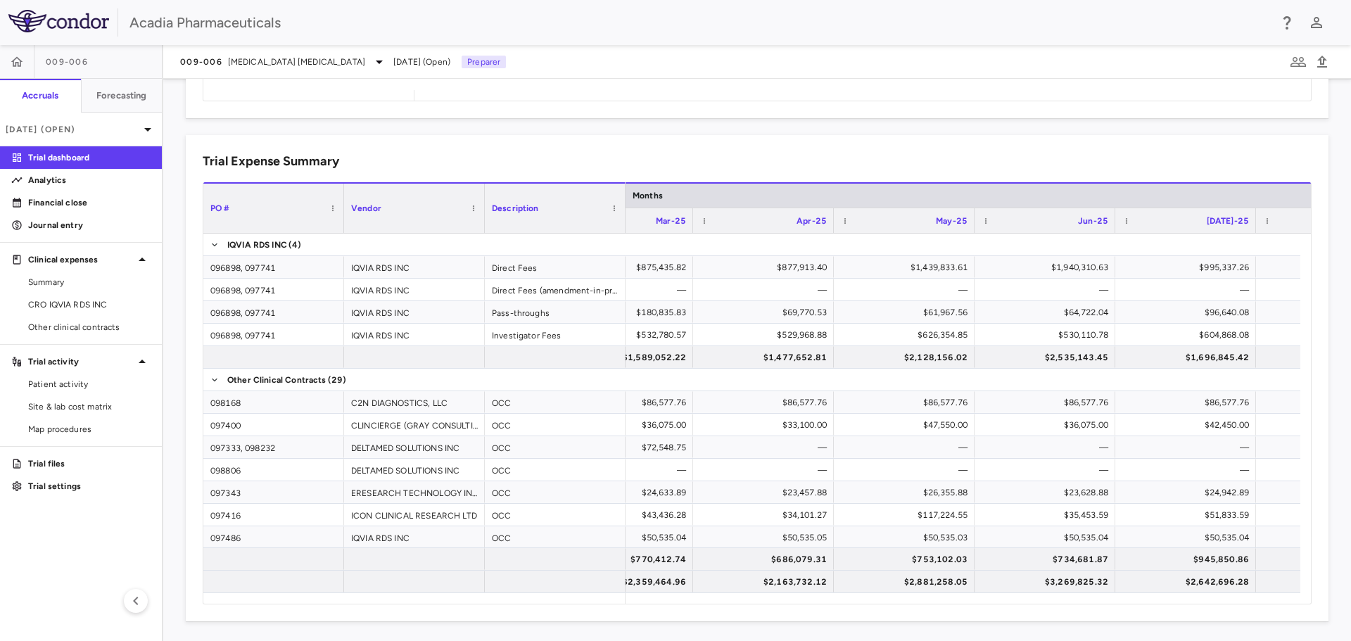
scroll to position [0, 4261]
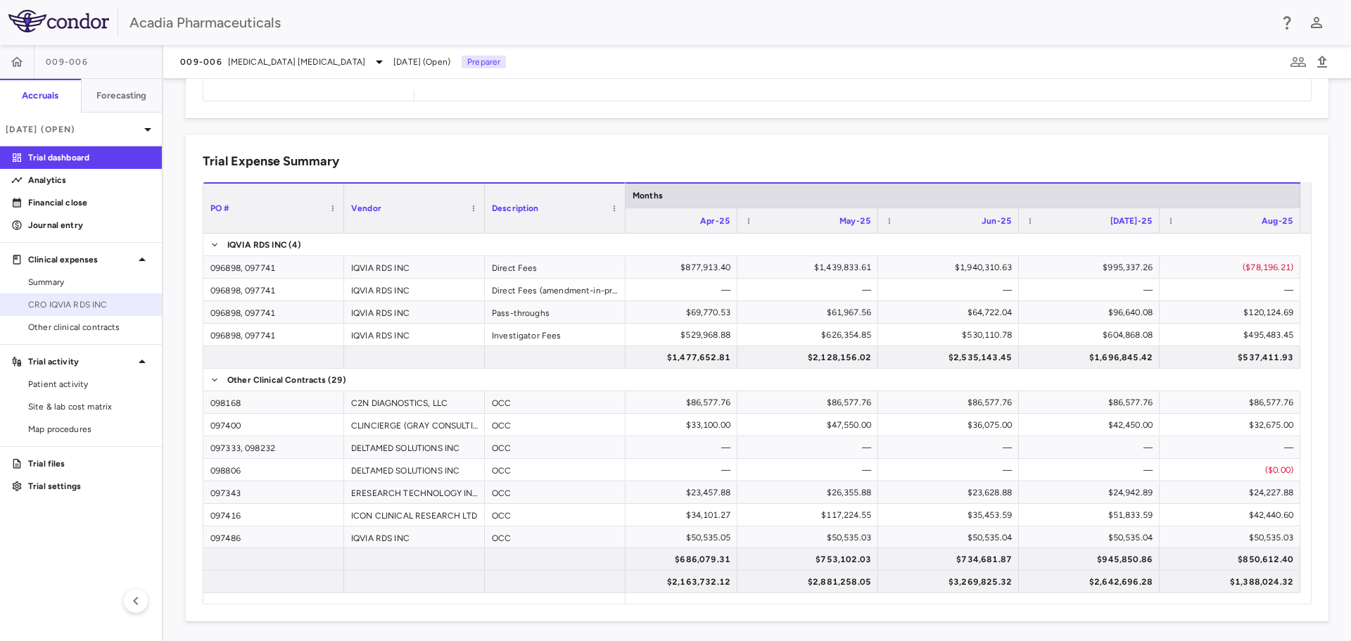
click at [98, 310] on span "CRO IQVIA RDS INC" at bounding box center [89, 304] width 122 height 13
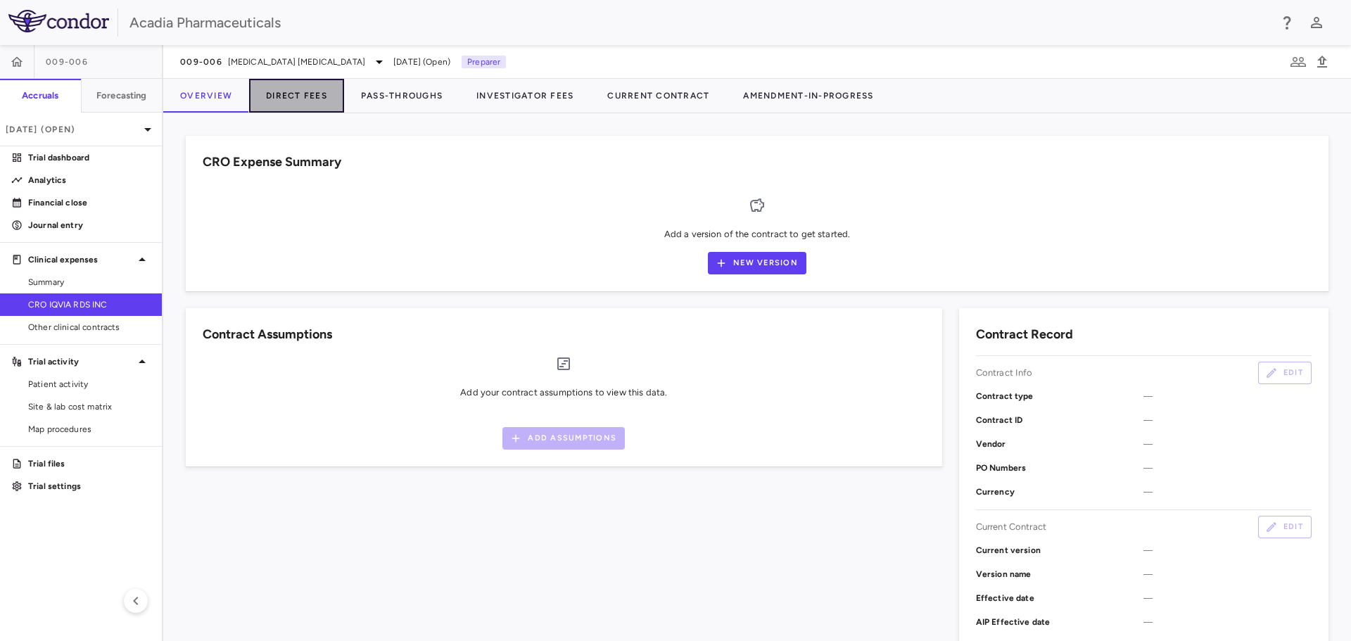
click at [311, 103] on button "Direct Fees" at bounding box center [296, 96] width 95 height 34
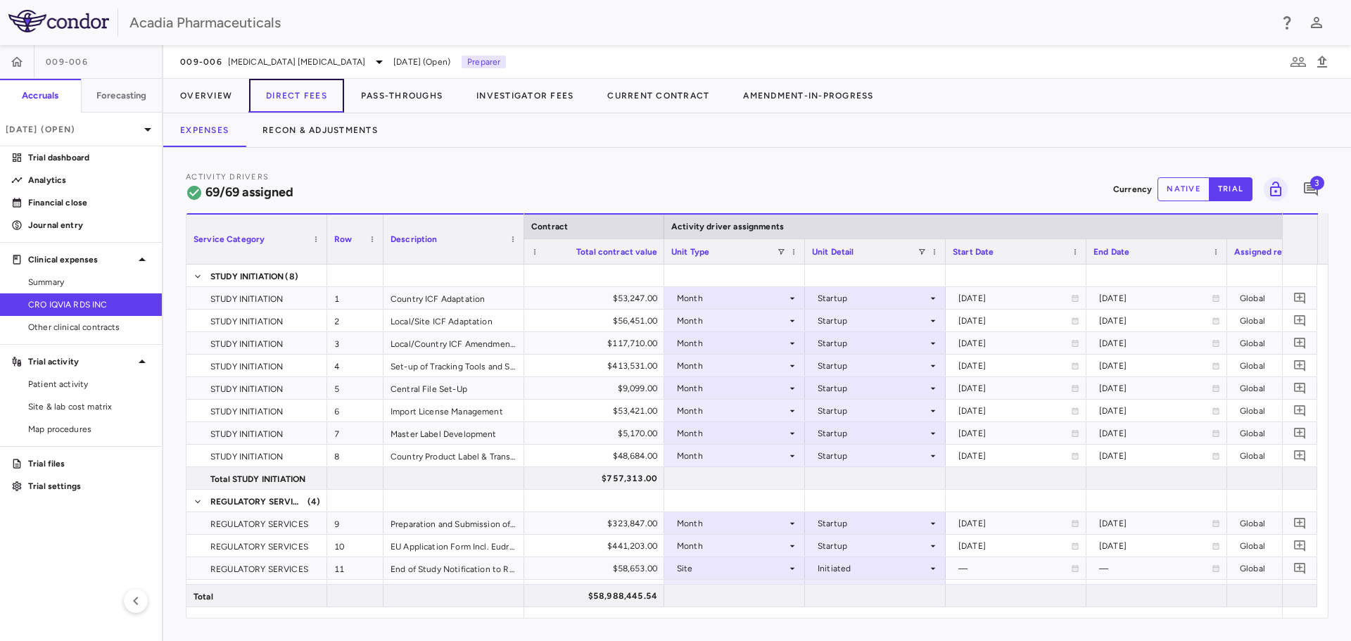
scroll to position [0, 263]
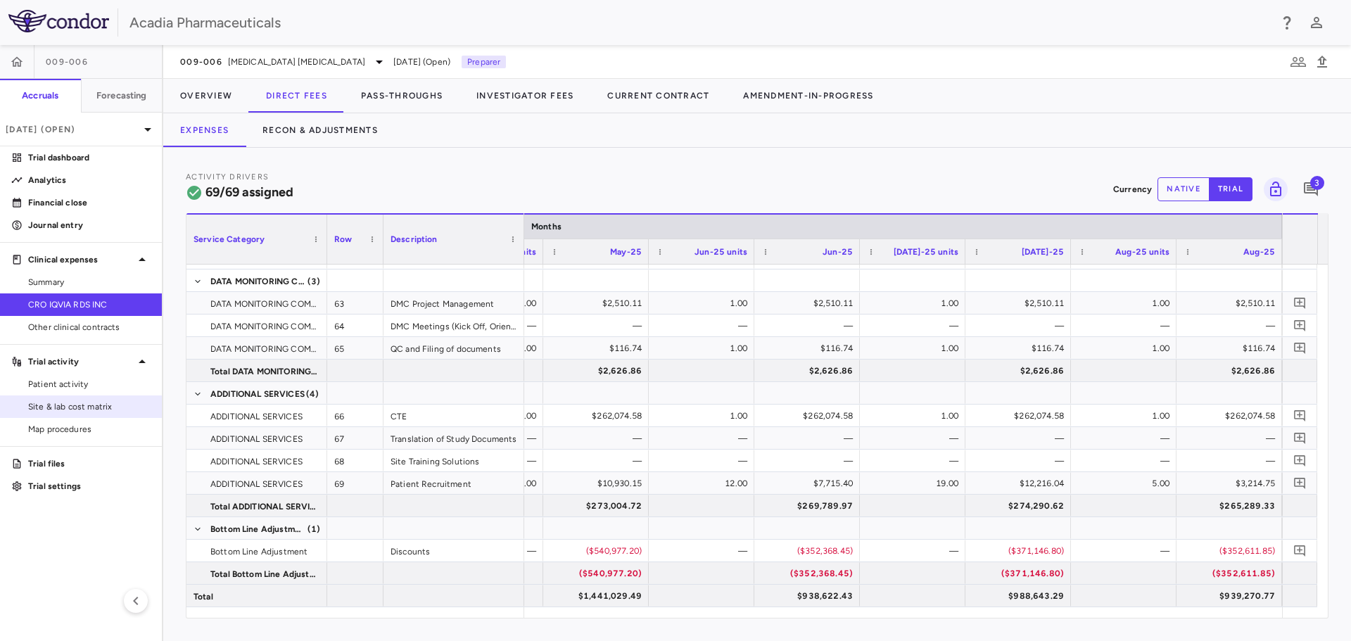
click at [119, 397] on link "Site & lab cost matrix" at bounding box center [81, 406] width 162 height 21
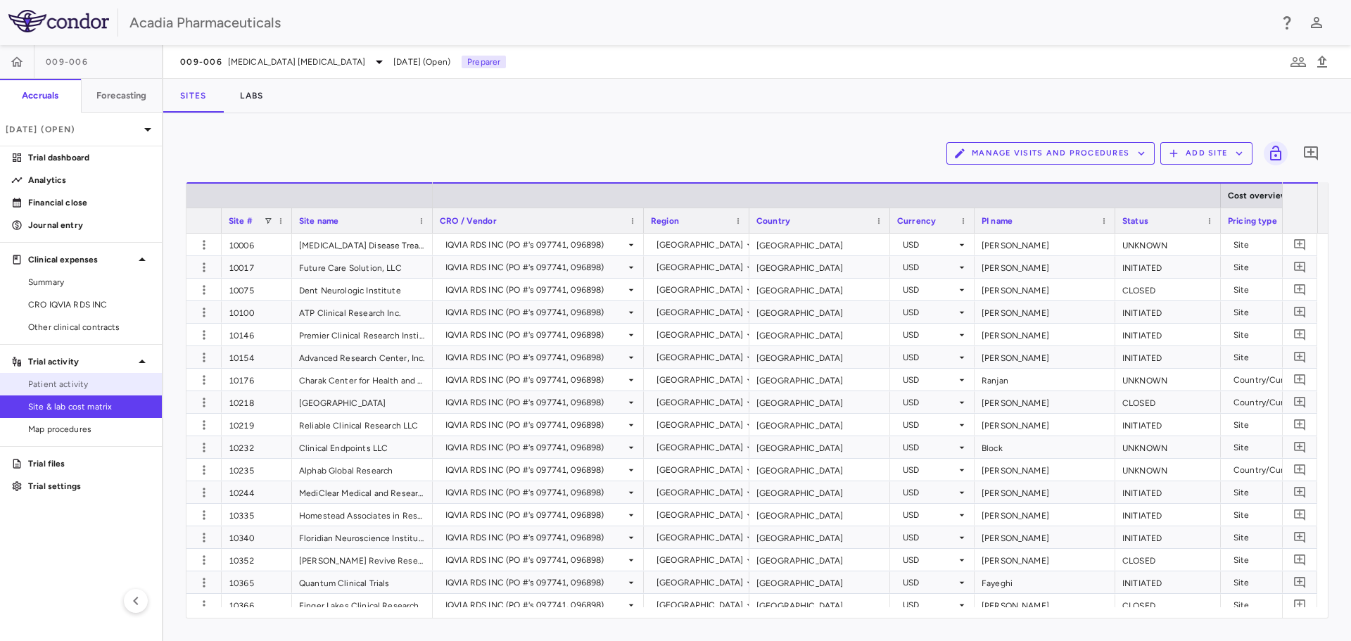
click at [94, 378] on span "Patient activity" at bounding box center [89, 384] width 122 height 13
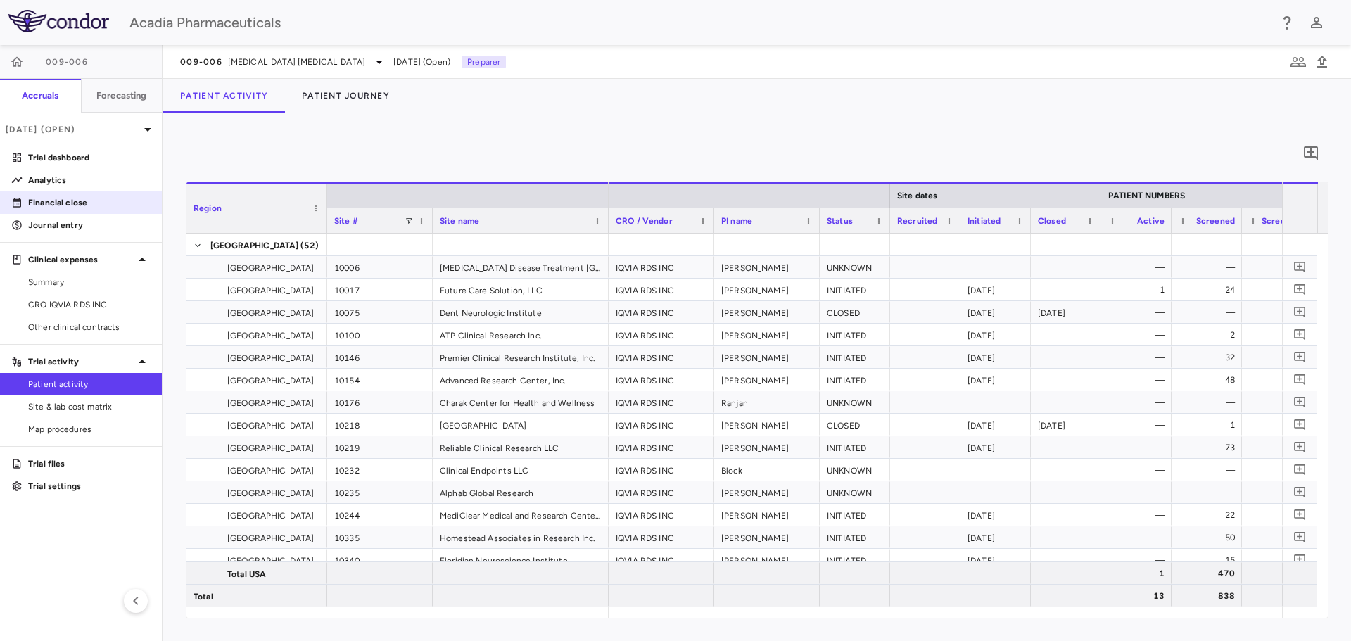
click at [100, 198] on p "Financial close" at bounding box center [89, 202] width 122 height 13
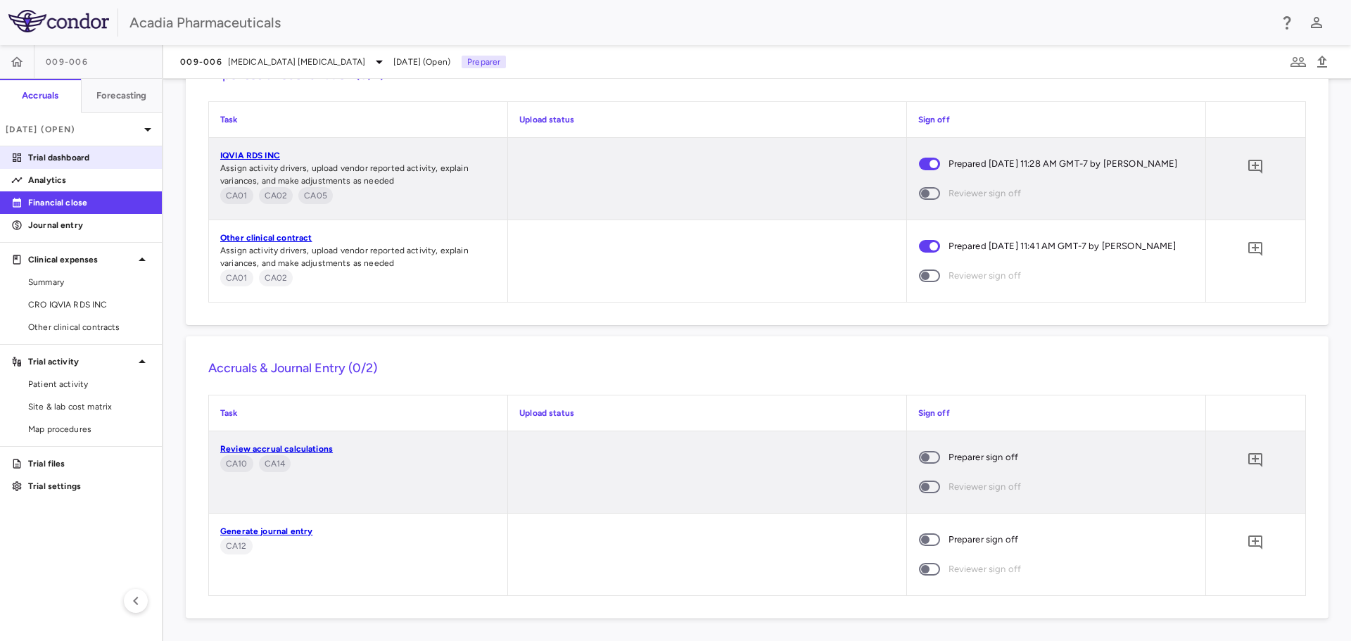
click at [61, 160] on p "Trial dashboard" at bounding box center [89, 157] width 122 height 13
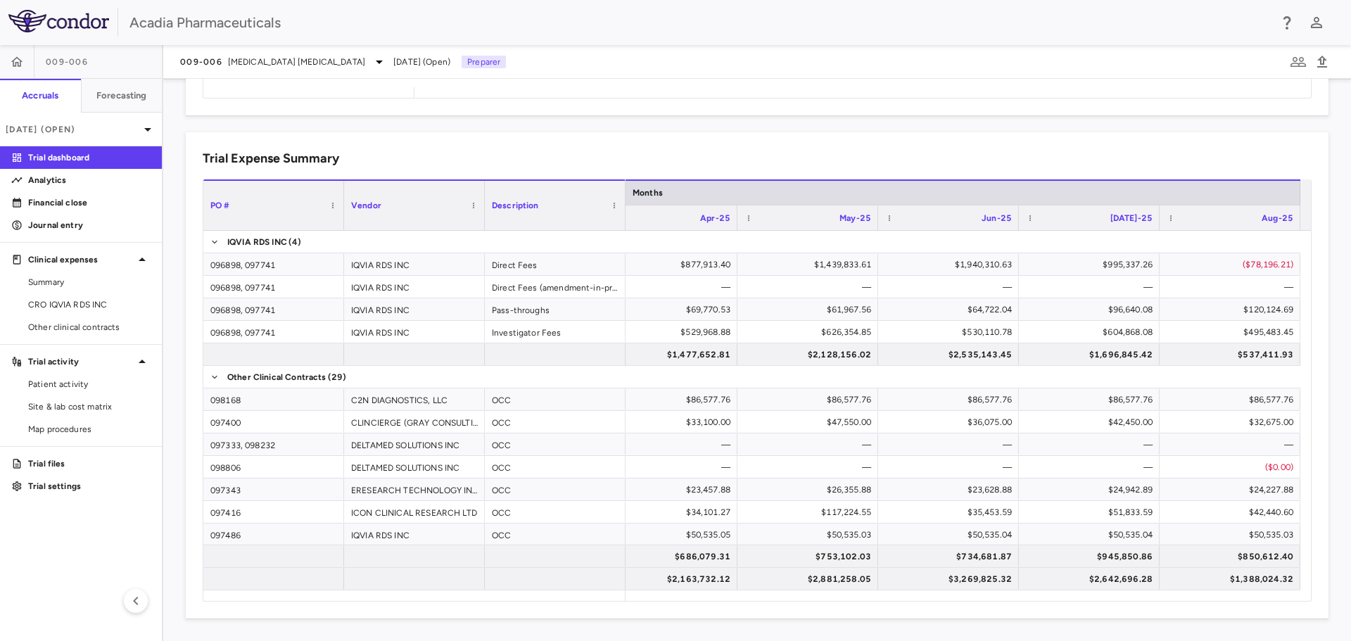
drag, startPoint x: 77, startPoint y: 307, endPoint x: 392, endPoint y: 173, distance: 341.7
click at [77, 307] on span "CRO IQVIA RDS INC" at bounding box center [89, 304] width 122 height 13
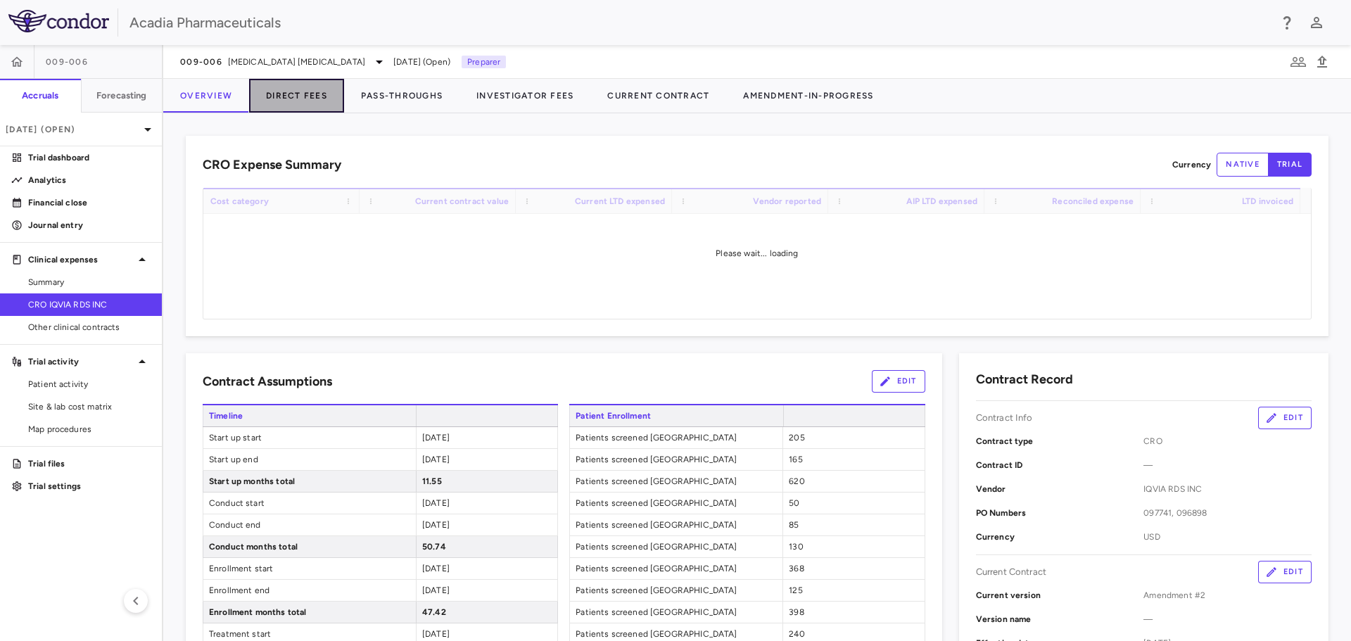
click at [275, 101] on button "Direct Fees" at bounding box center [296, 96] width 95 height 34
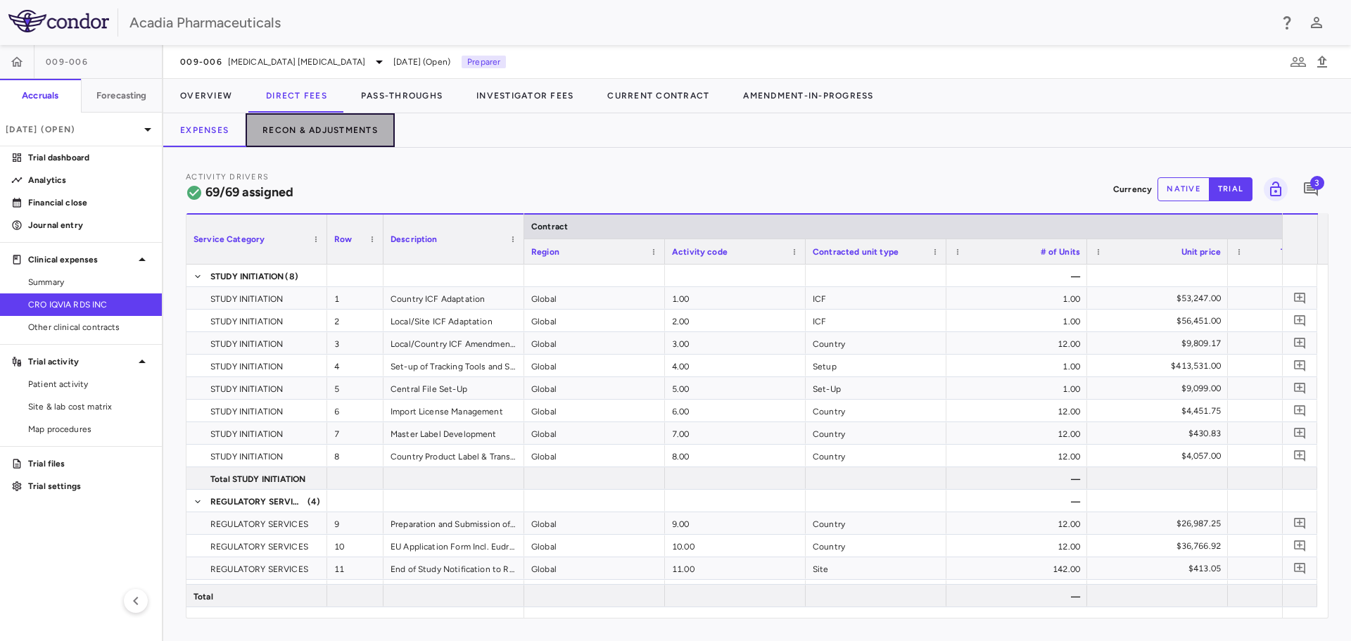
click at [303, 124] on button "Recon & Adjustments" at bounding box center [320, 130] width 149 height 34
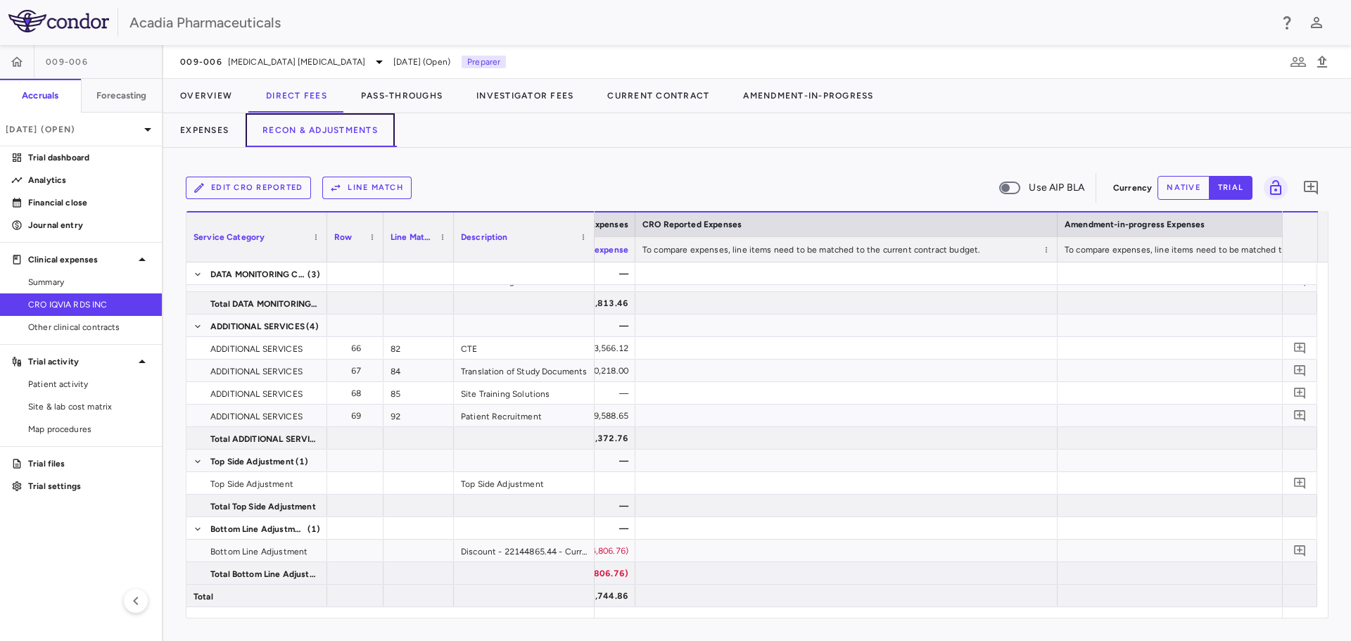
scroll to position [0, 1511]
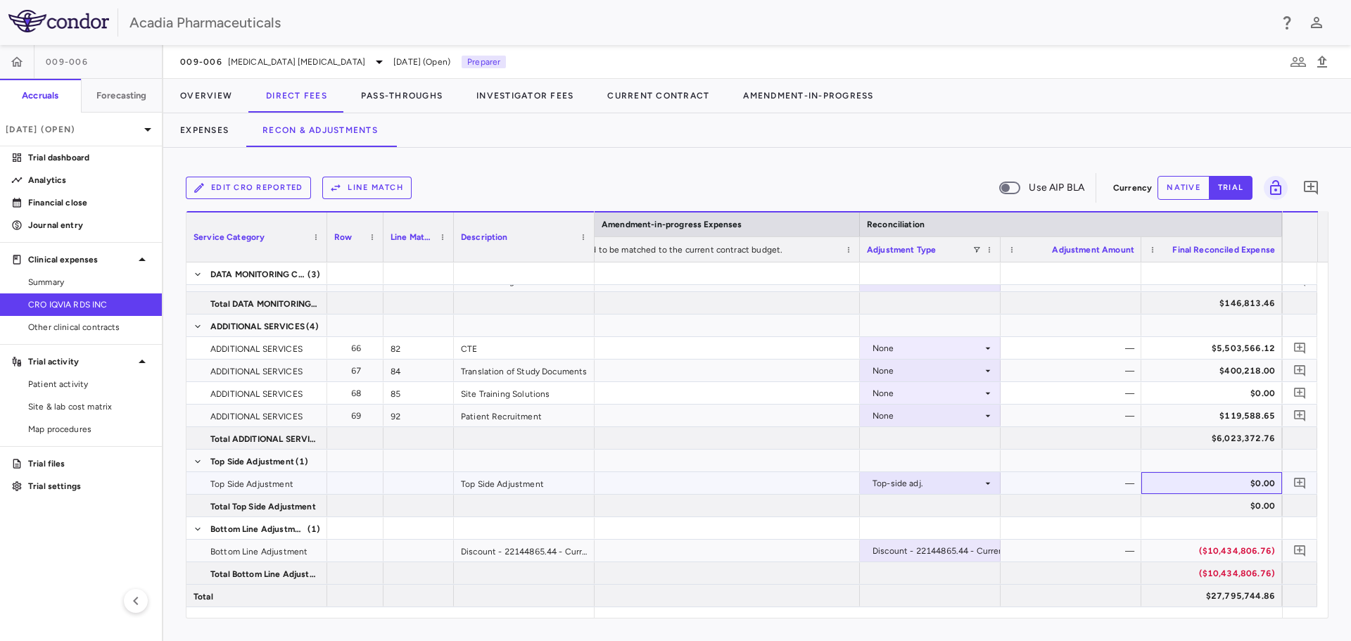
click at [1242, 485] on div "$0.00" at bounding box center [1214, 483] width 121 height 23
click at [1263, 486] on div "$0.00" at bounding box center [1214, 483] width 121 height 23
click at [1189, 193] on button "native" at bounding box center [1183, 188] width 52 height 24
click at [1098, 480] on div "$0.00" at bounding box center [1073, 483] width 121 height 23
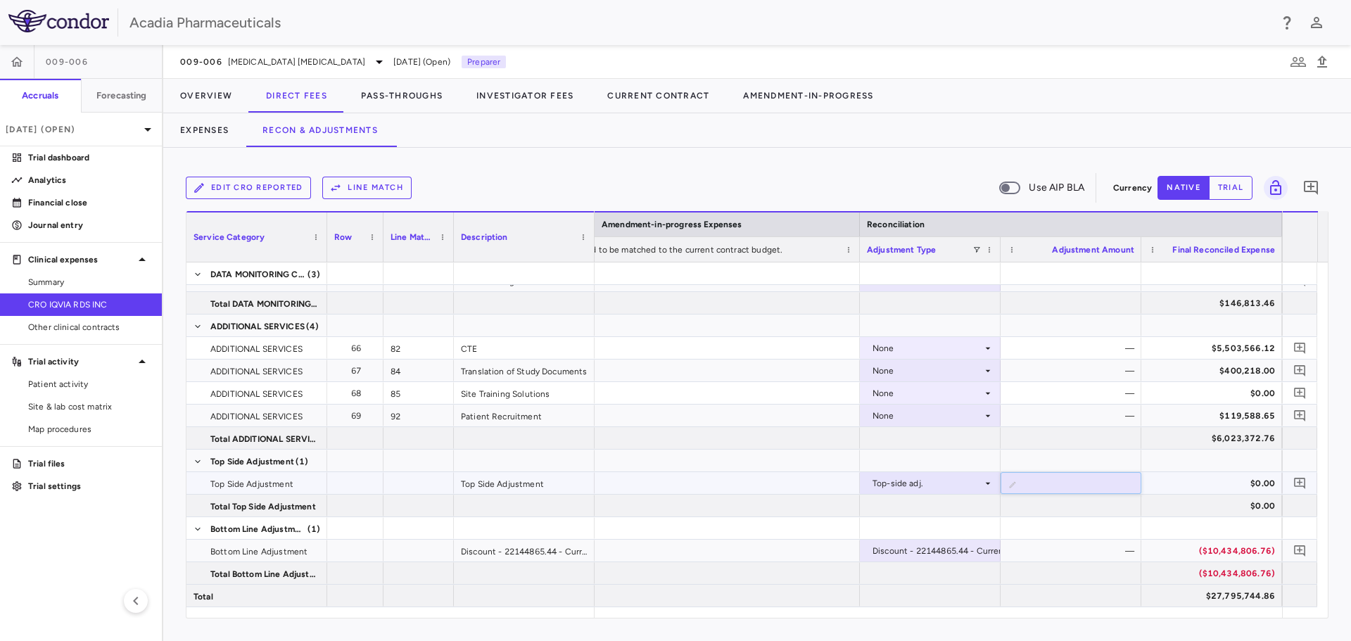
click at [1255, 482] on div "$0.00" at bounding box center [1214, 483] width 121 height 23
click at [1107, 483] on div "$0.00" at bounding box center [1073, 483] width 121 height 23
type input "*******"
click at [1195, 477] on div "$0.00" at bounding box center [1214, 483] width 121 height 23
click at [1299, 481] on icon "Add comment" at bounding box center [1299, 482] width 13 height 13
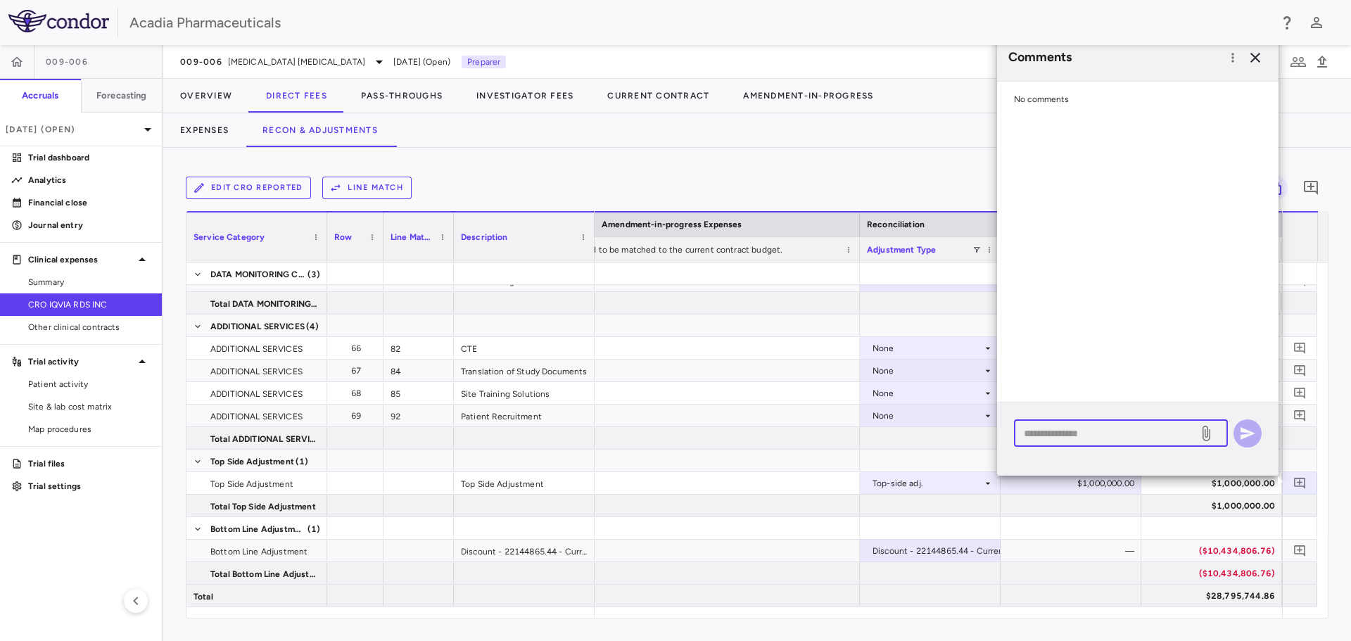
click at [1153, 434] on textarea at bounding box center [1106, 433] width 165 height 15
paste textarea "**********"
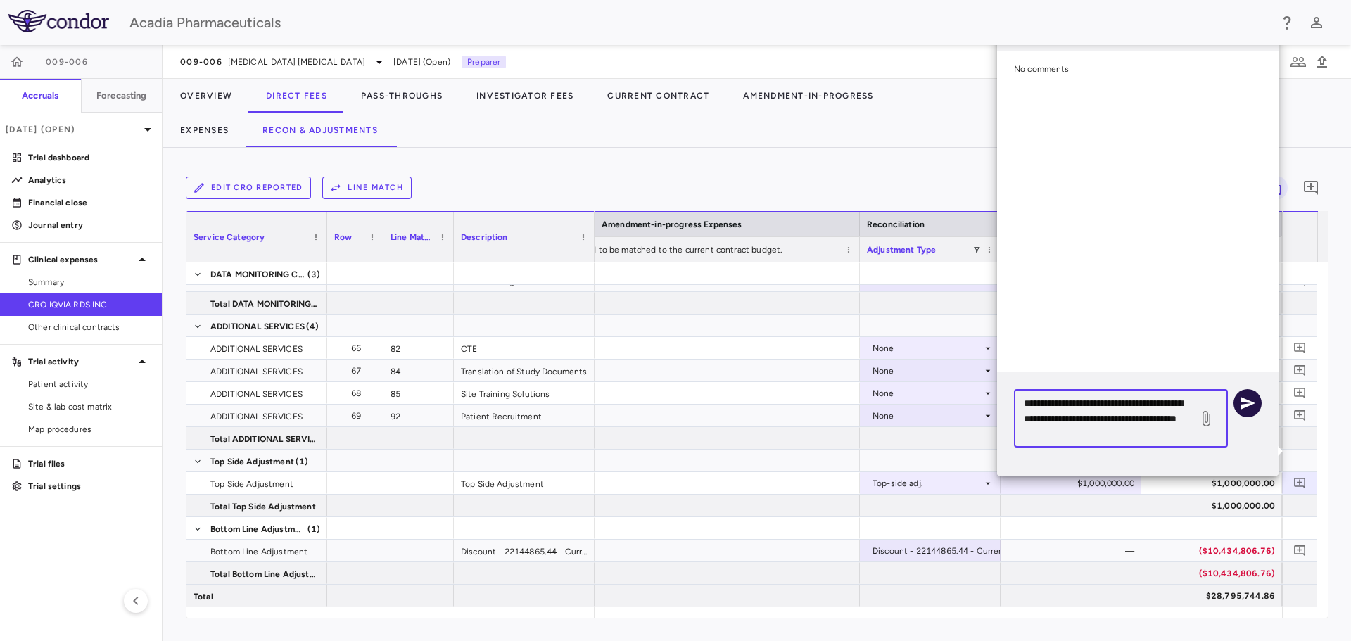
type textarea "**********"
click at [1246, 410] on icon "button" at bounding box center [1247, 403] width 17 height 17
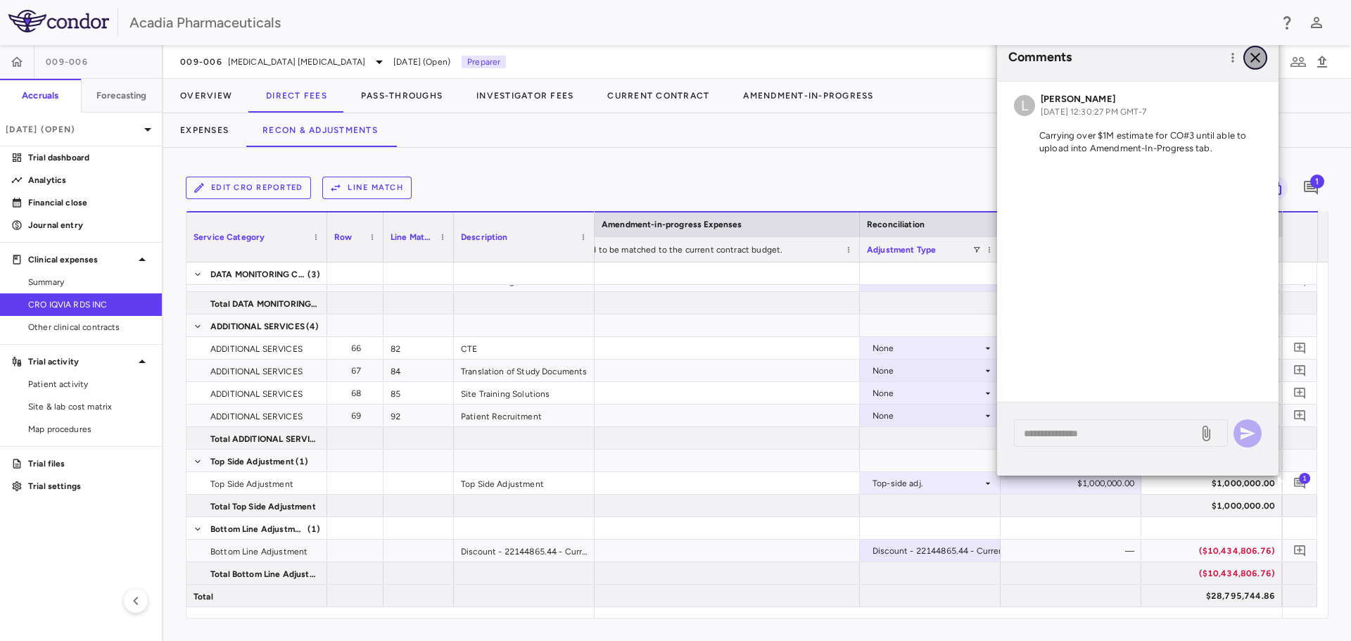
click at [1257, 62] on icon "button" at bounding box center [1255, 57] width 17 height 17
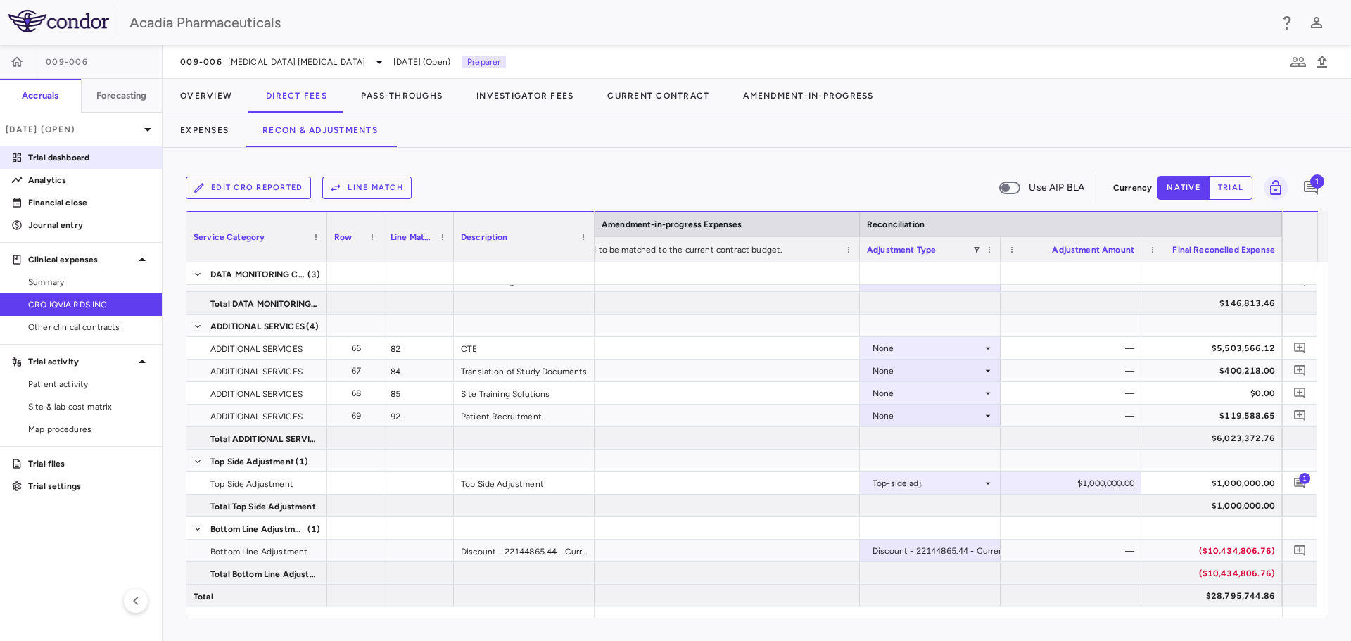
click at [89, 163] on p "Trial dashboard" at bounding box center [89, 157] width 122 height 13
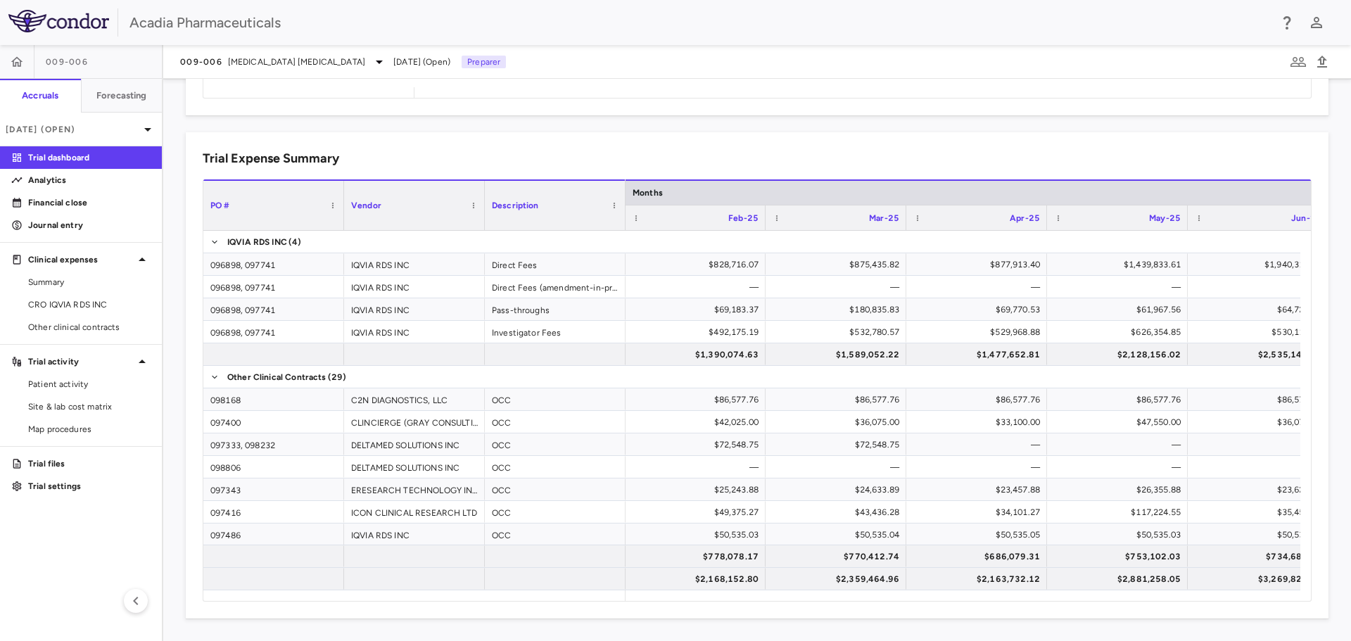
scroll to position [0, 4261]
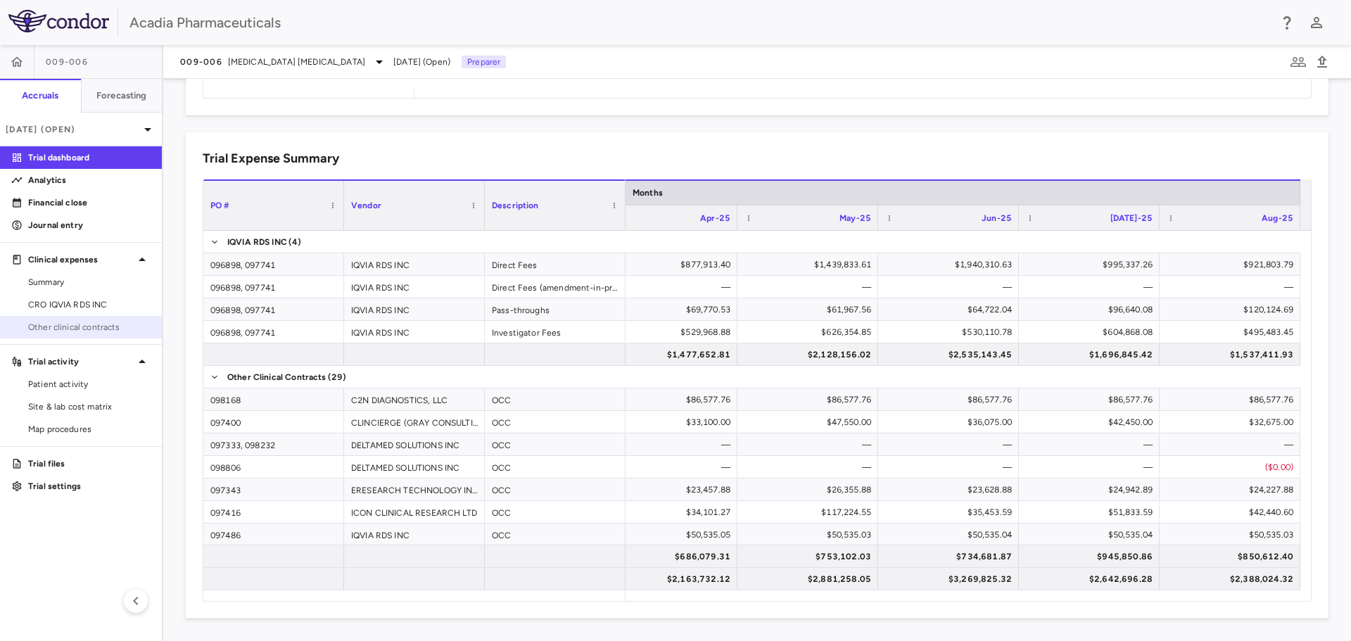
click at [78, 323] on span "Other clinical contracts" at bounding box center [89, 327] width 122 height 13
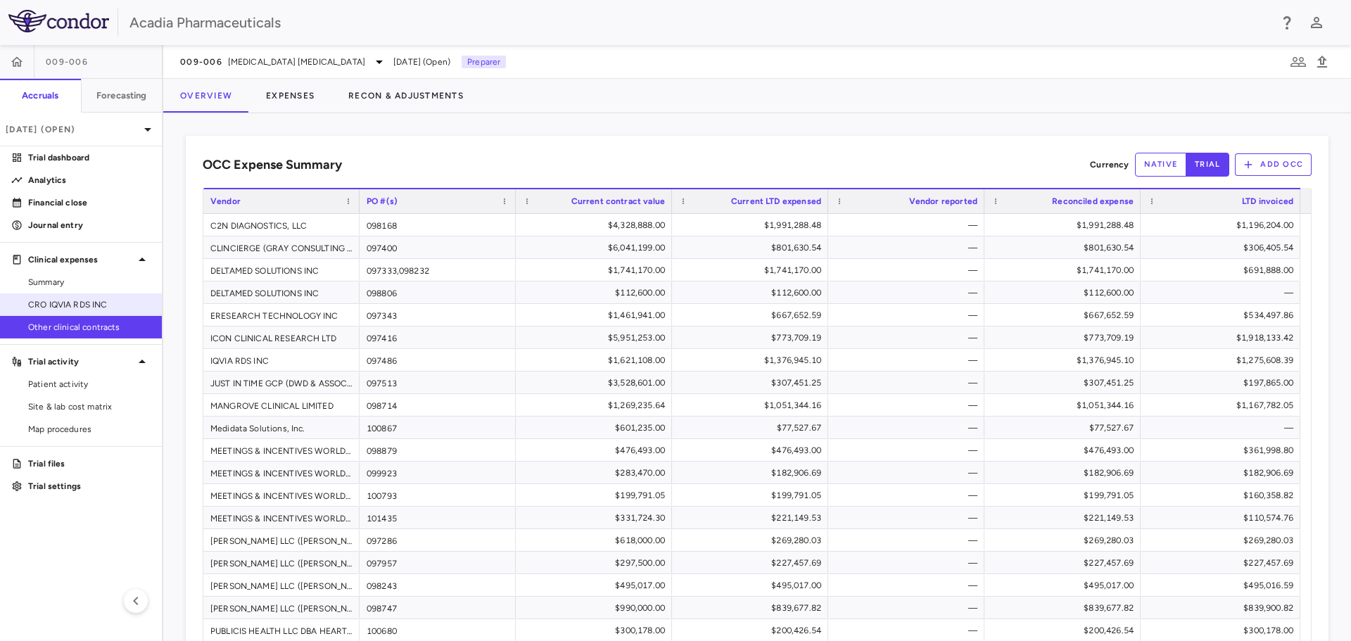
click at [101, 303] on span "CRO IQVIA RDS INC" at bounding box center [89, 304] width 122 height 13
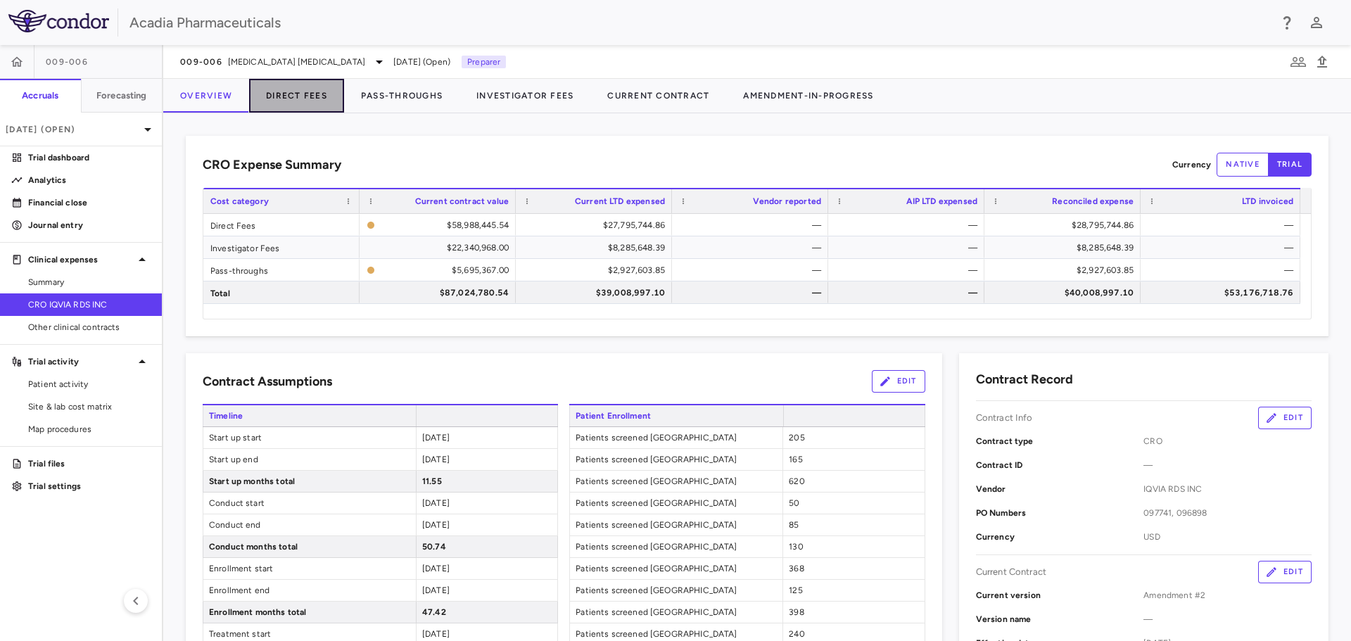
click at [313, 99] on button "Direct Fees" at bounding box center [296, 96] width 95 height 34
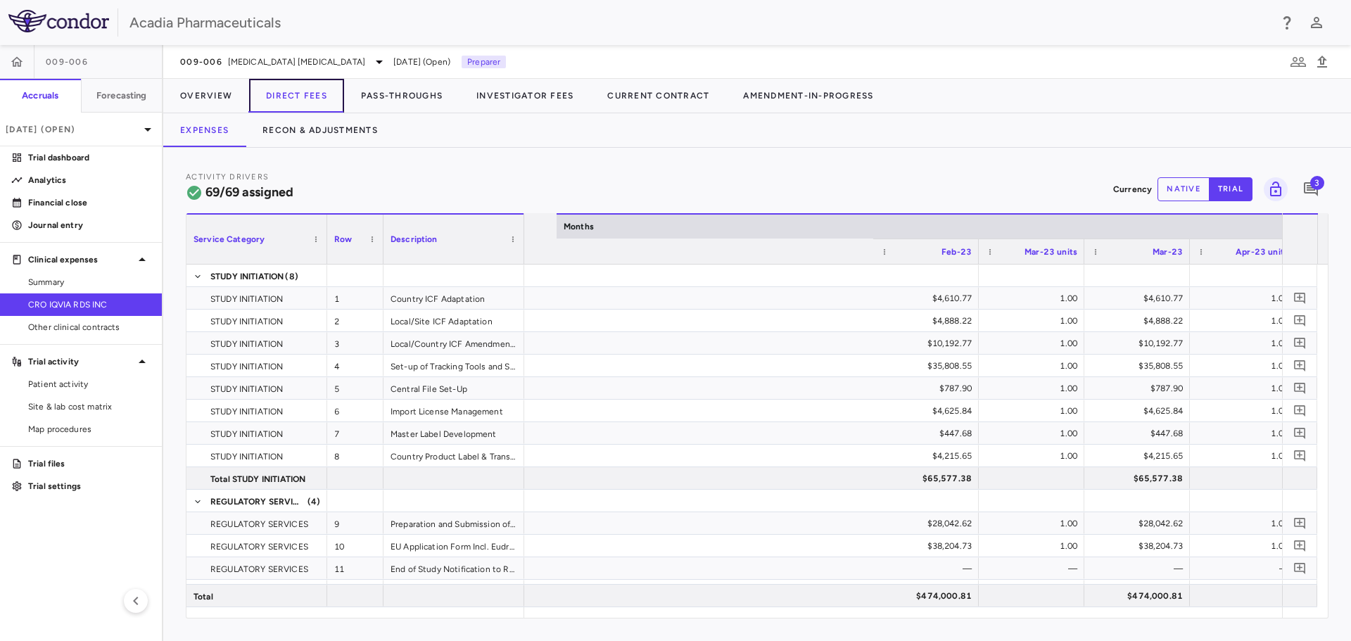
scroll to position [0, 3960]
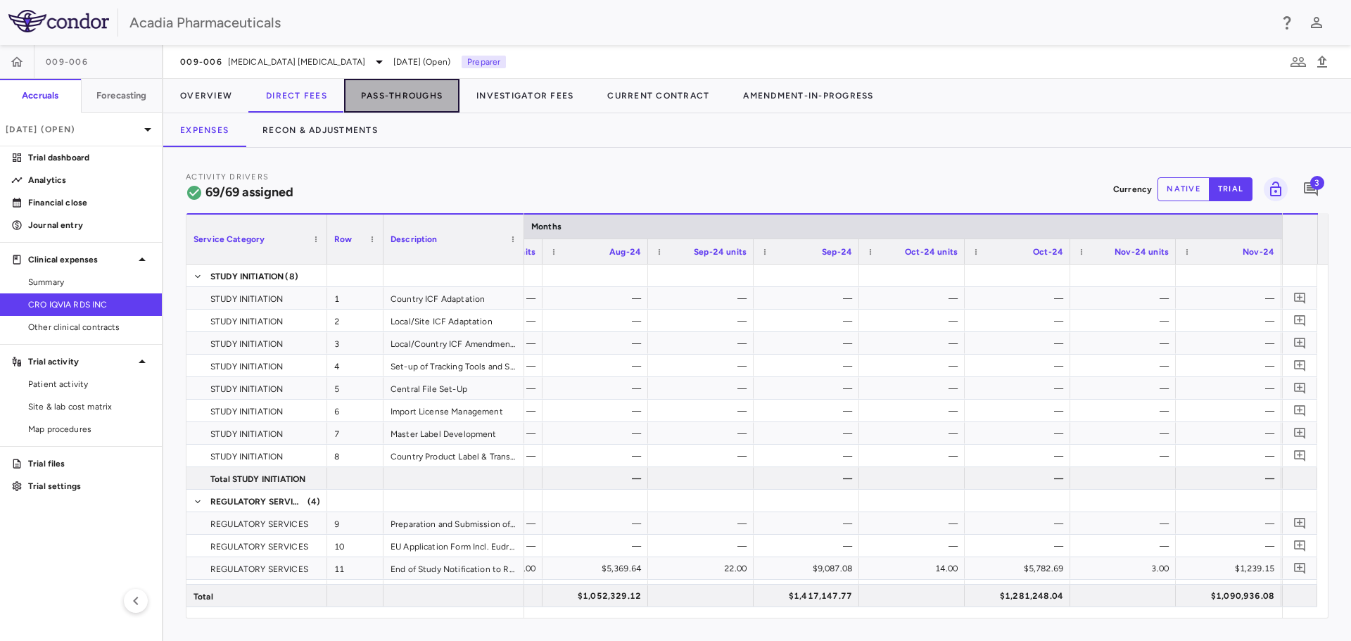
click at [412, 94] on button "Pass-Throughs" at bounding box center [401, 96] width 115 height 34
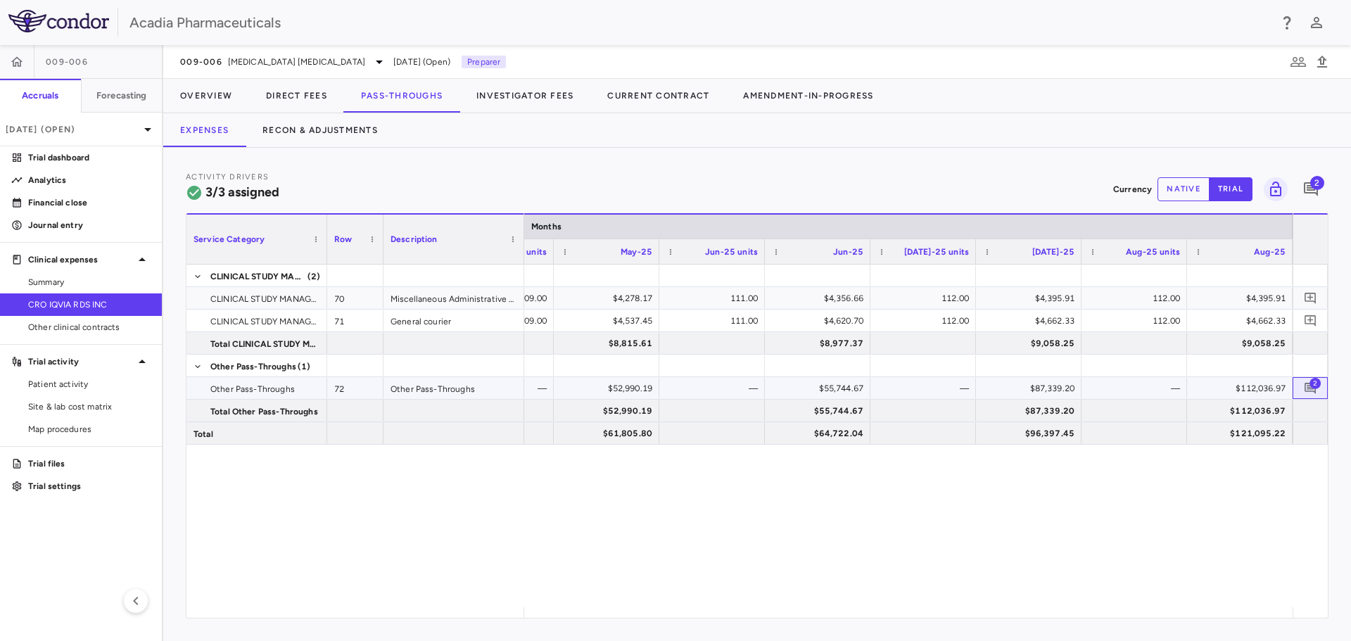
click at [1314, 388] on span "2" at bounding box center [1314, 382] width 11 height 11
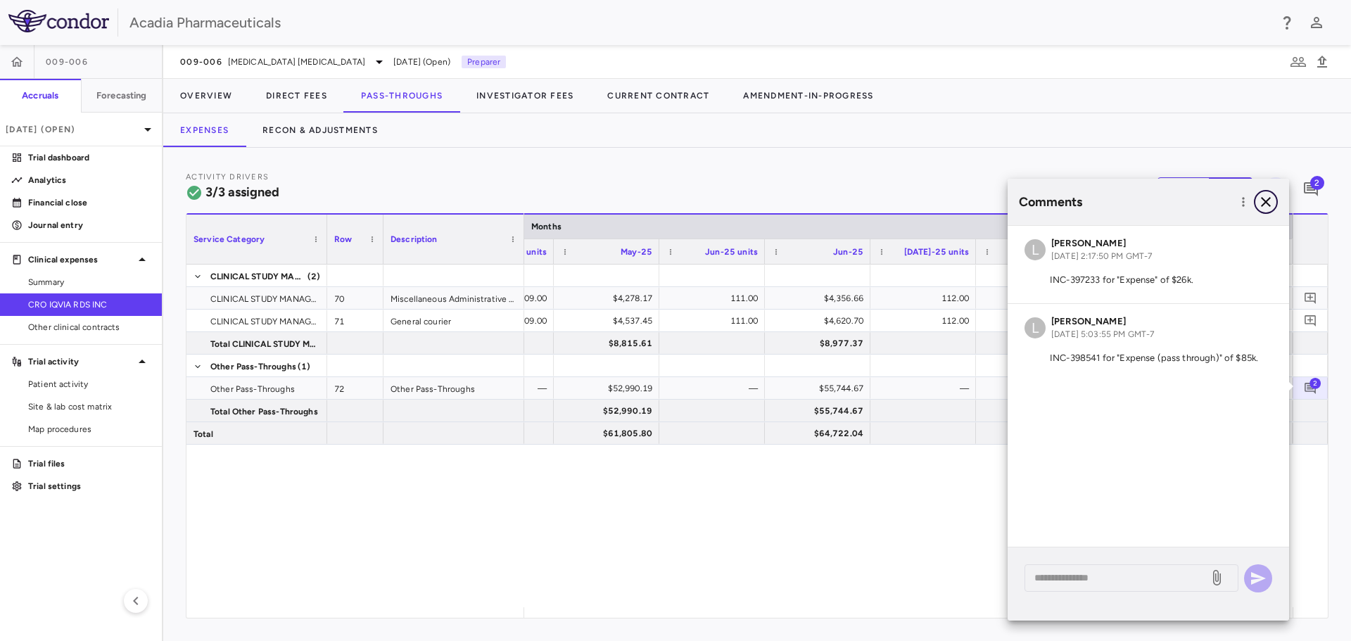
click at [1270, 204] on icon "button" at bounding box center [1265, 201] width 17 height 17
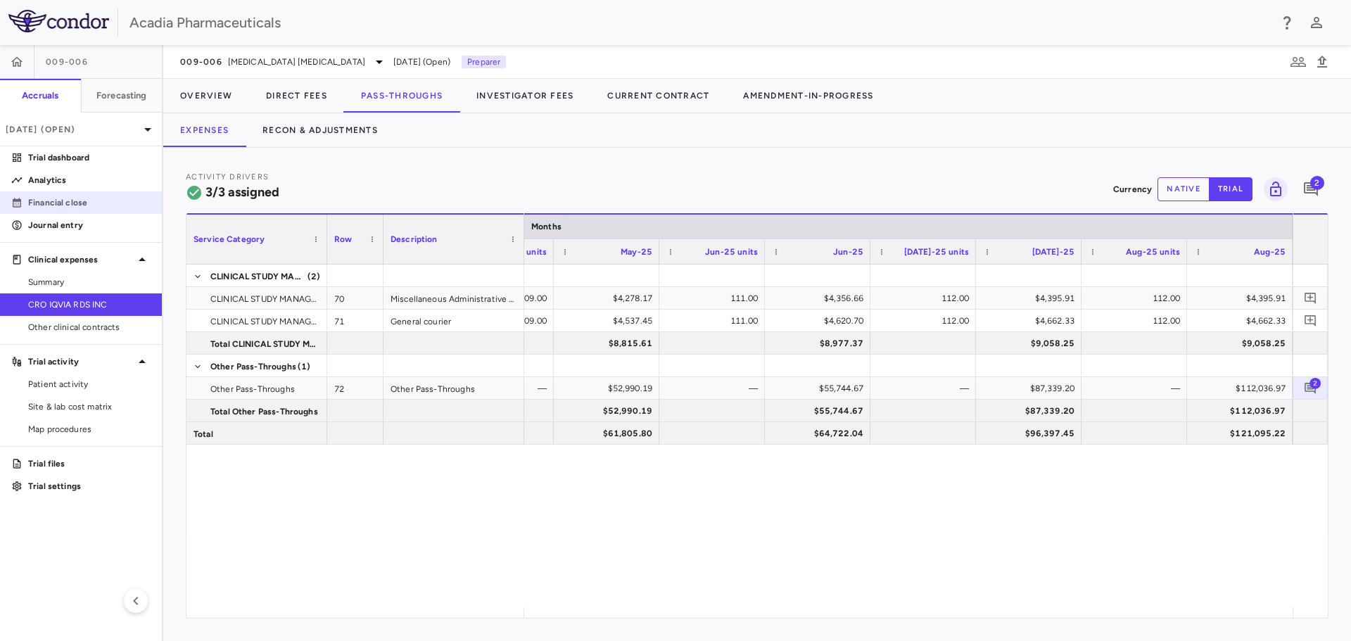
click at [90, 199] on p "Financial close" at bounding box center [89, 202] width 122 height 13
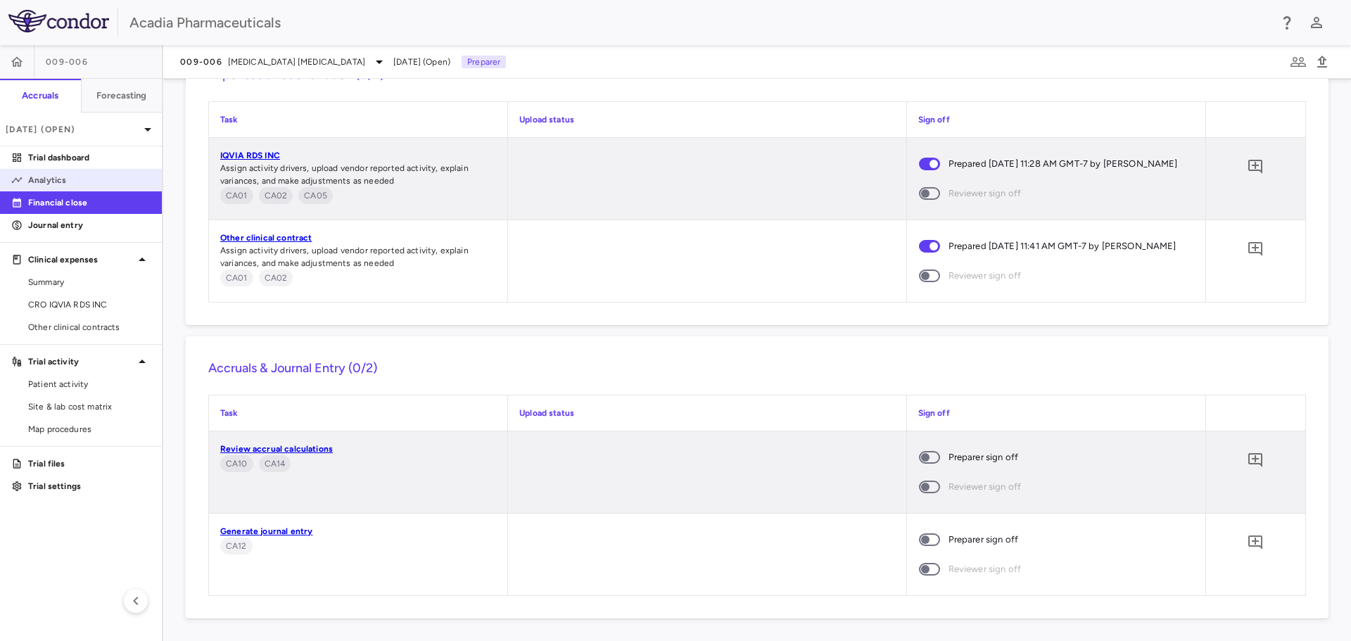
click at [89, 179] on p "Analytics" at bounding box center [89, 180] width 122 height 13
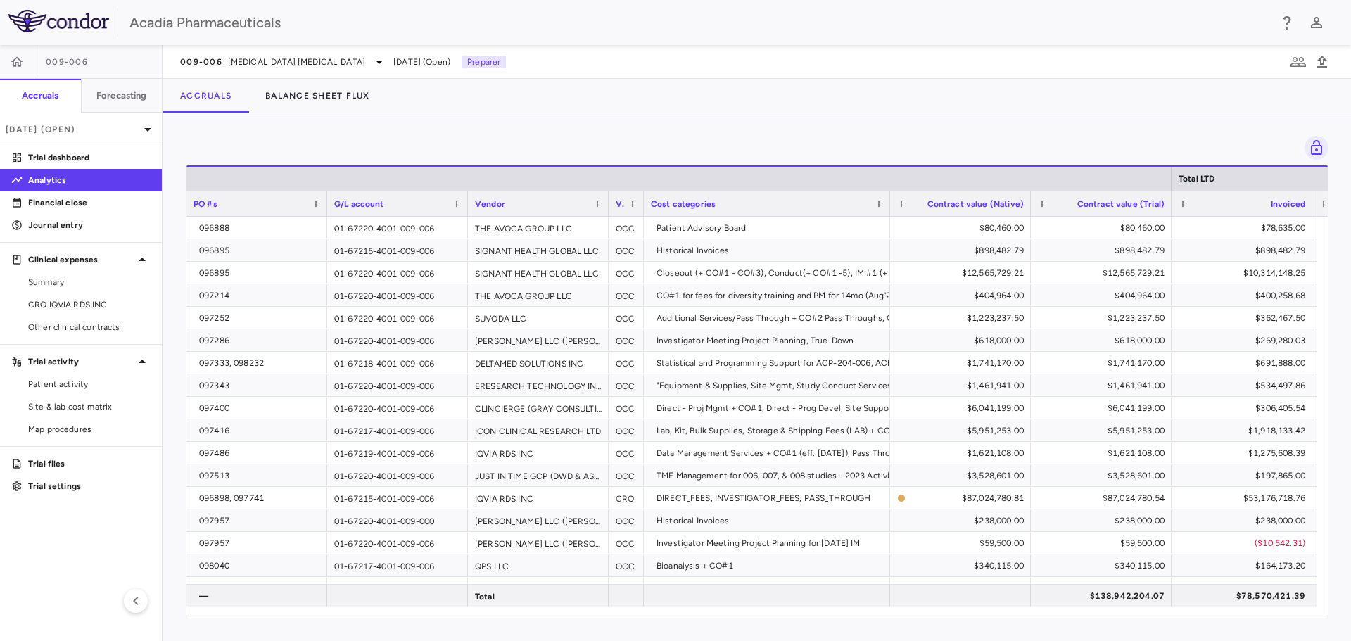
click at [597, 208] on div "Vendor" at bounding box center [538, 203] width 127 height 25
click at [595, 205] on span at bounding box center [597, 204] width 8 height 8
click at [603, 228] on span "Column Menu" at bounding box center [603, 226] width 8 height 8
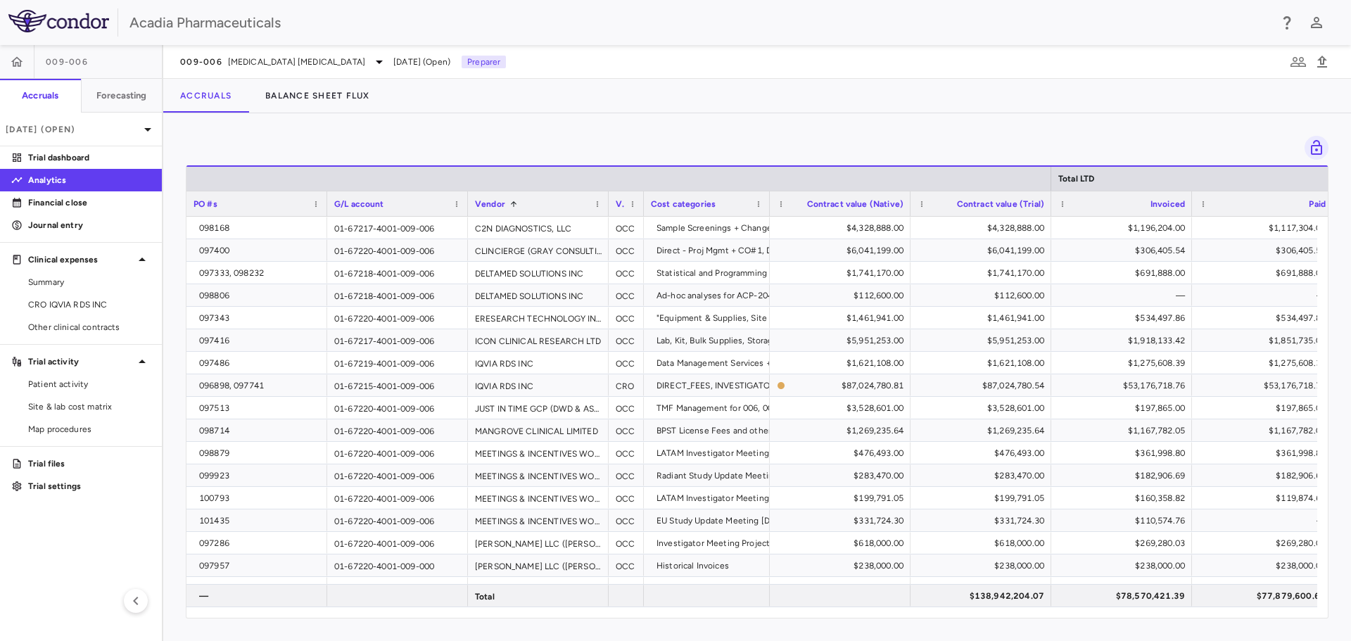
drag, startPoint x: 889, startPoint y: 214, endPoint x: 769, endPoint y: 238, distance: 122.7
click at [769, 238] on div "Total LTD PO #s G/L account Vendor 1 Vendor type" at bounding box center [756, 391] width 1141 height 452
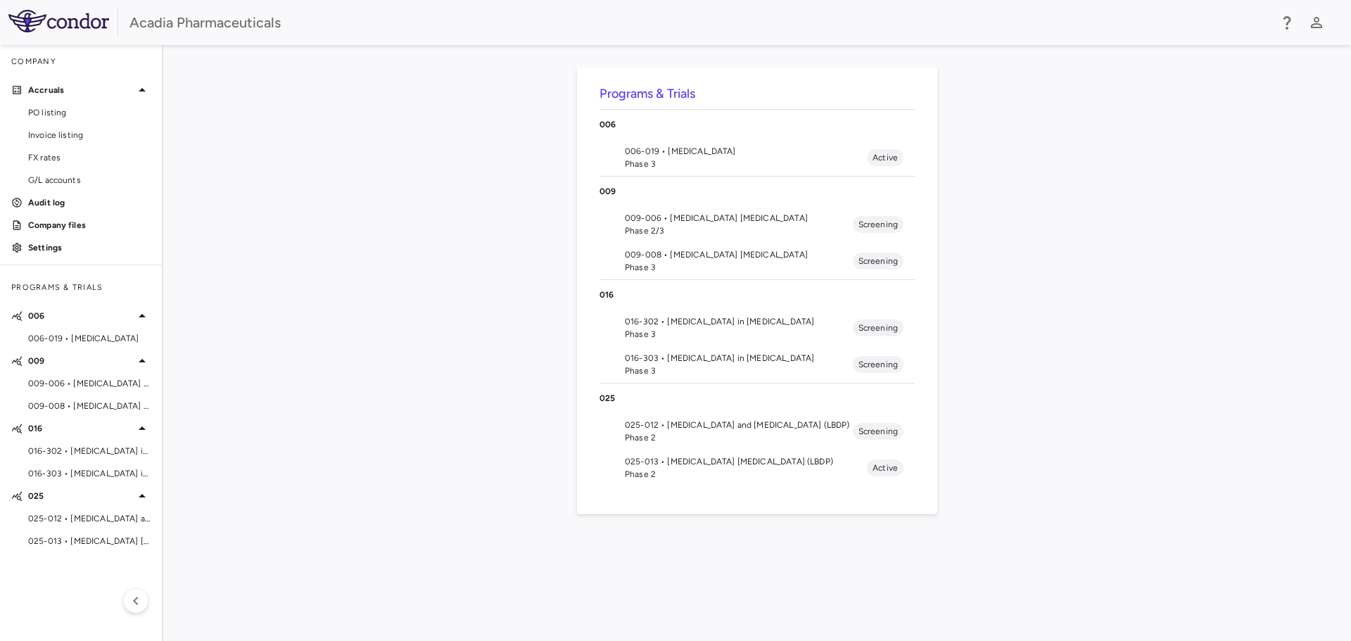
click at [720, 227] on span "Phase 2/3" at bounding box center [739, 230] width 228 height 13
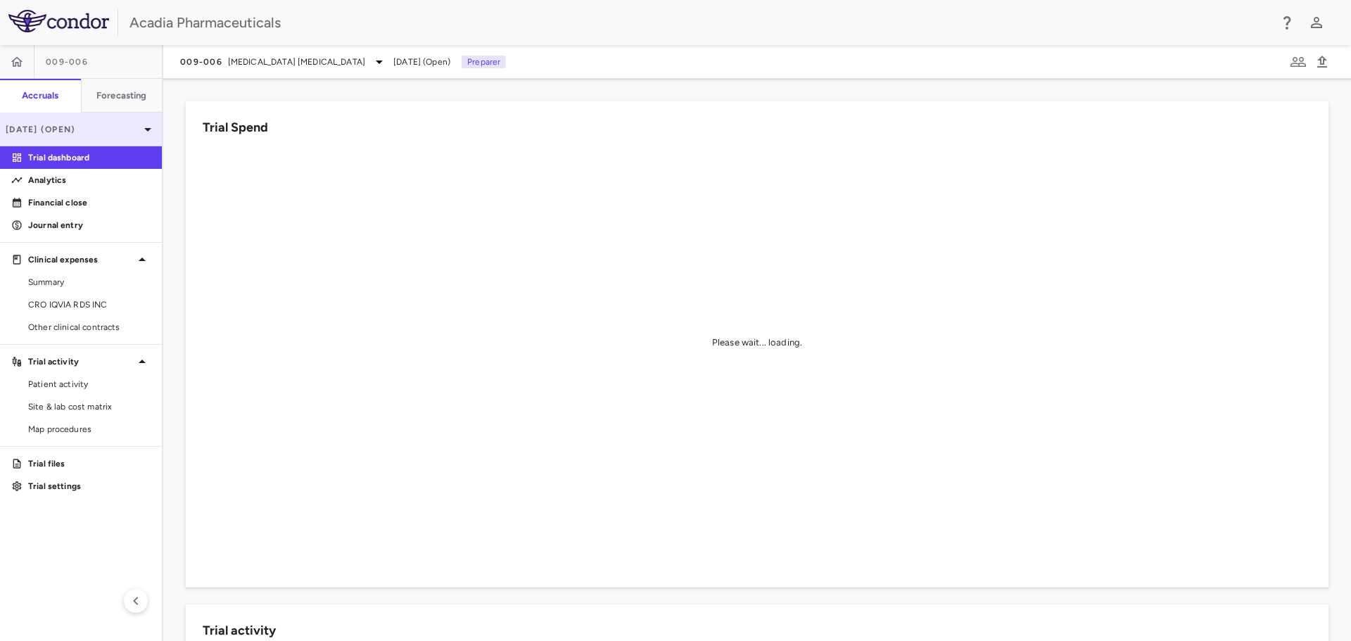
click at [91, 129] on p "Aug 2025 (Open)" at bounding box center [73, 129] width 134 height 13
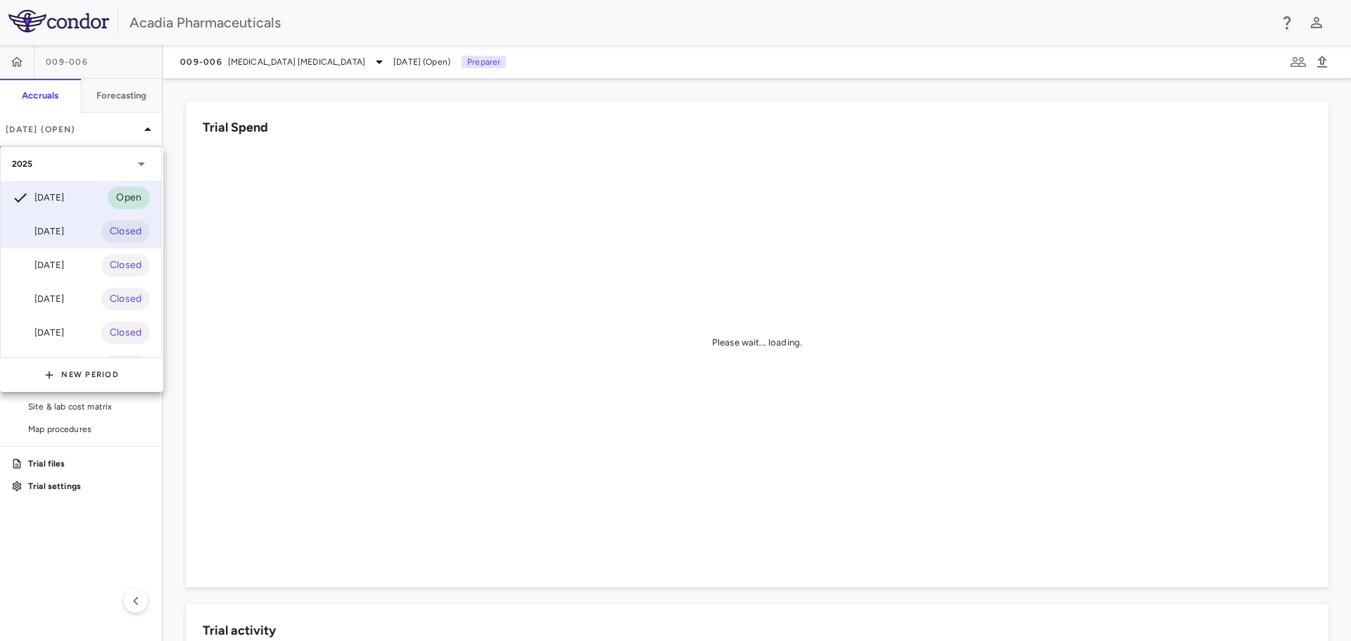
click at [80, 239] on div "Jul 2025 Closed" at bounding box center [81, 232] width 160 height 34
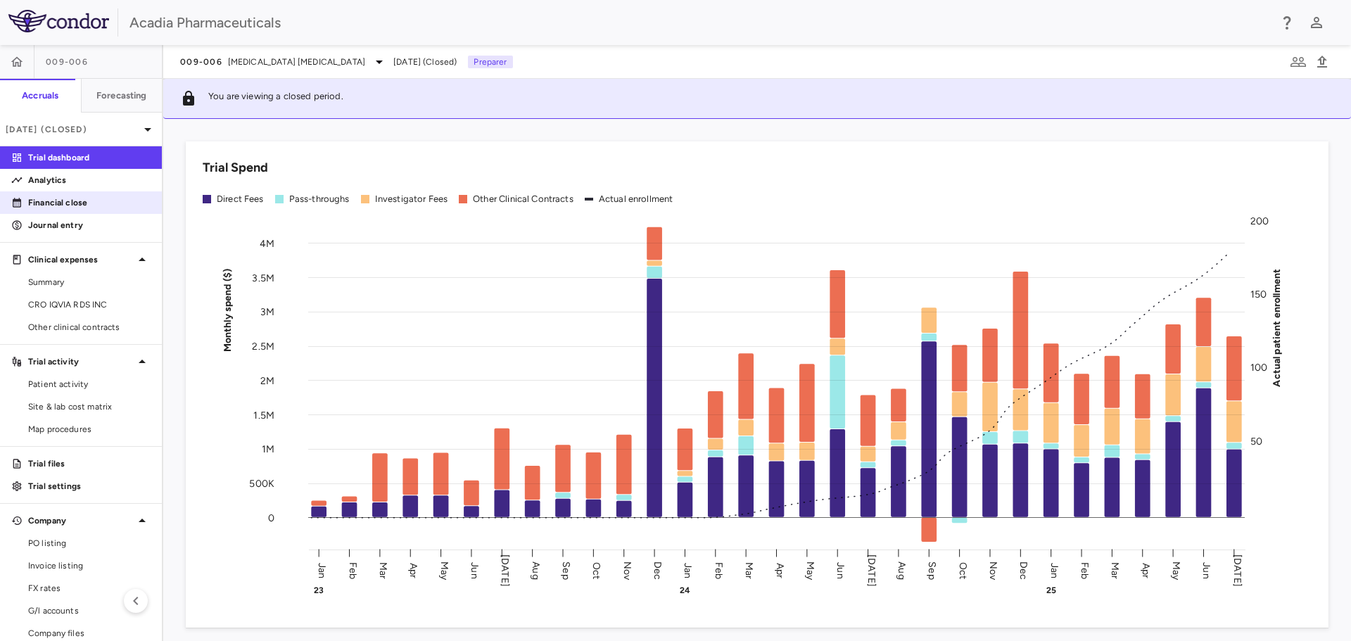
click at [69, 205] on p "Financial close" at bounding box center [89, 202] width 122 height 13
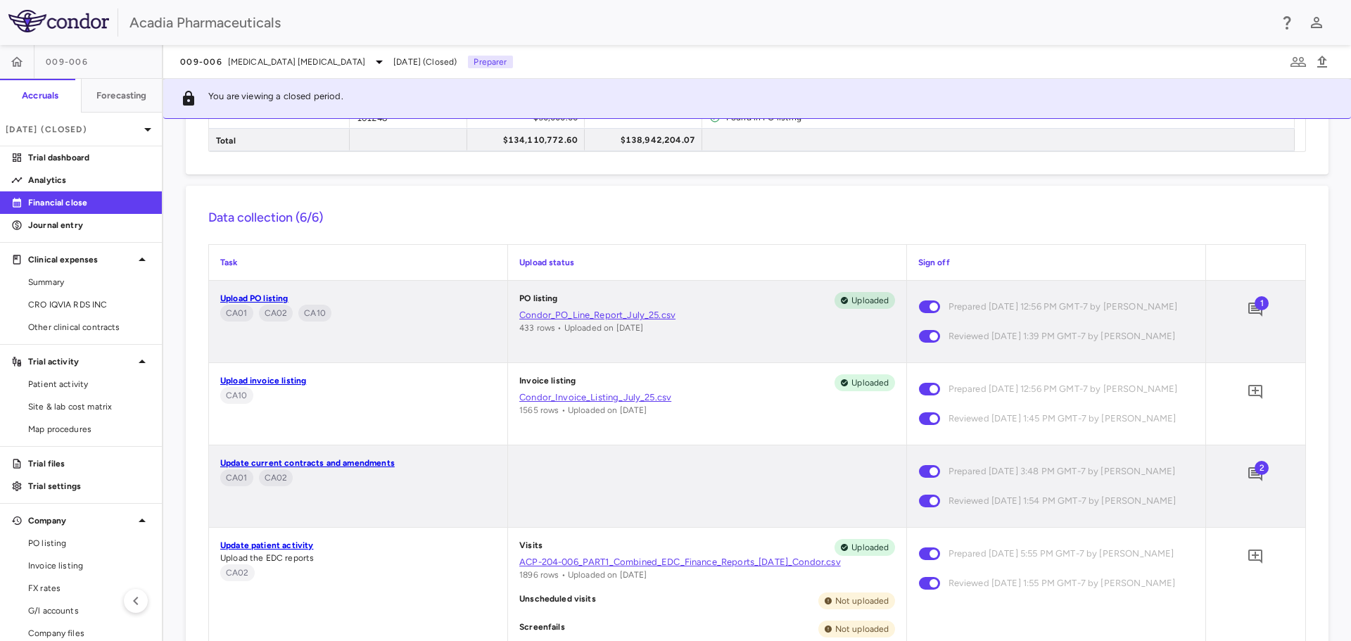
scroll to position [1618, 0]
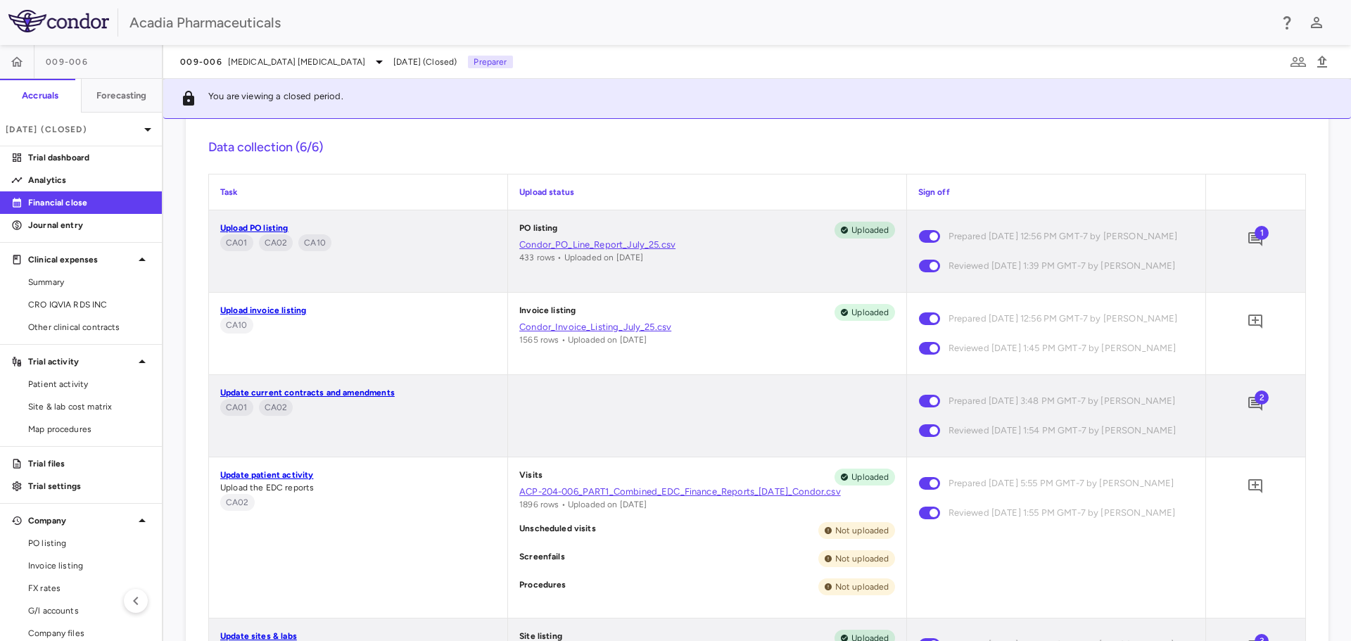
click at [1261, 184] on div at bounding box center [1255, 191] width 99 height 35
click at [1248, 236] on icon "Add comment" at bounding box center [1255, 239] width 14 height 14
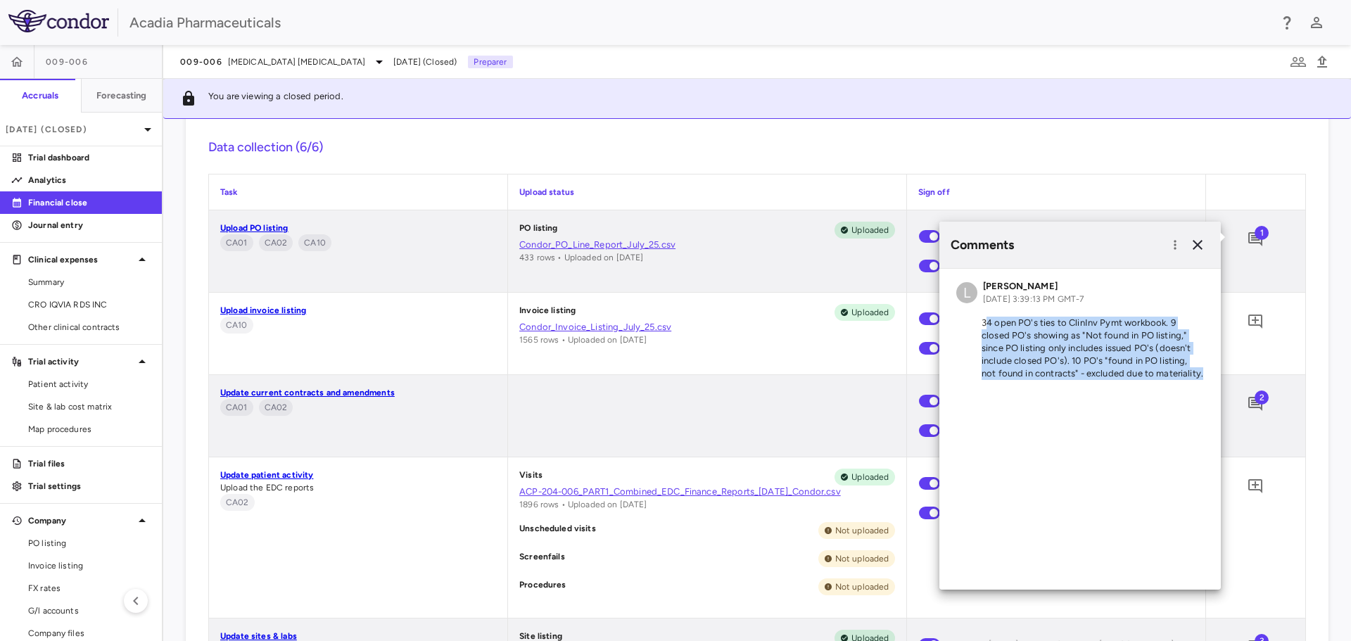
drag, startPoint x: 985, startPoint y: 322, endPoint x: 1202, endPoint y: 387, distance: 226.8
click at [1202, 387] on div "L Lindsey Dugan Aug 05, 2025, 3:39:13 PM GMT-7 34 open PO's ties to ClinInv Pym…" at bounding box center [1079, 333] width 281 height 128
copy p "4 open PO's ties to ClinInv Pymt workbook. 9 closed PO's showing as "Not found …"
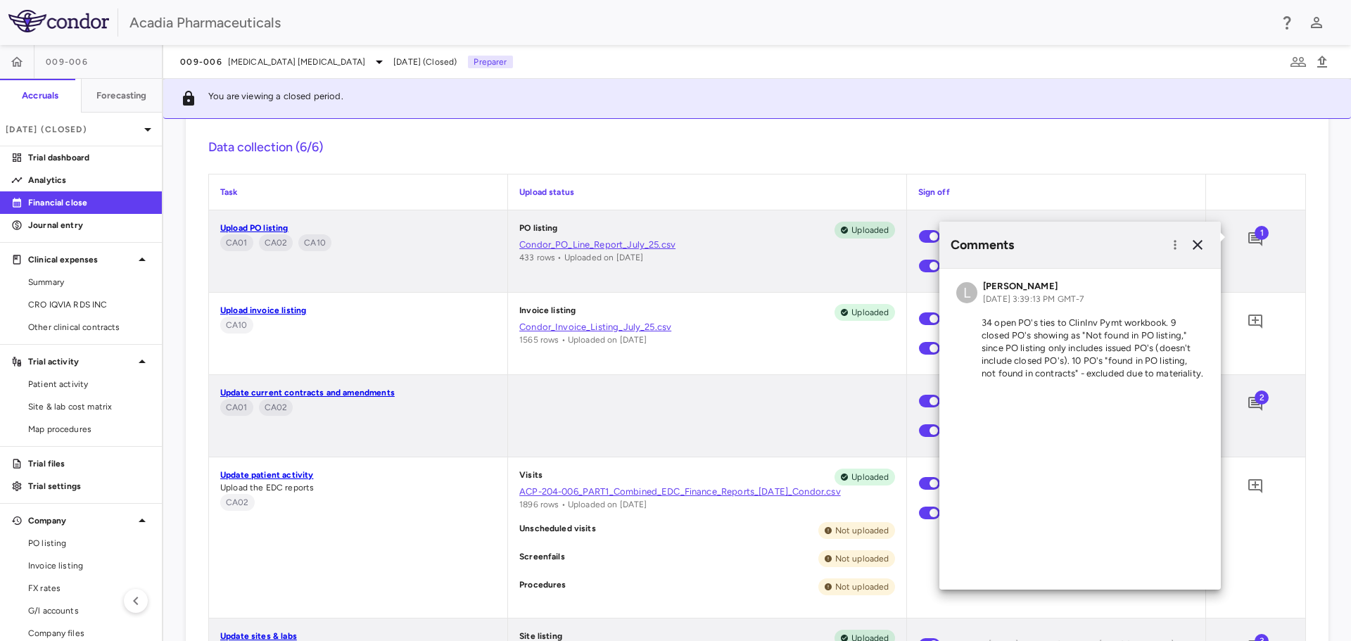
click at [1255, 204] on div at bounding box center [1255, 191] width 99 height 35
click at [1200, 242] on icon "button" at bounding box center [1198, 245] width 10 height 10
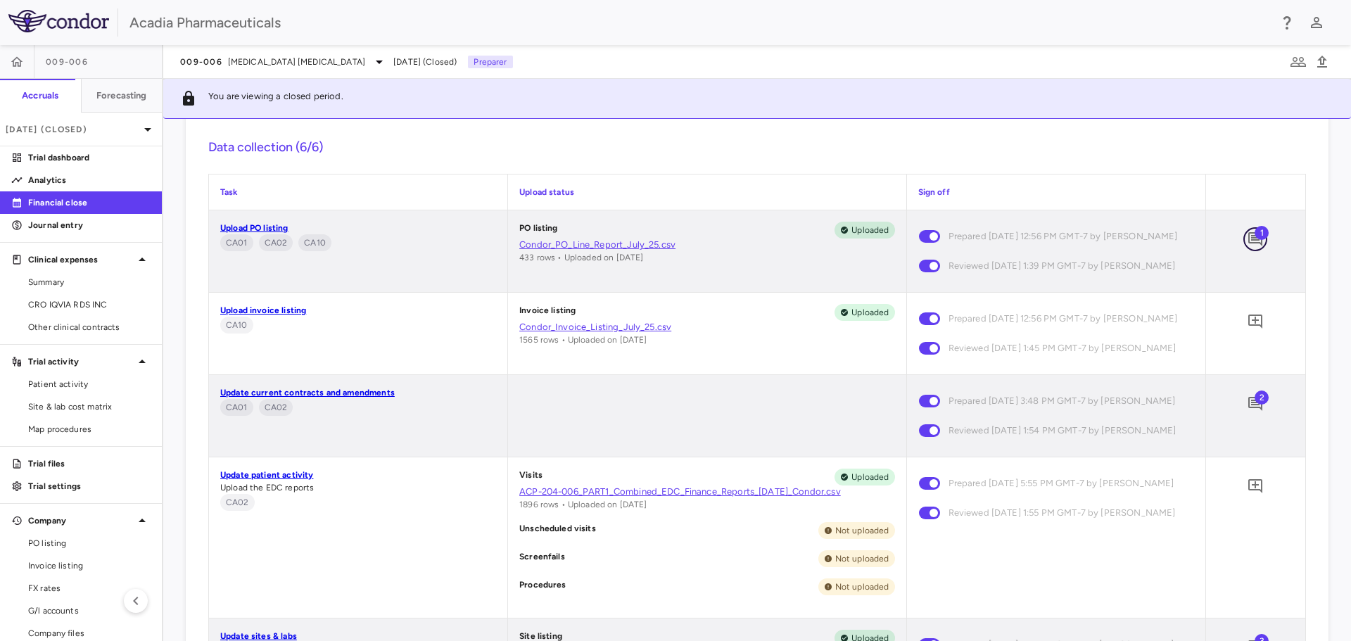
click at [1248, 239] on icon "Add comment" at bounding box center [1255, 239] width 14 height 14
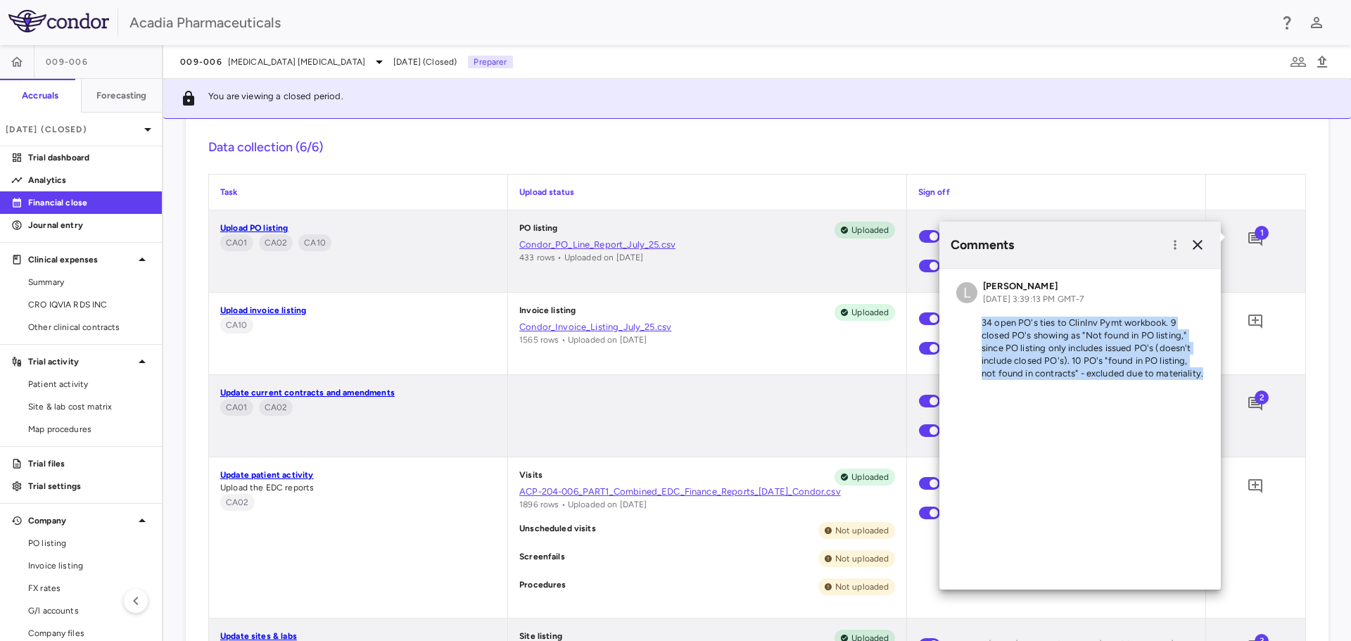
drag, startPoint x: 980, startPoint y: 323, endPoint x: 1193, endPoint y: 382, distance: 220.6
click at [1193, 382] on div "L Lindsey Dugan Aug 05, 2025, 3:39:13 PM GMT-7 34 open PO's ties to ClinInv Pym…" at bounding box center [1079, 333] width 281 height 128
copy p "34 open PO's ties to ClinInv Pymt workbook. 9 closed PO's showing as "Not found…"
drag, startPoint x: 1198, startPoint y: 246, endPoint x: 1295, endPoint y: 266, distance: 99.8
click at [1198, 246] on icon "button" at bounding box center [1197, 244] width 17 height 17
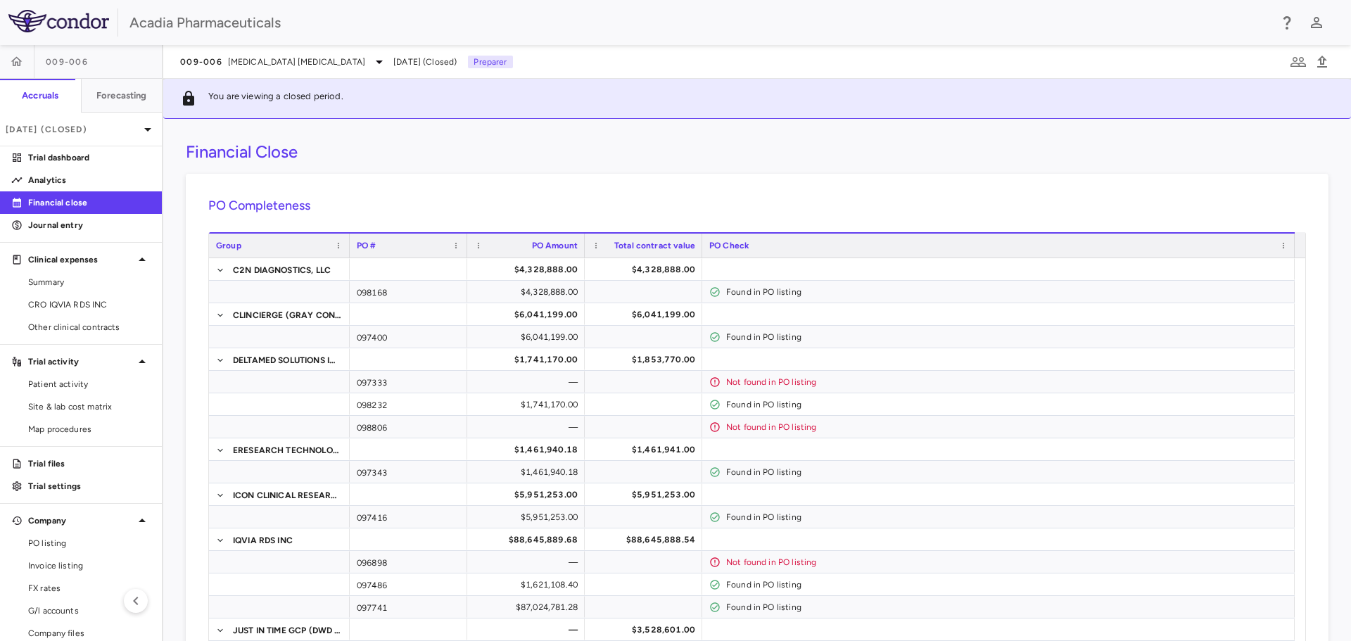
scroll to position [1618, 0]
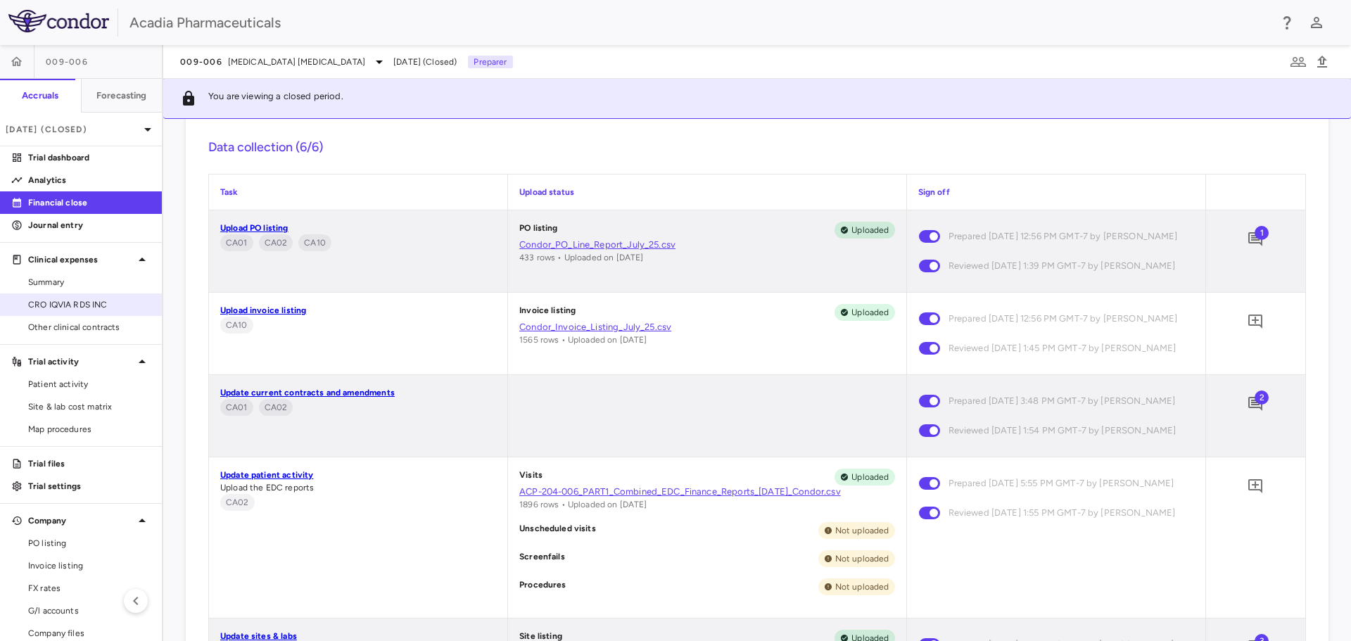
click at [80, 300] on span "CRO IQVIA RDS INC" at bounding box center [89, 304] width 122 height 13
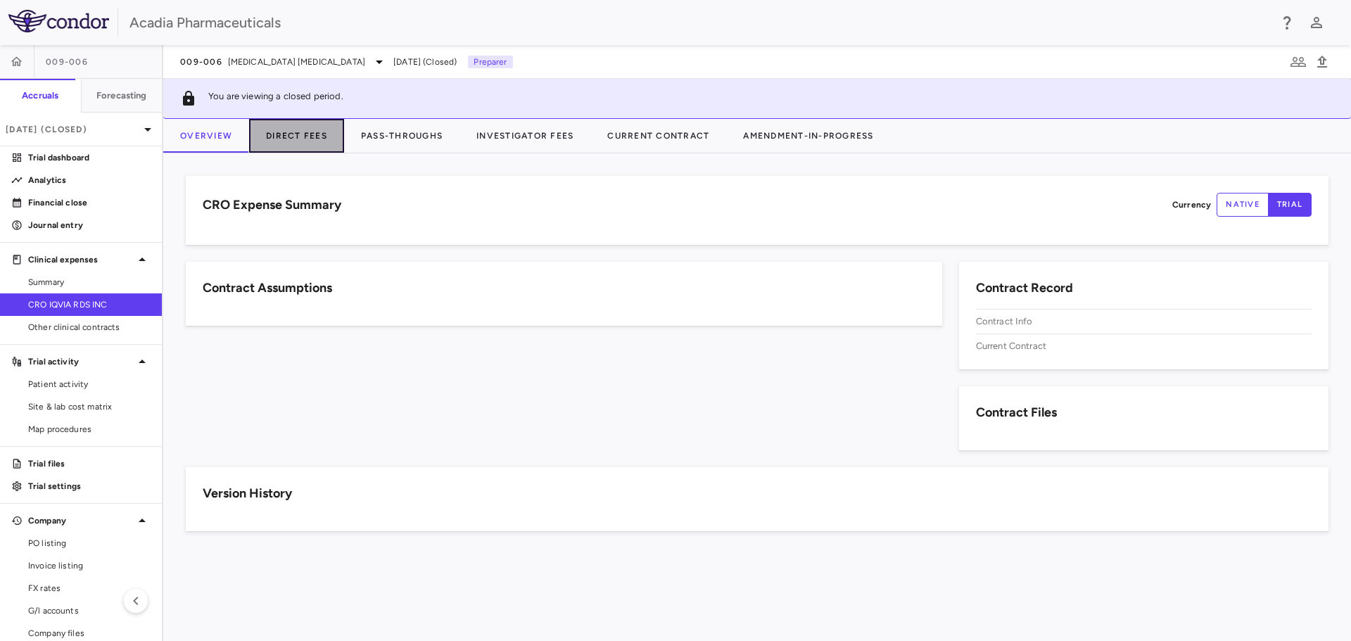
click at [308, 135] on button "Direct Fees" at bounding box center [296, 136] width 95 height 34
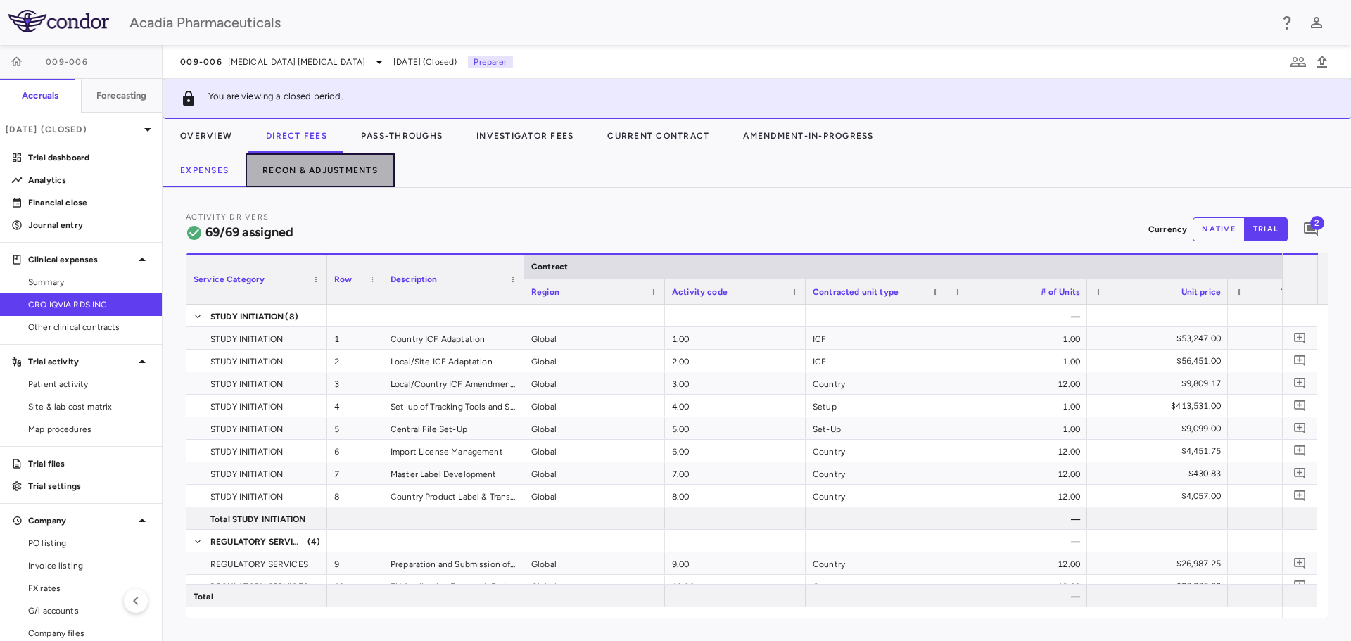
click at [316, 173] on button "Recon & Adjustments" at bounding box center [320, 170] width 149 height 34
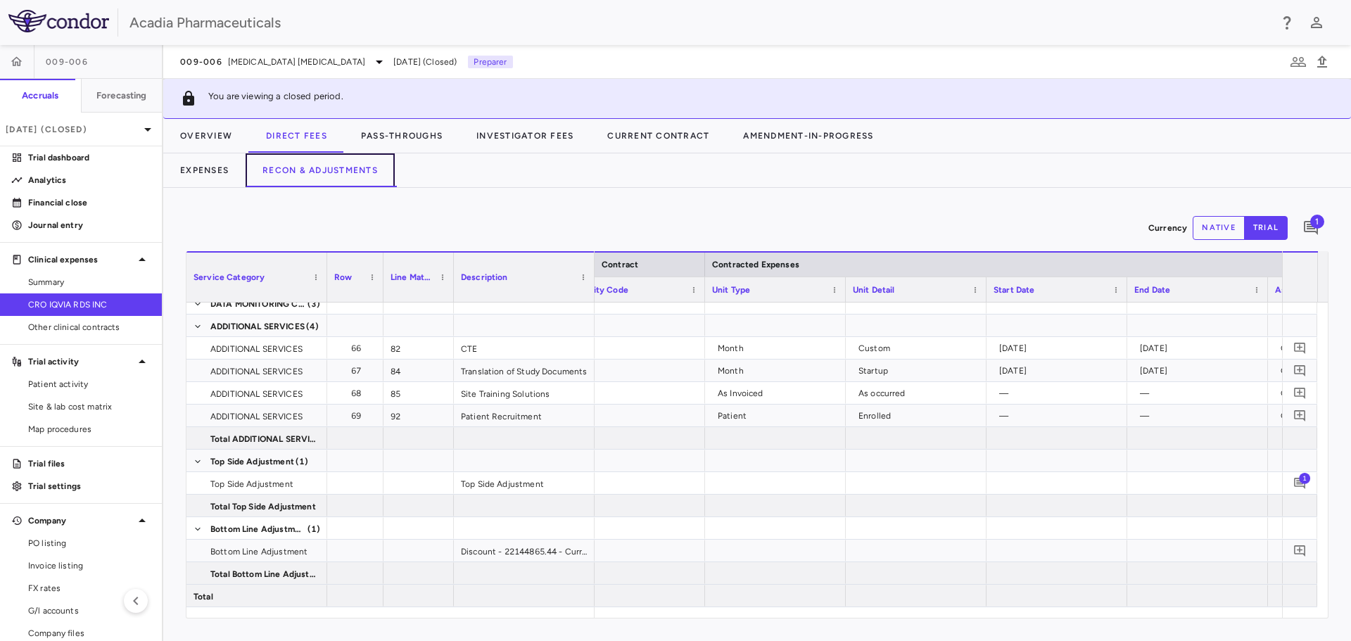
scroll to position [0, 308]
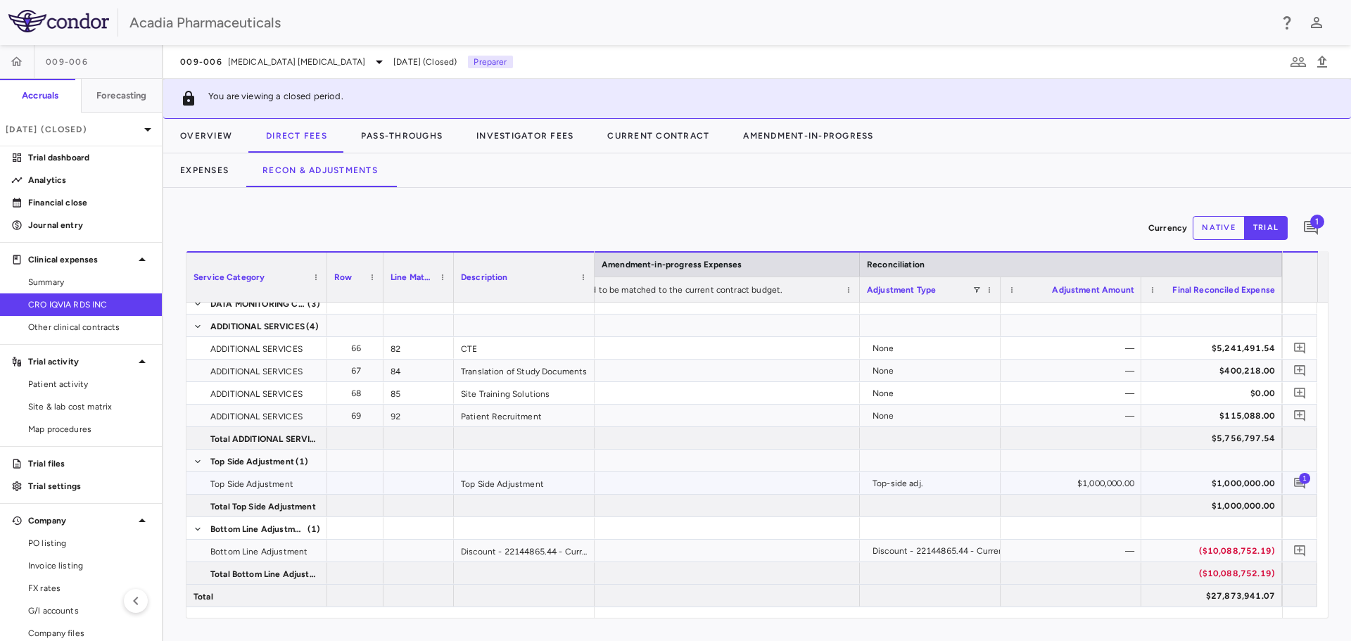
click at [1303, 479] on span "1" at bounding box center [1304, 477] width 11 height 11
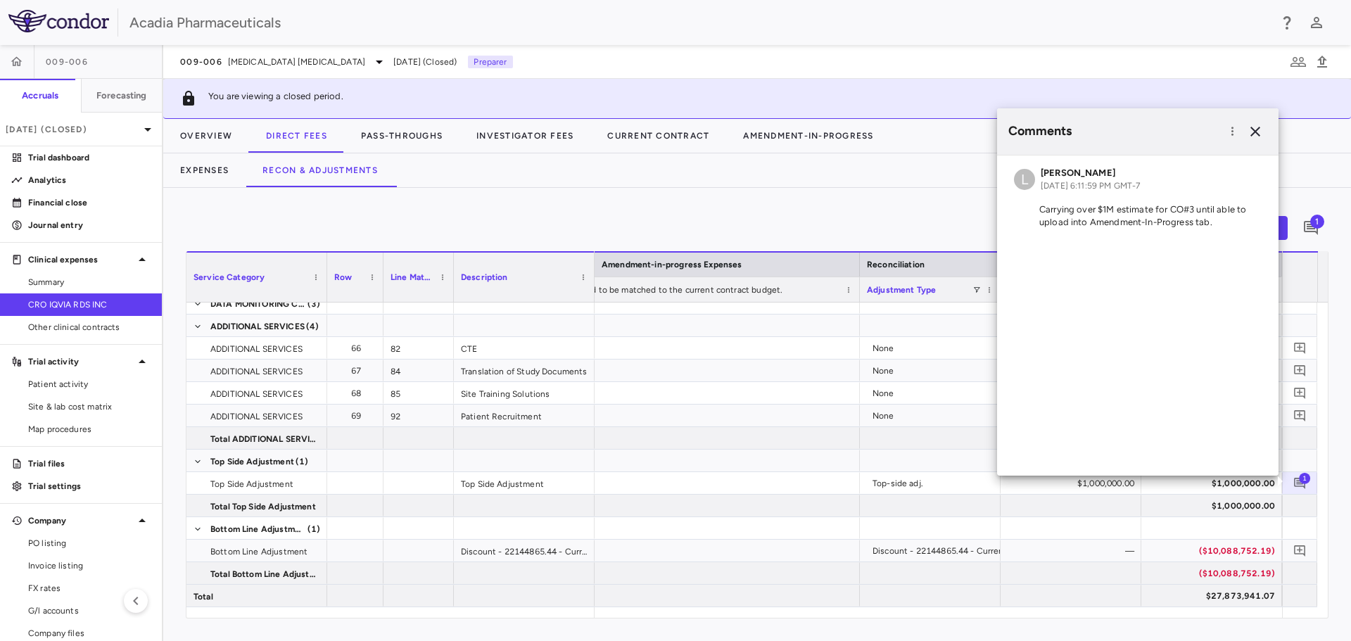
click at [1221, 227] on p "Carrying over $1M estimate for CO#3 until able to upload into Amendment-In-Prog…" at bounding box center [1138, 215] width 248 height 25
drag, startPoint x: 1212, startPoint y: 217, endPoint x: 1039, endPoint y: 211, distance: 173.2
click at [1039, 211] on p "Carrying over $1M estimate for CO#3 until able to upload into Amendment-In-Prog…" at bounding box center [1138, 215] width 248 height 25
copy p "Carrying over $1M estimate for CO#3 until able to upload into Amendment-In-Prog…"
click at [1257, 135] on icon "button" at bounding box center [1255, 131] width 17 height 17
